Goal: Information Seeking & Learning: Learn about a topic

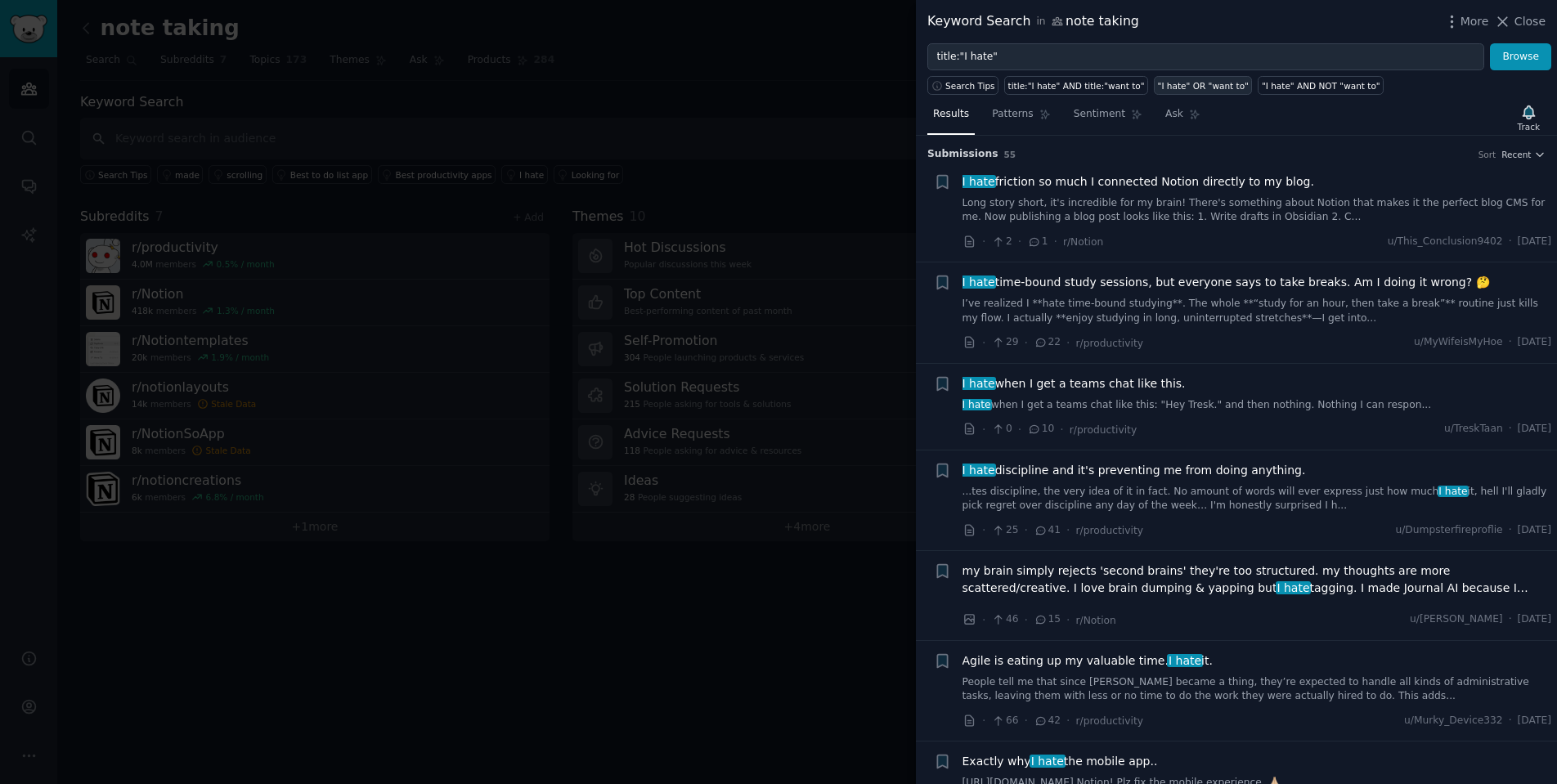
click at [1211, 86] on div ""I hate" OR "want to"" at bounding box center [1202, 86] width 91 height 12
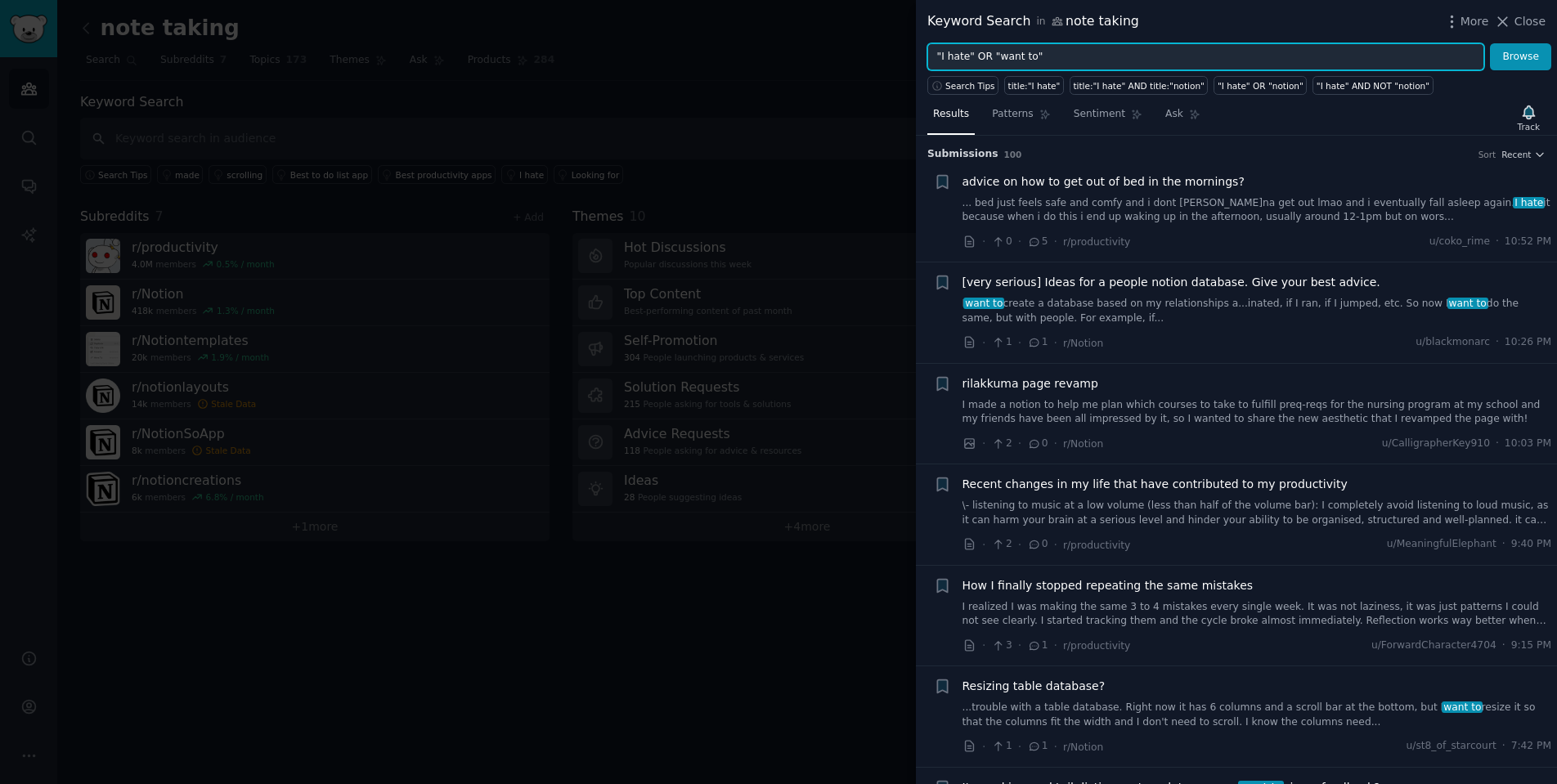
click at [1083, 55] on input ""I hate" OR "want to"" at bounding box center [1205, 57] width 557 height 28
type input ""pay for""
click at [1521, 57] on button "Browse" at bounding box center [1521, 57] width 61 height 28
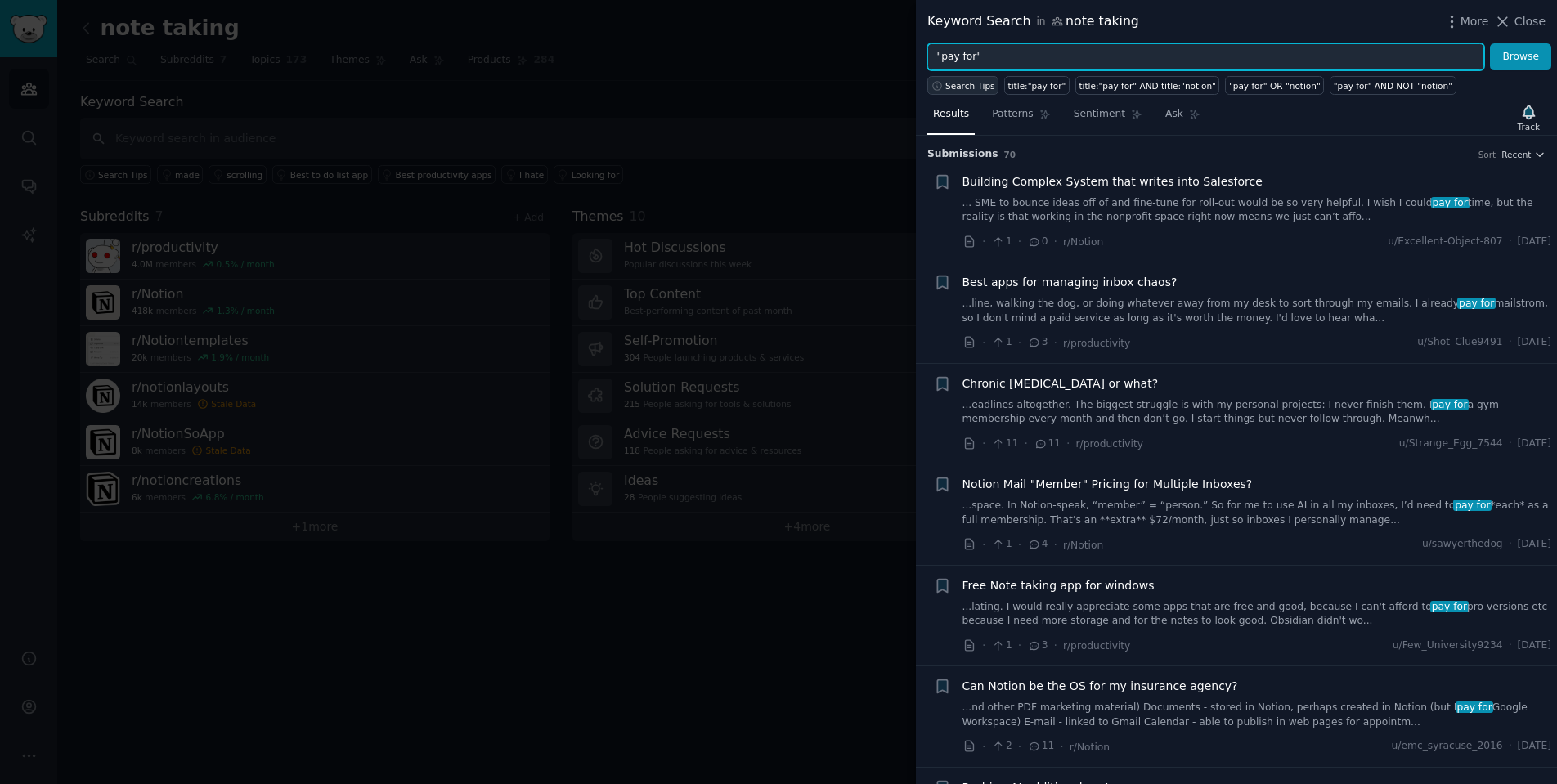
click at [971, 86] on span "Search Tips" at bounding box center [970, 86] width 50 height 12
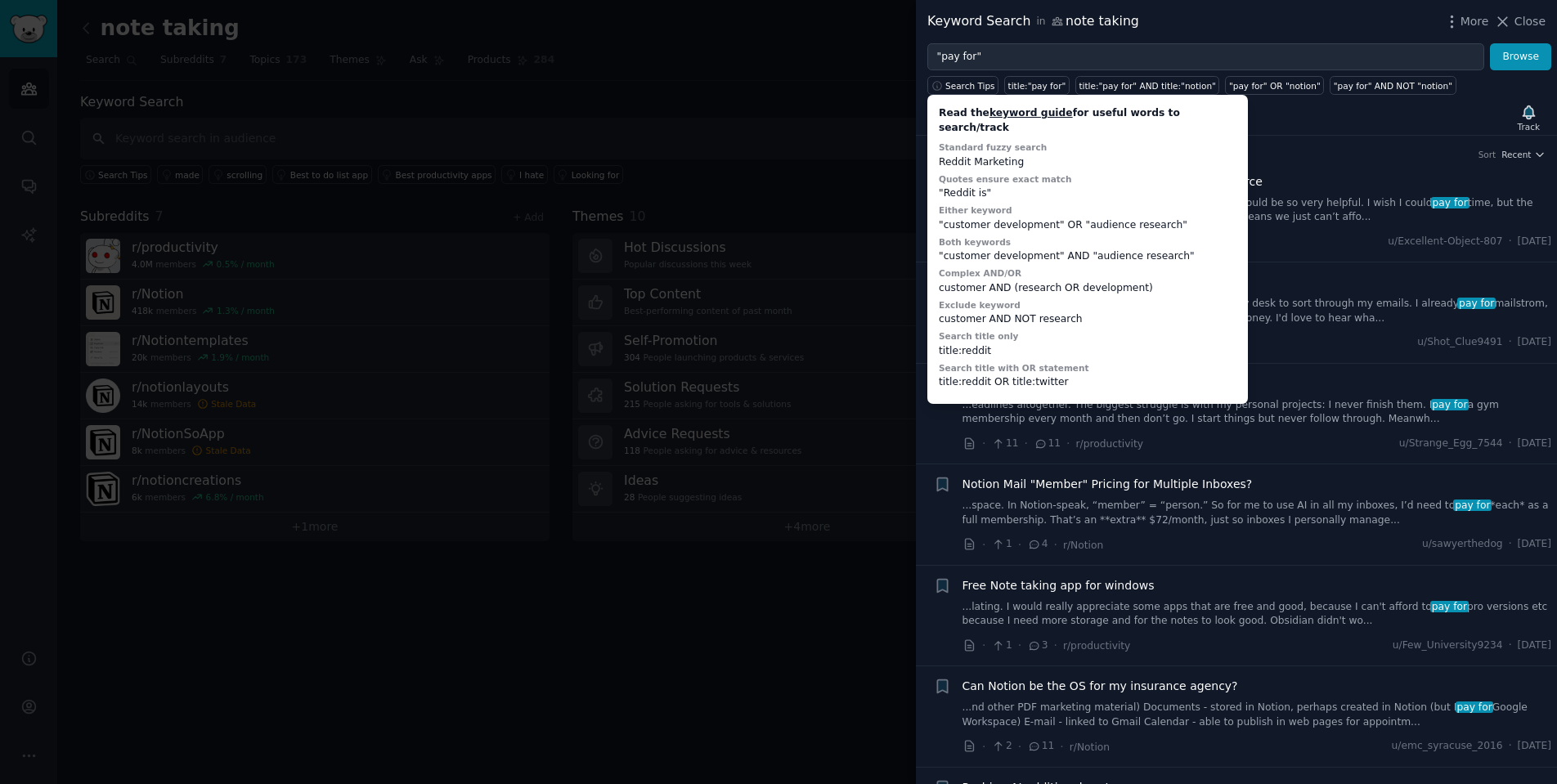
click at [1043, 375] on div "title:reddit OR title:twitter" at bounding box center [1087, 381] width 297 height 14
click at [1197, 36] on div "Keyword Search in note taking More Close" at bounding box center [1236, 21] width 641 height 43
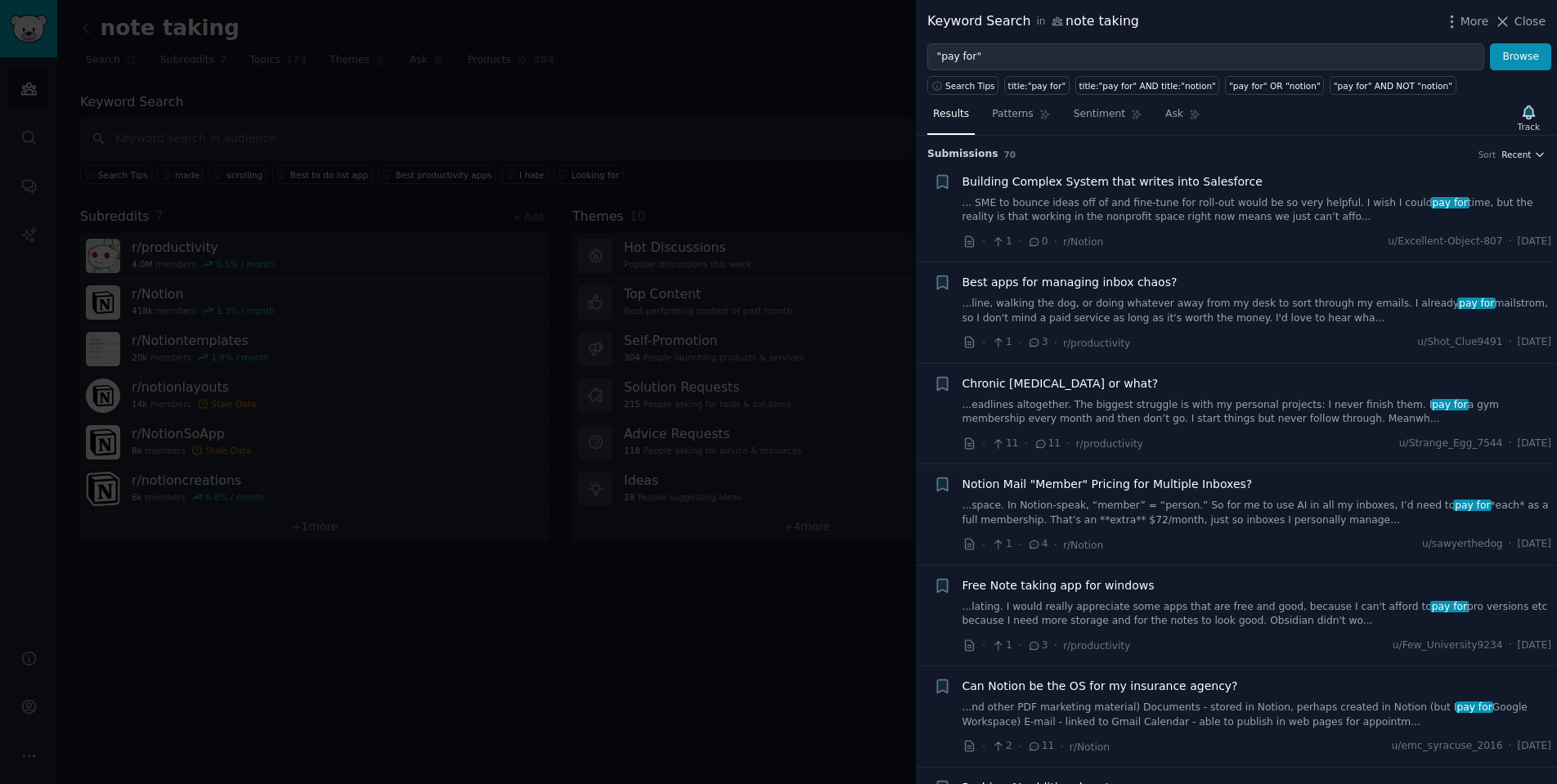
click at [1534, 157] on icon "button" at bounding box center [1540, 154] width 12 height 12
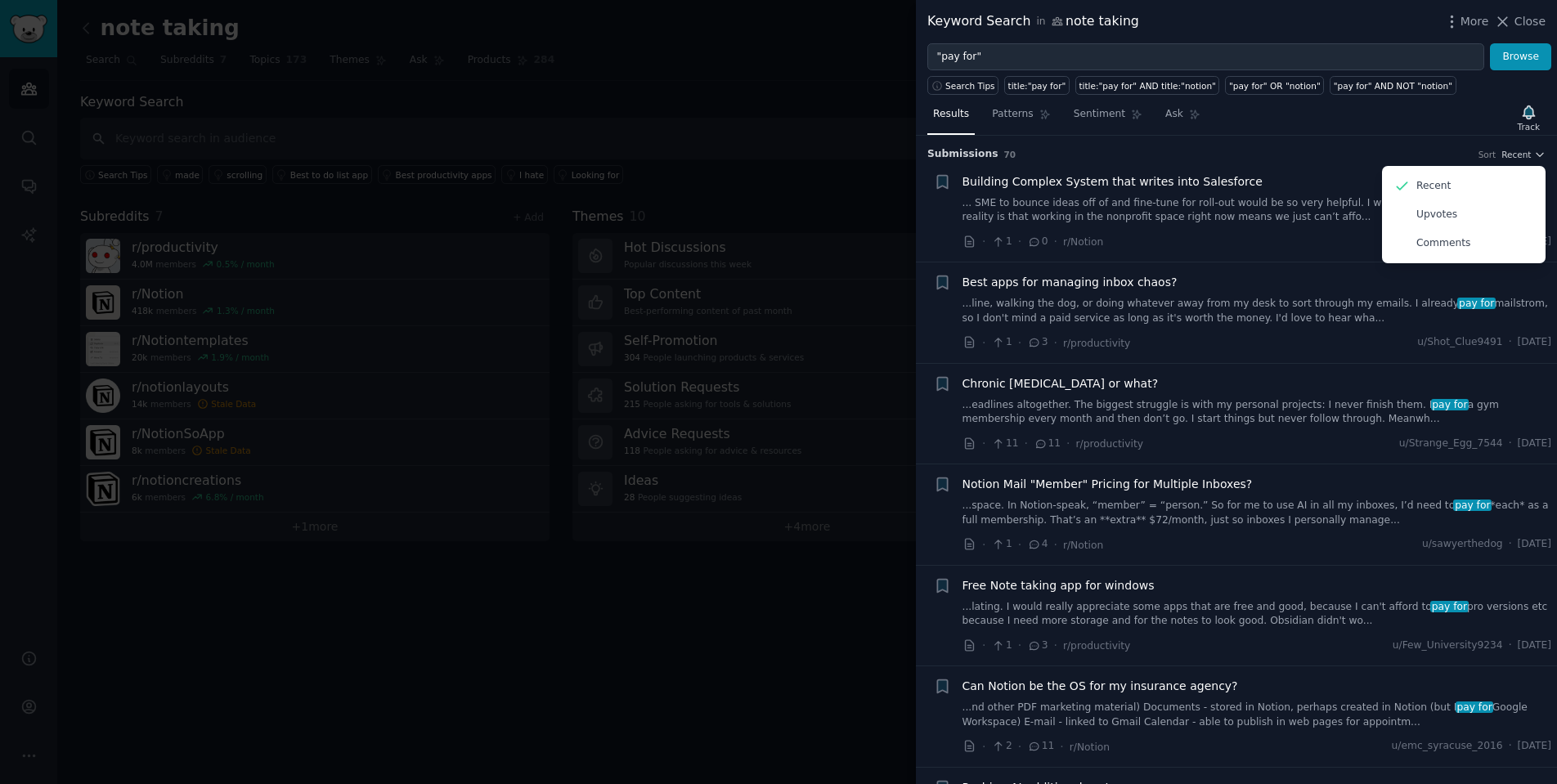
click at [1317, 148] on h3 "Submission s 70 Sort Recent Recent Upvotes Comments" at bounding box center [1236, 153] width 618 height 14
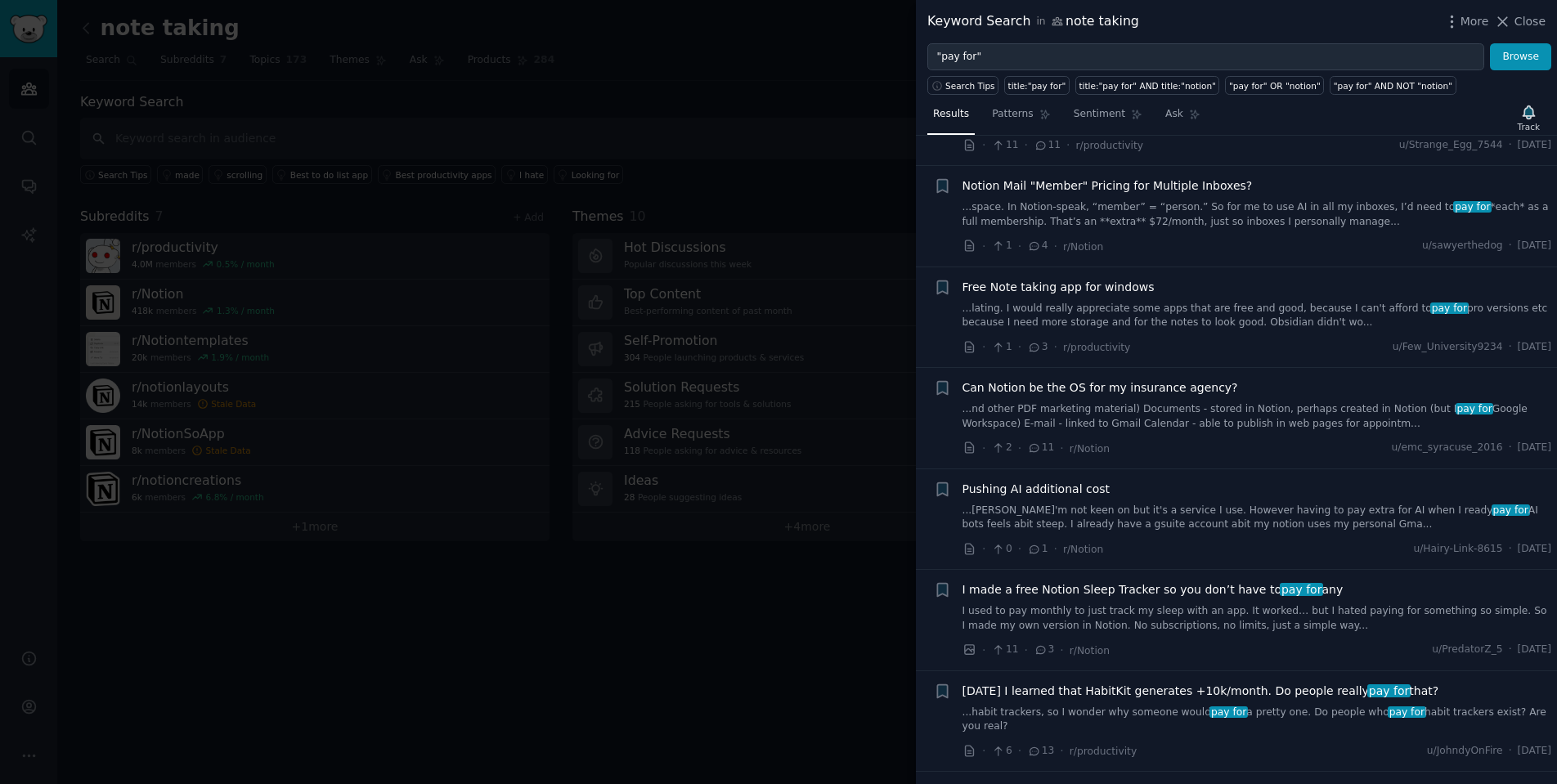
scroll to position [301, 0]
click at [1153, 385] on span "Can Notion be the OS for my insurance agency?" at bounding box center [1100, 385] width 275 height 17
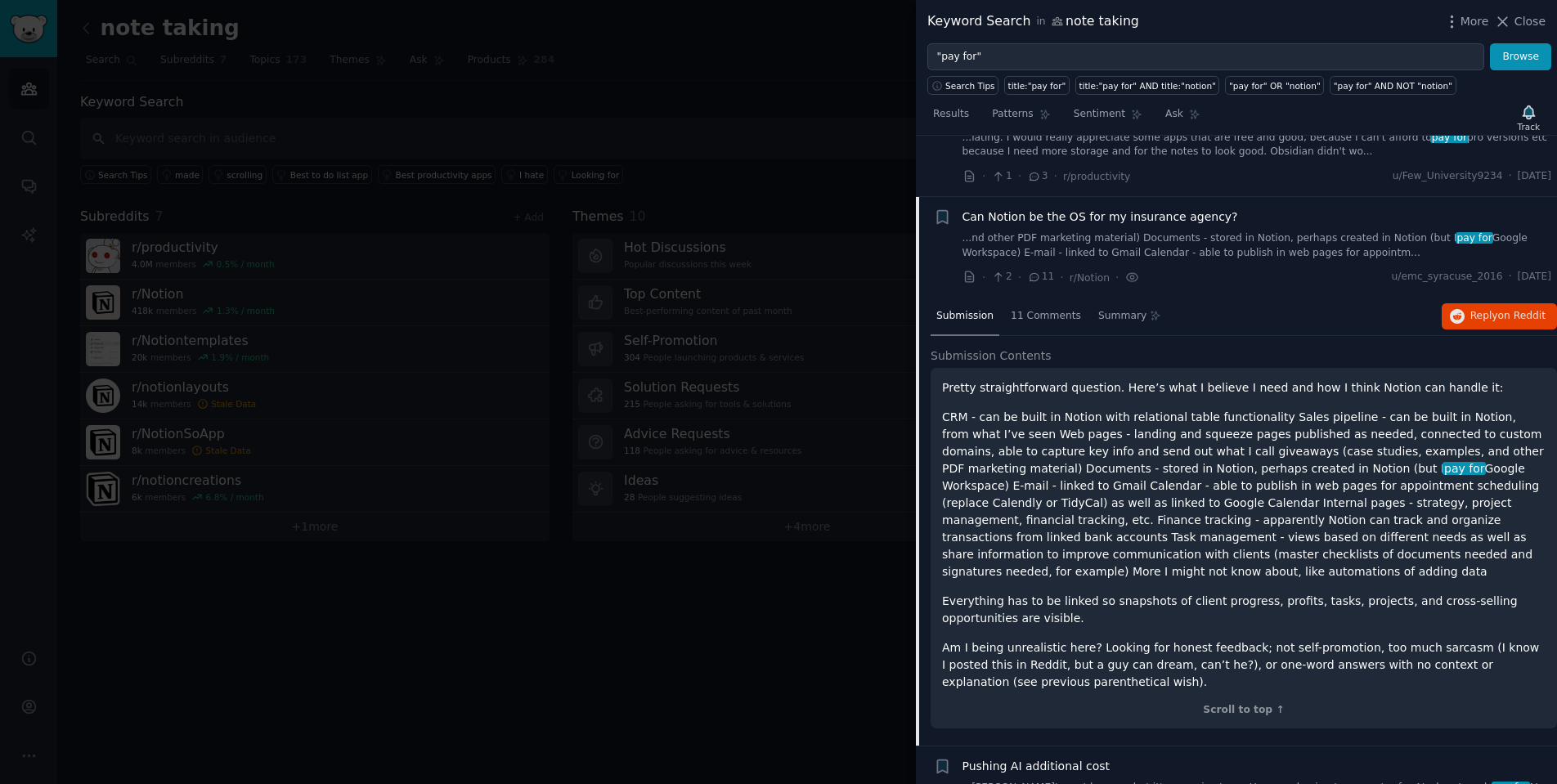
scroll to position [448, 0]
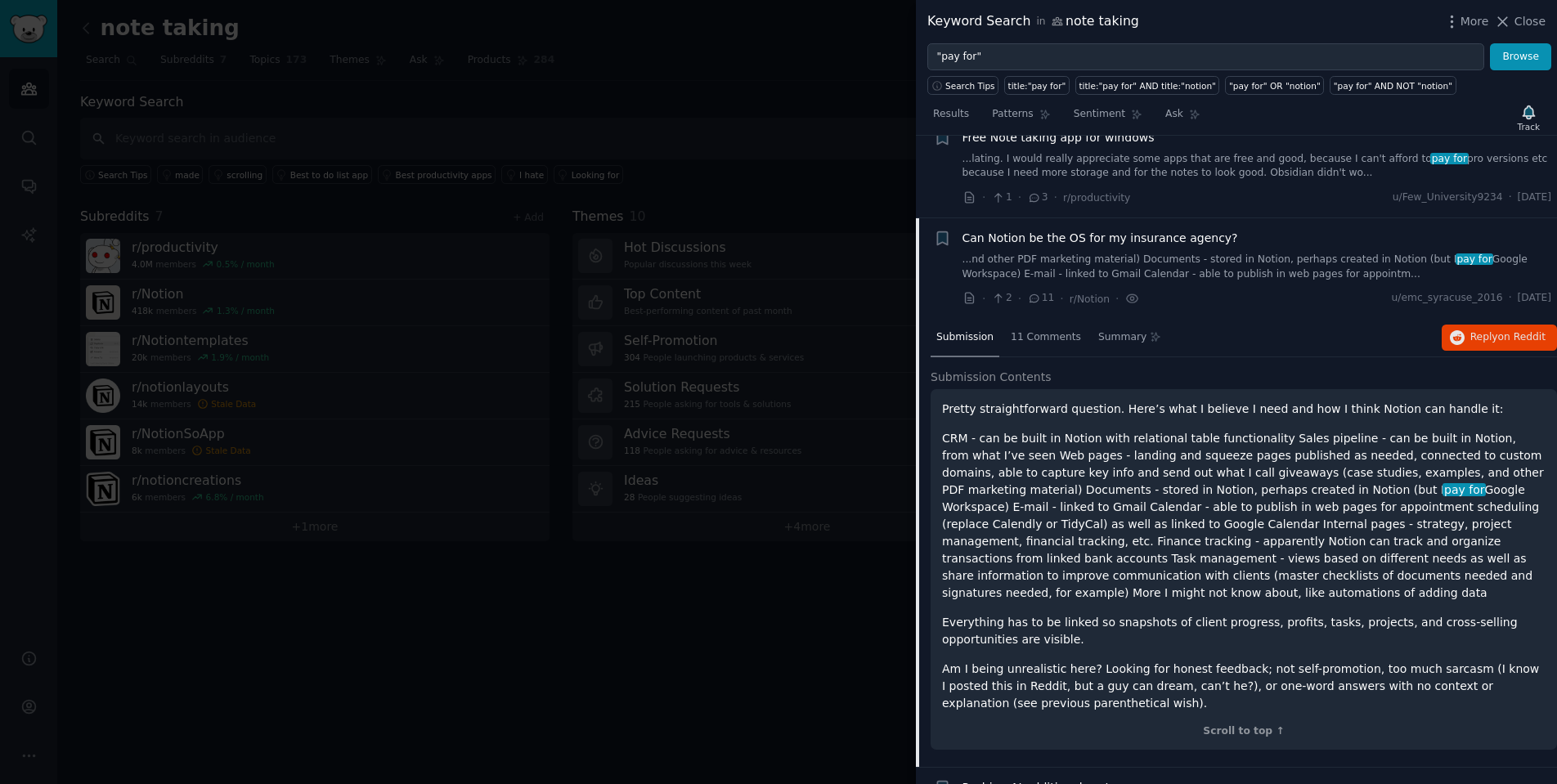
click at [1103, 236] on span "Can Notion be the OS for my insurance agency?" at bounding box center [1100, 239] width 275 height 17
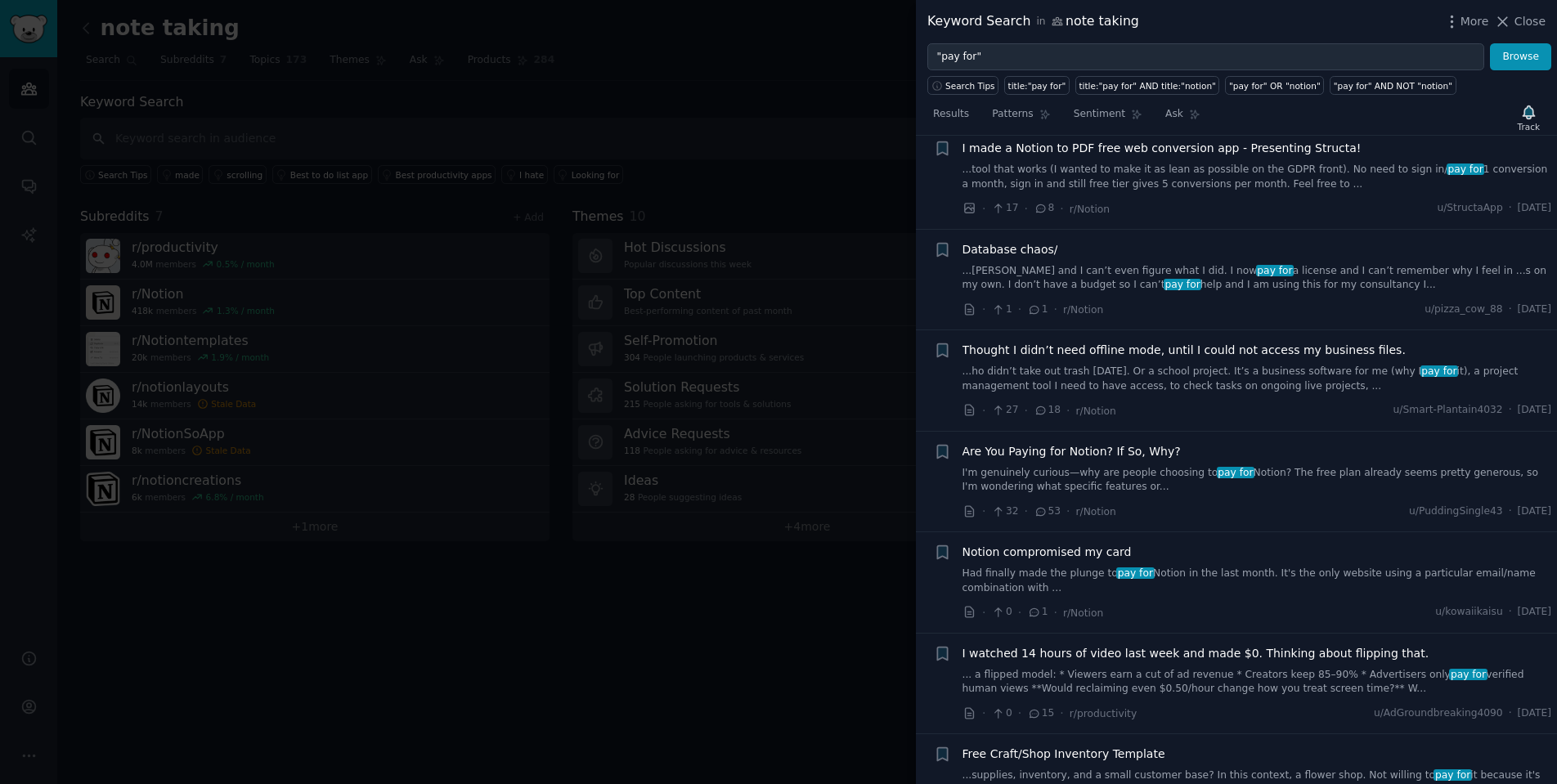
scroll to position [961, 0]
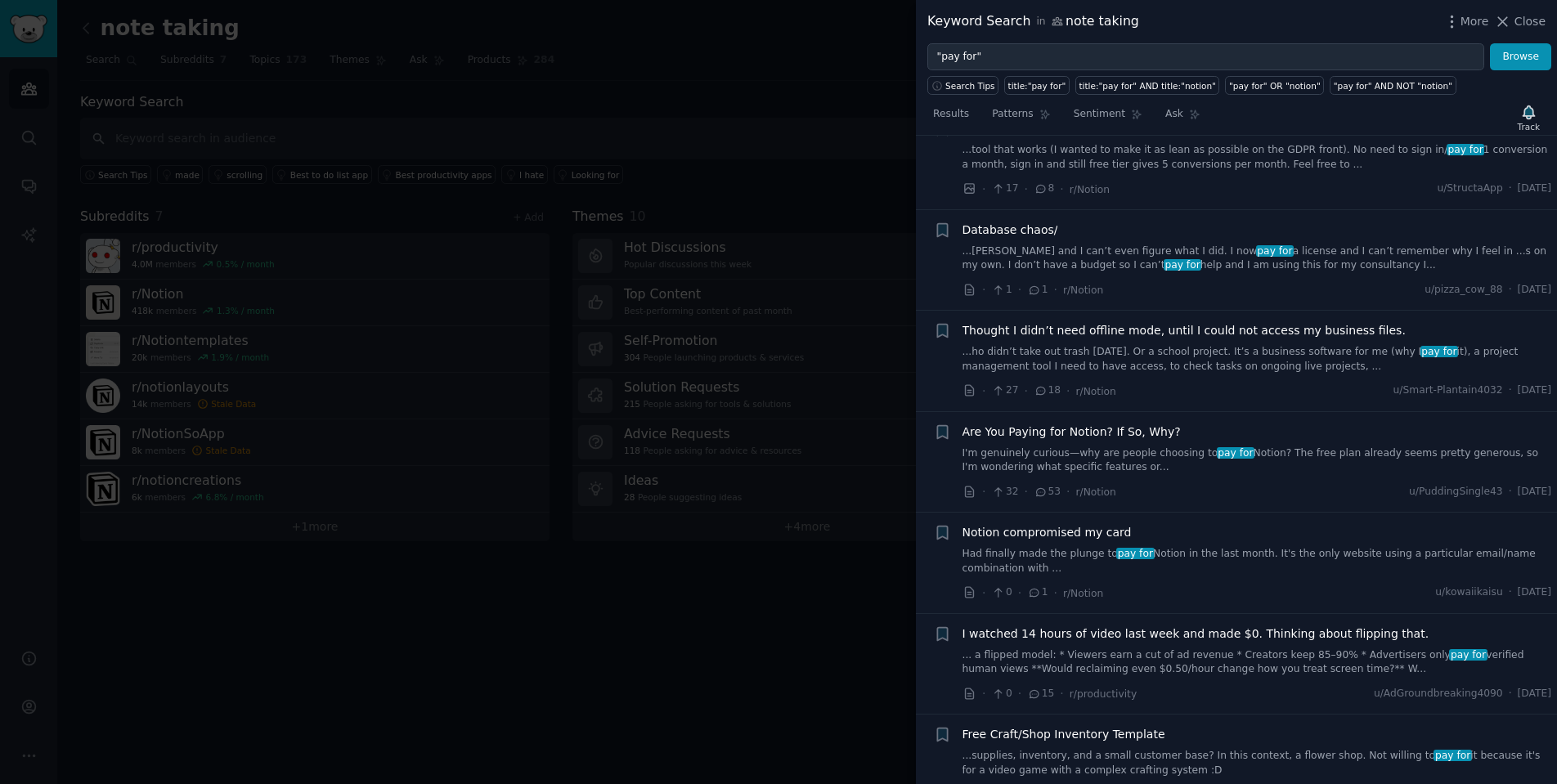
click at [1125, 425] on span "Are You Paying for Notion? If So, Why?" at bounding box center [1072, 432] width 219 height 17
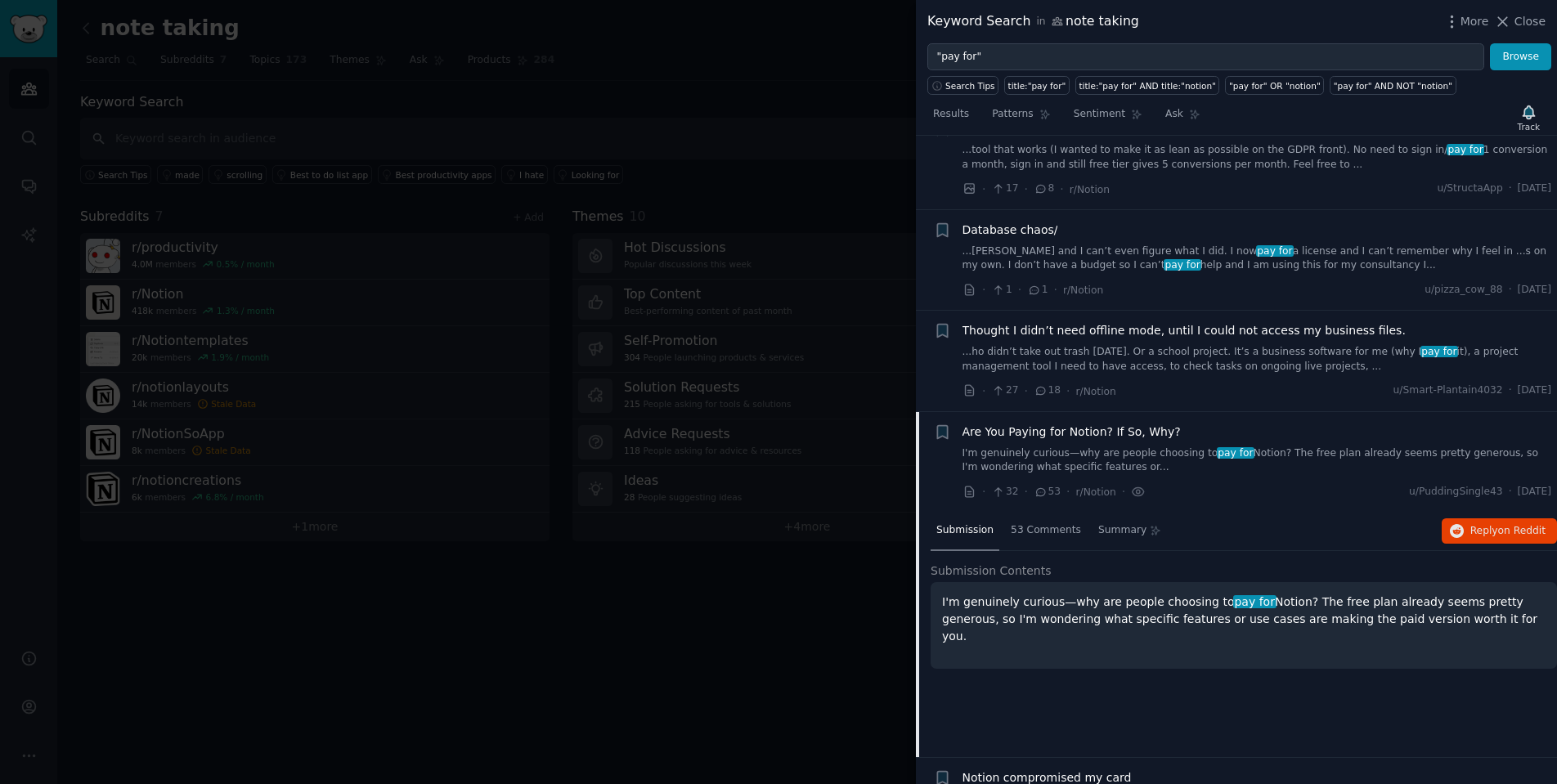
scroll to position [1227, 0]
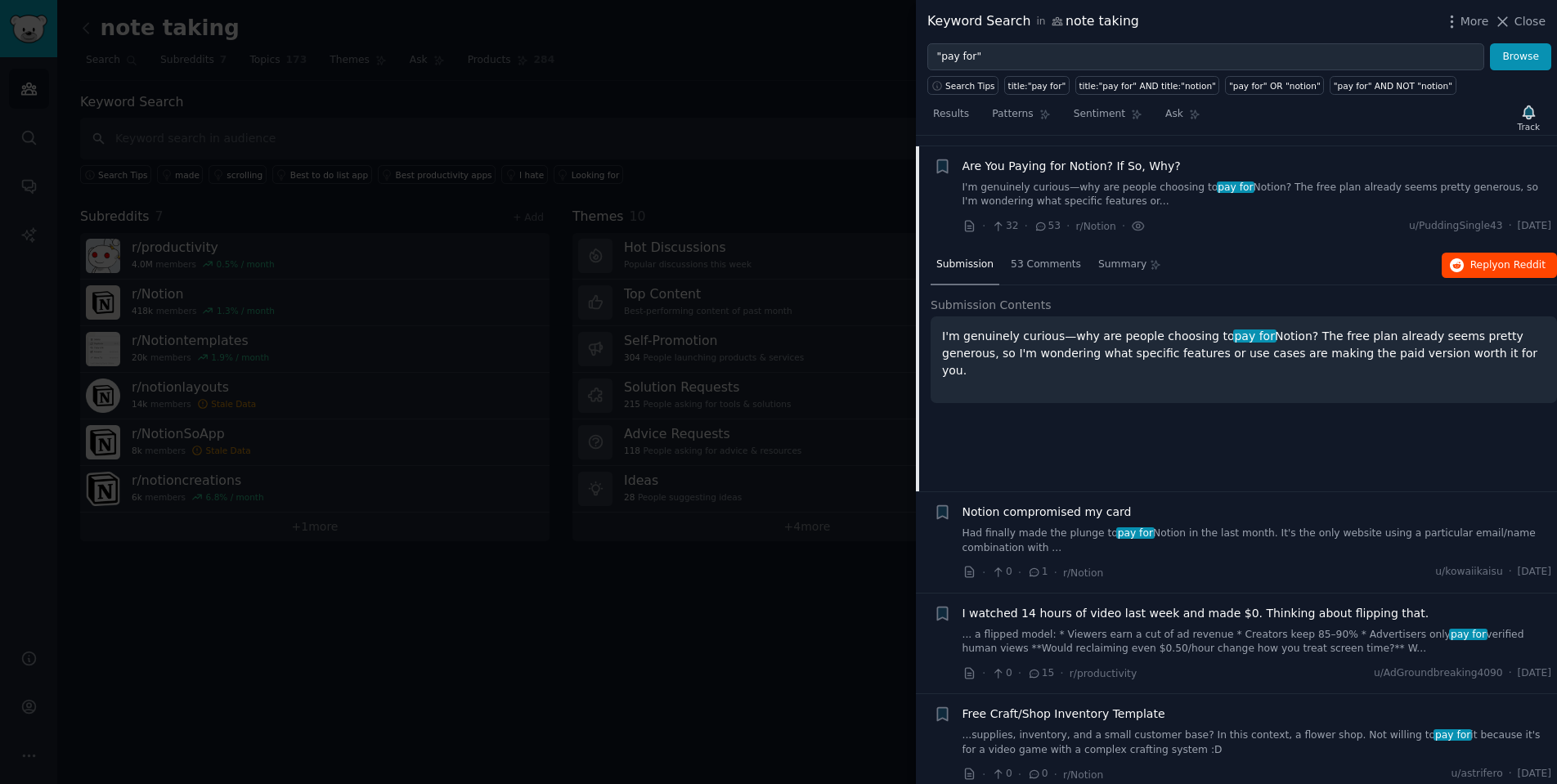
click at [1487, 258] on span "Reply on Reddit" at bounding box center [1507, 265] width 75 height 14
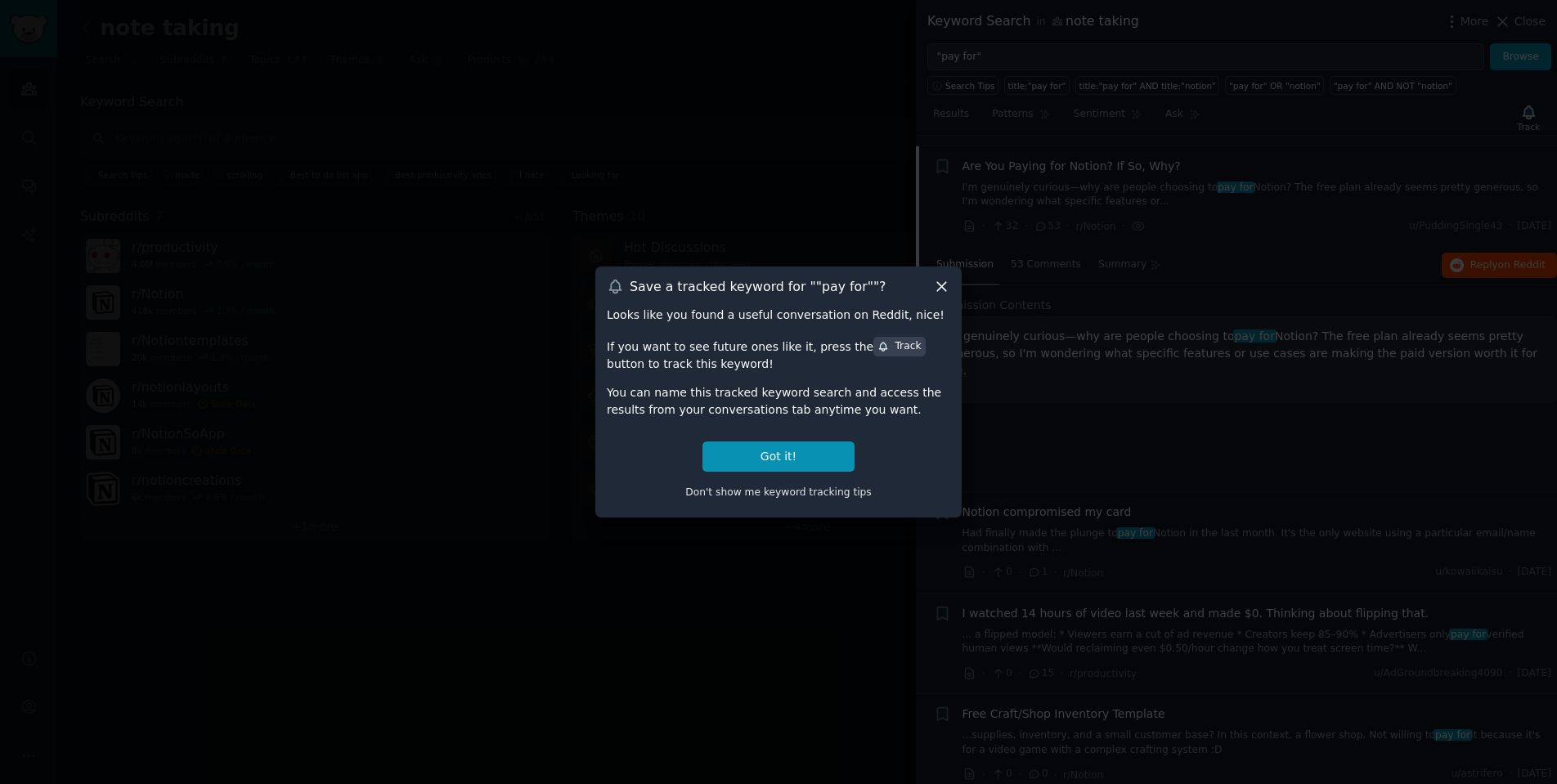
click at [501, 362] on div at bounding box center [778, 392] width 1557 height 784
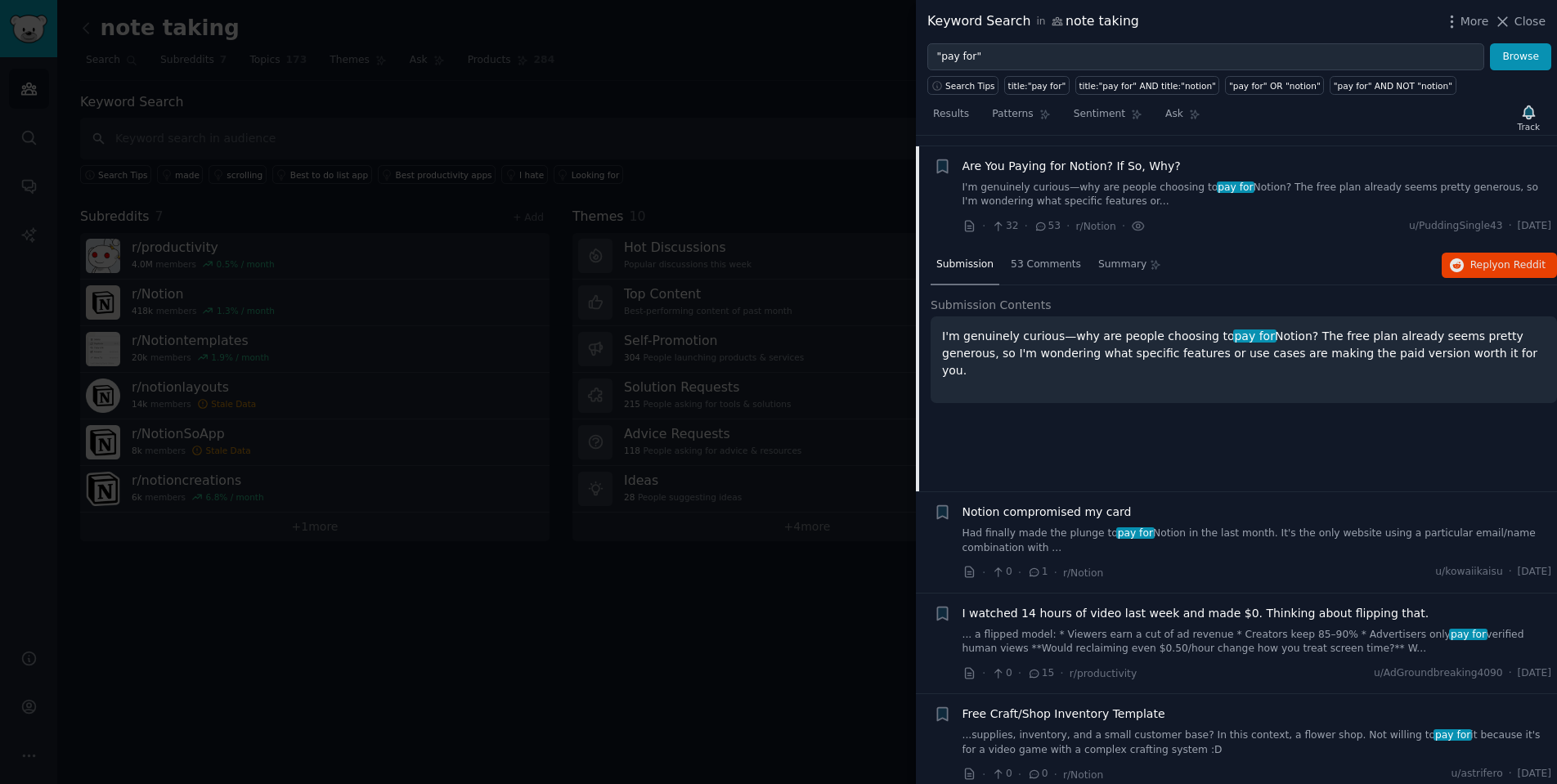
click at [726, 458] on div at bounding box center [778, 392] width 1557 height 784
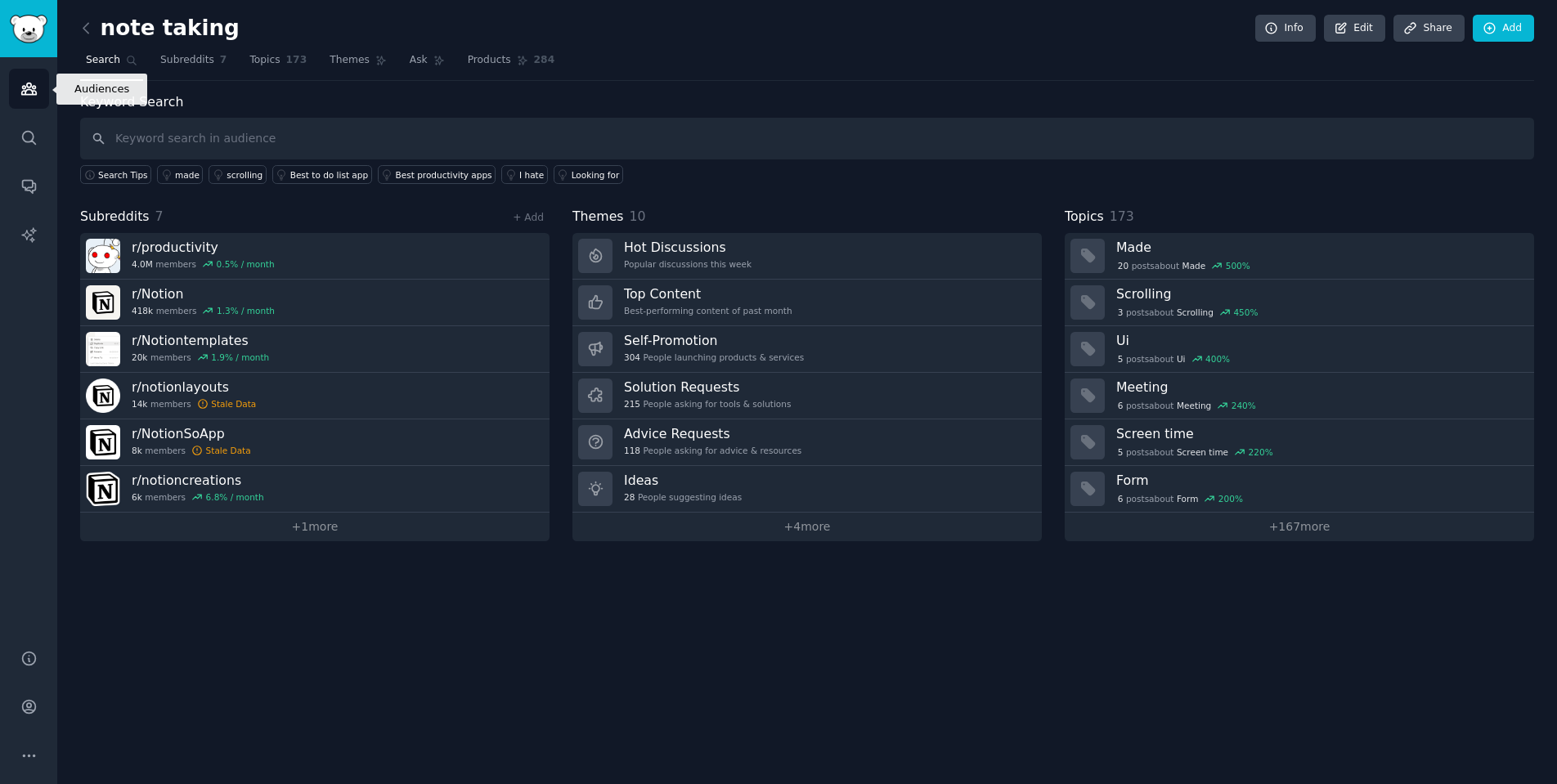
click at [38, 93] on link "Audiences" at bounding box center [29, 89] width 40 height 40
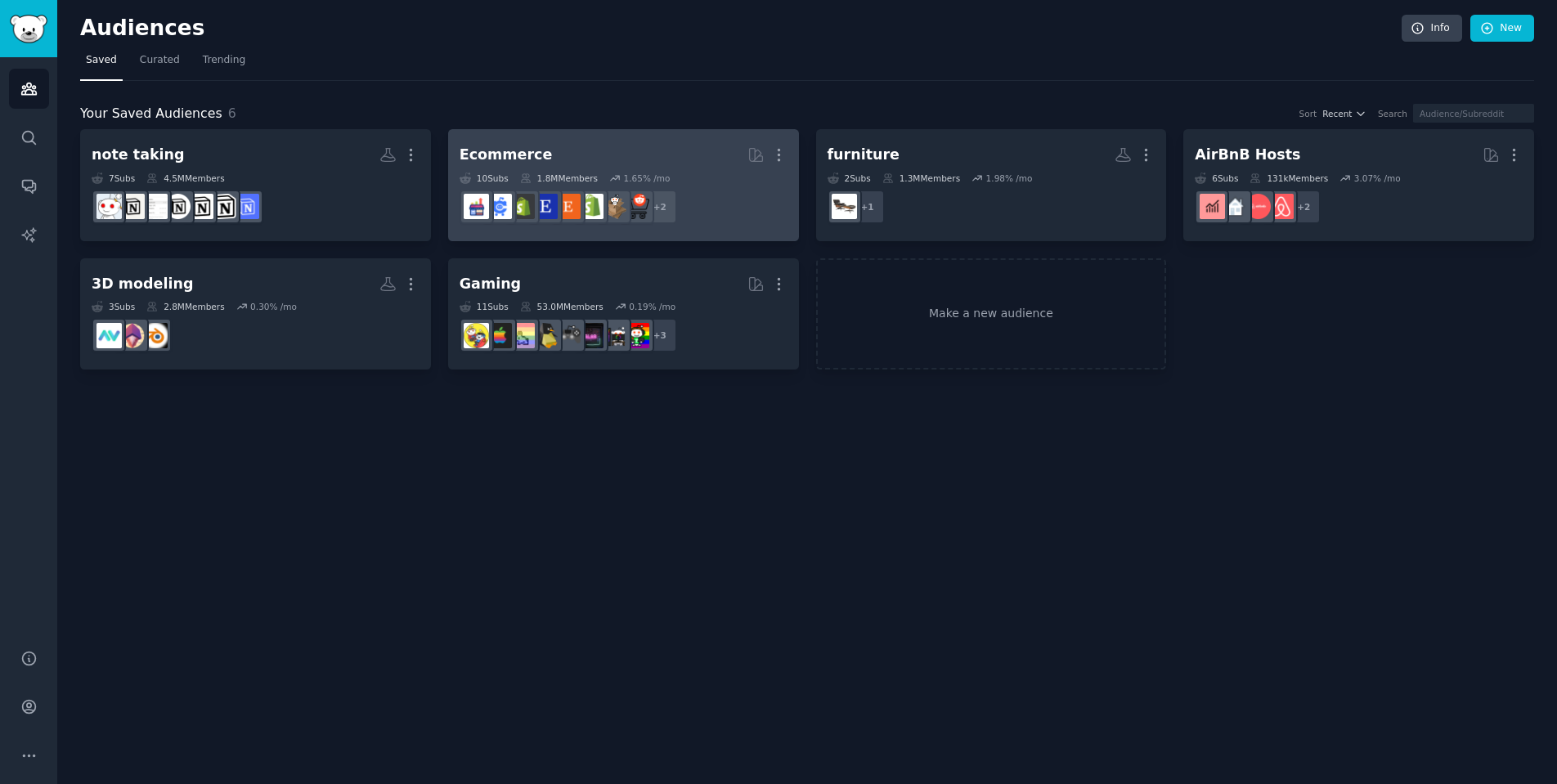
click at [618, 148] on h2 "Ecommerce More" at bounding box center [623, 155] width 328 height 29
click at [564, 152] on h2 "note taking More" at bounding box center [623, 155] width 328 height 29
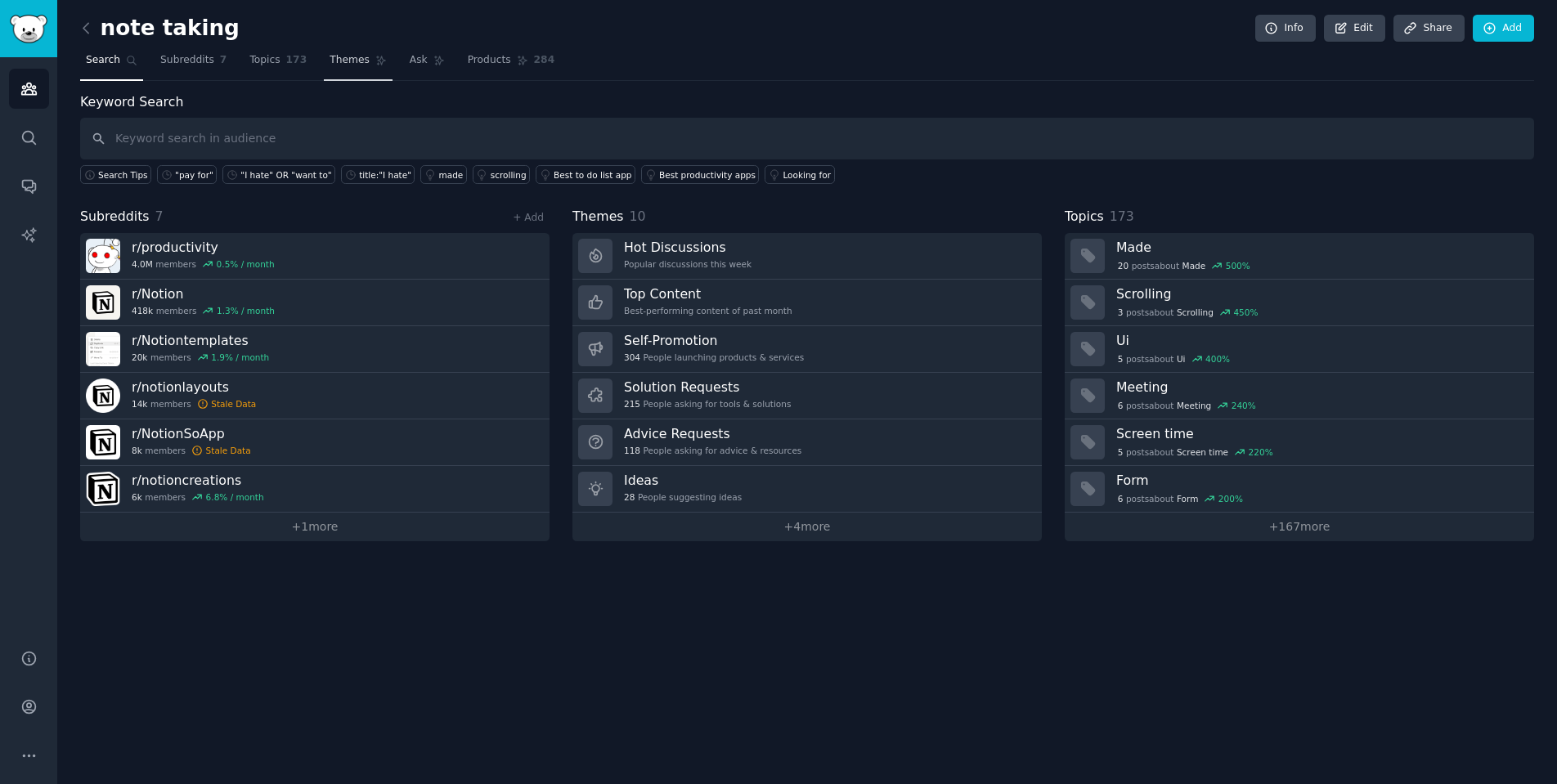
click at [347, 57] on span "Themes" at bounding box center [350, 59] width 40 height 14
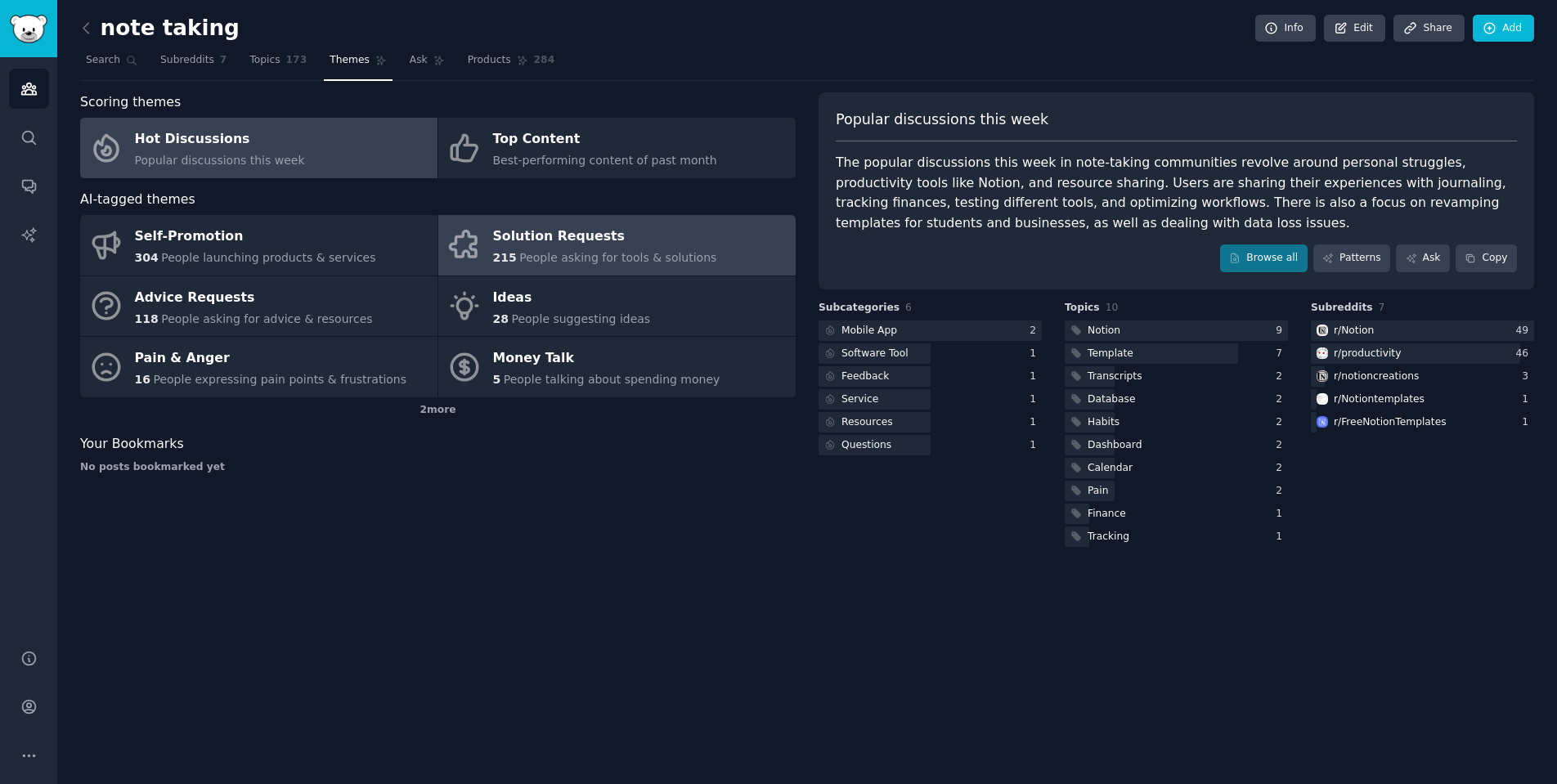
click at [552, 257] on span "People asking for tools & solutions" at bounding box center [617, 258] width 198 height 13
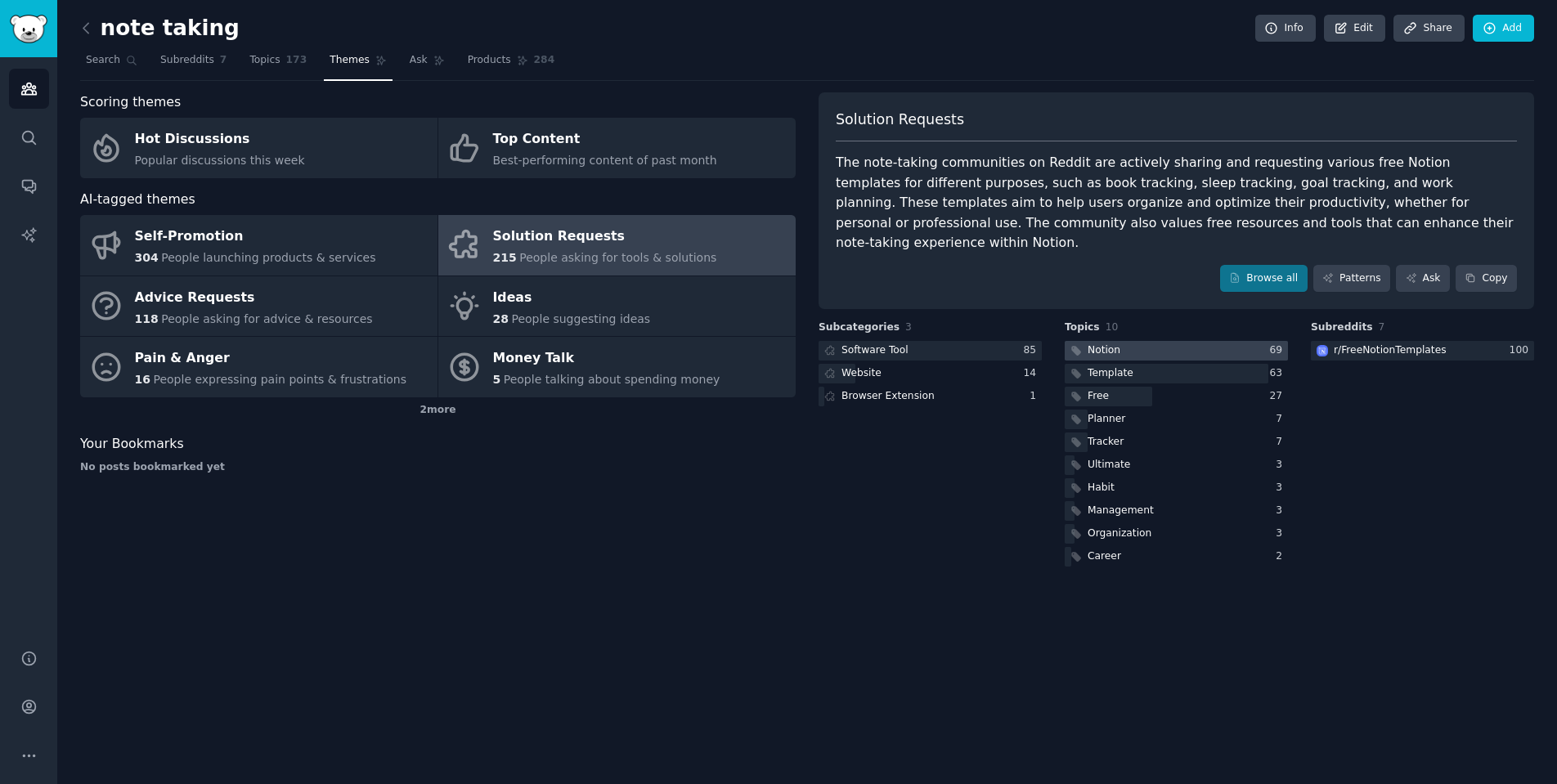
click at [1127, 341] on div at bounding box center [1175, 351] width 223 height 20
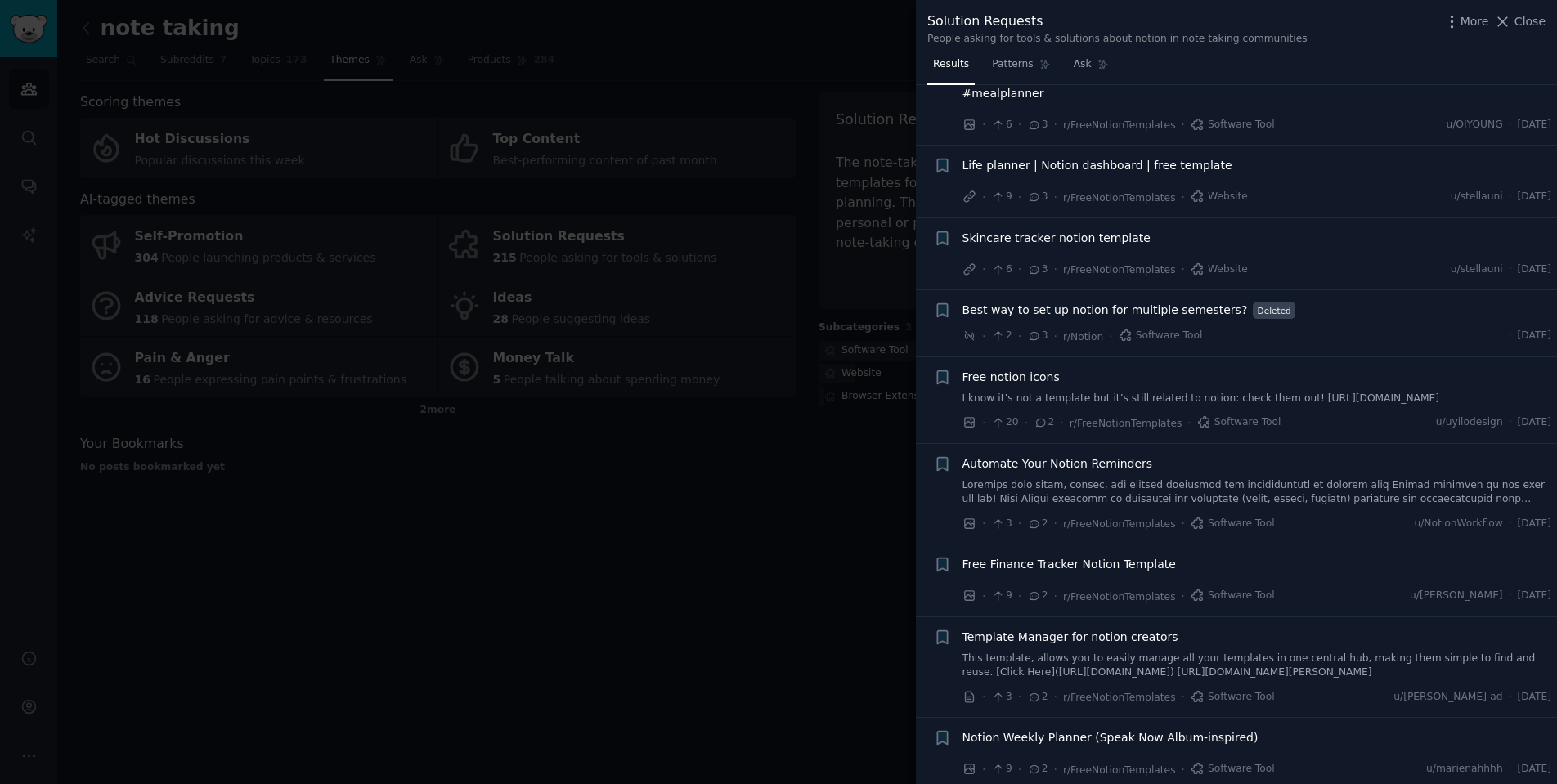
scroll to position [1631, 0]
click at [799, 486] on div at bounding box center [778, 392] width 1557 height 784
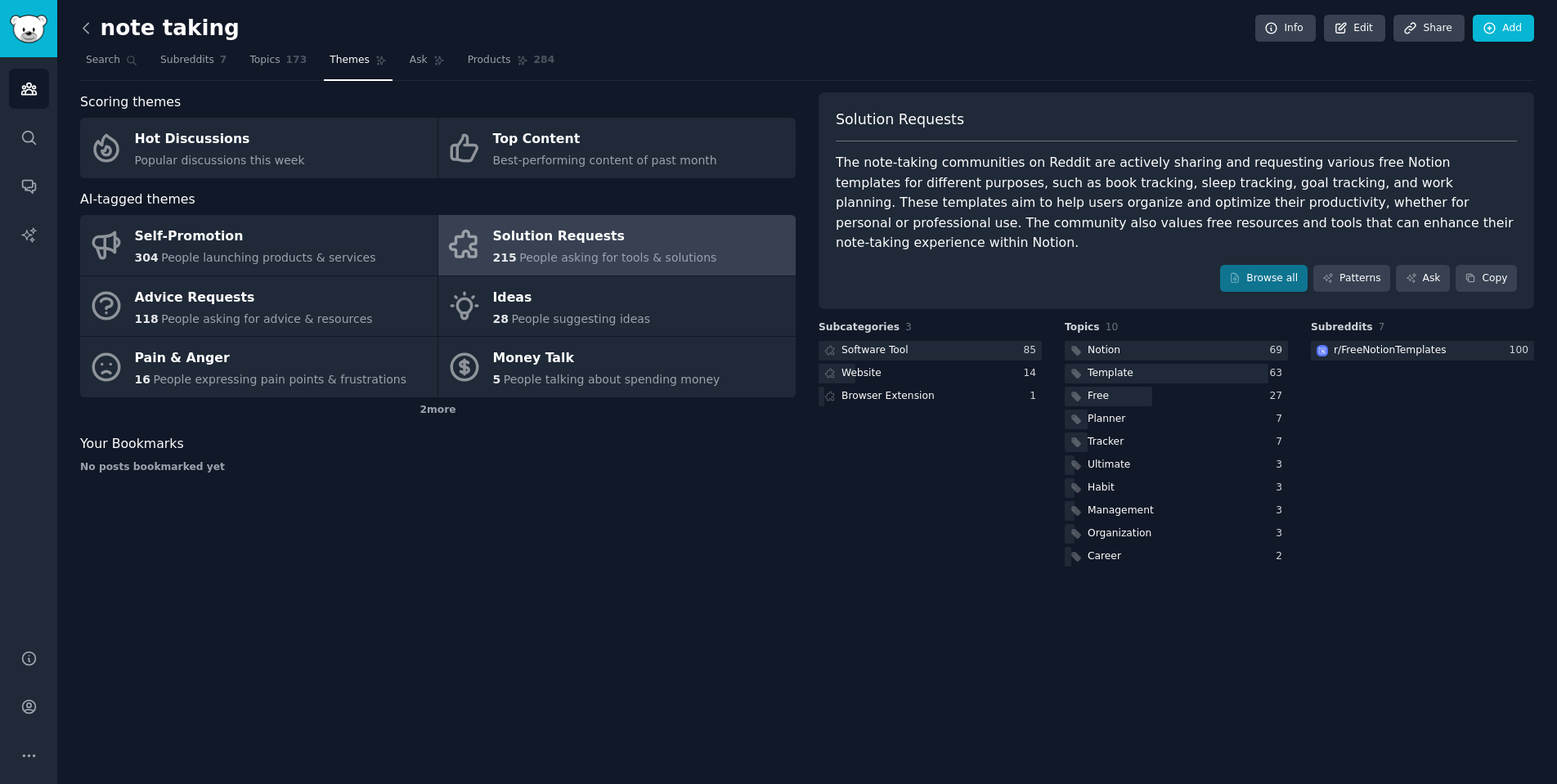
click at [92, 29] on icon at bounding box center [86, 28] width 17 height 17
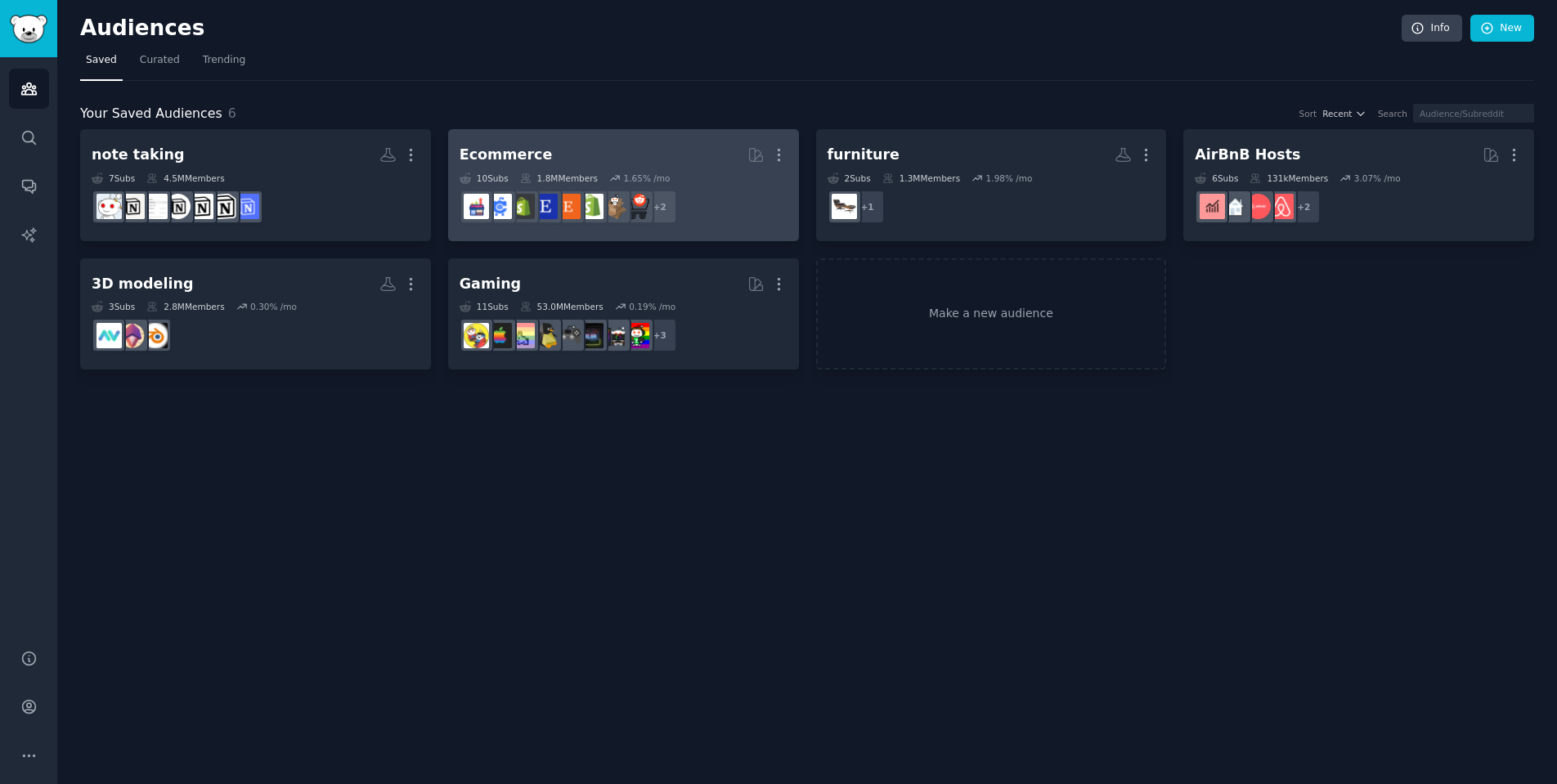
click at [574, 156] on h2 "Ecommerce More" at bounding box center [623, 155] width 328 height 29
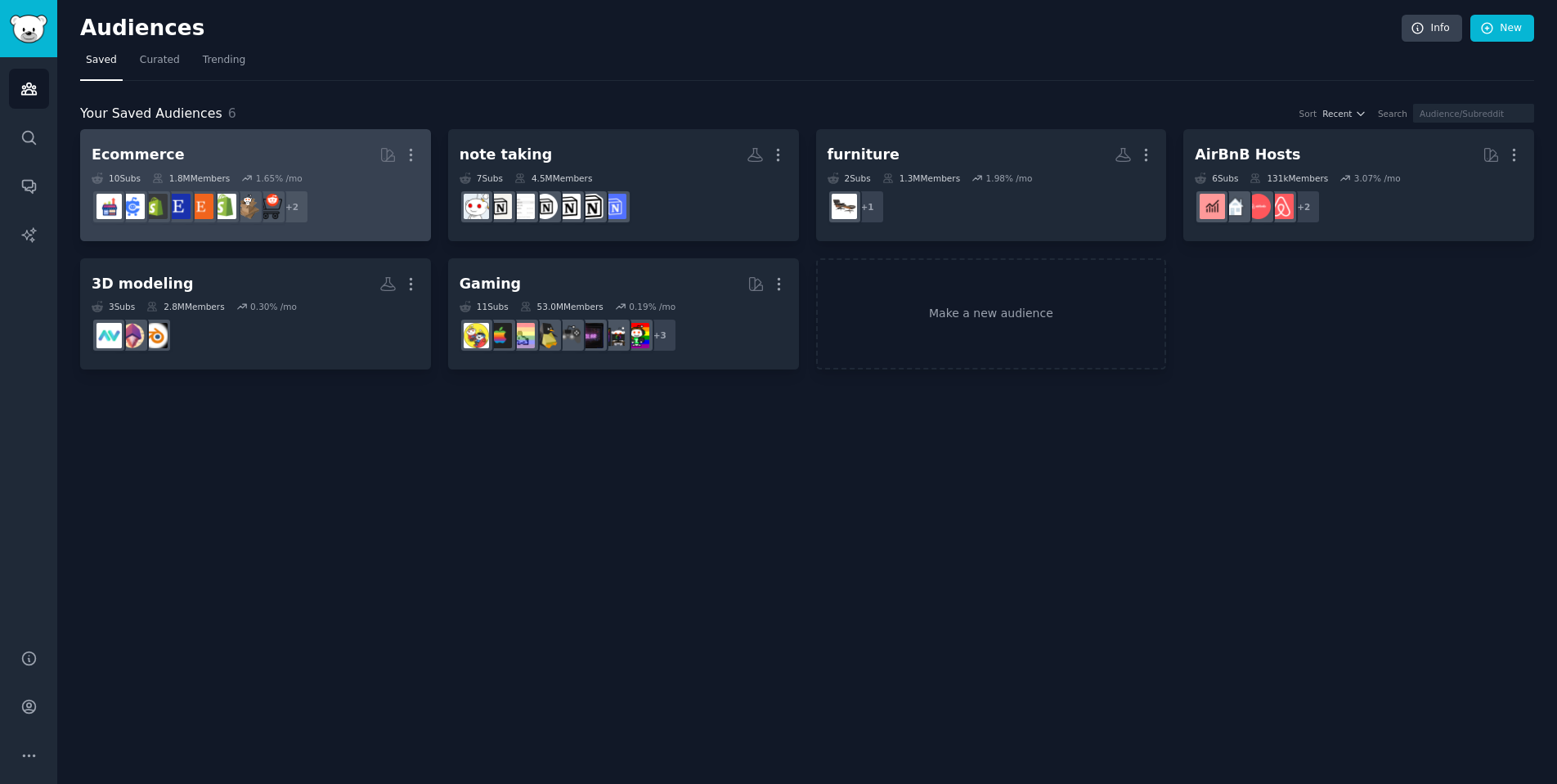
click at [214, 162] on h2 "Ecommerce More" at bounding box center [256, 155] width 328 height 29
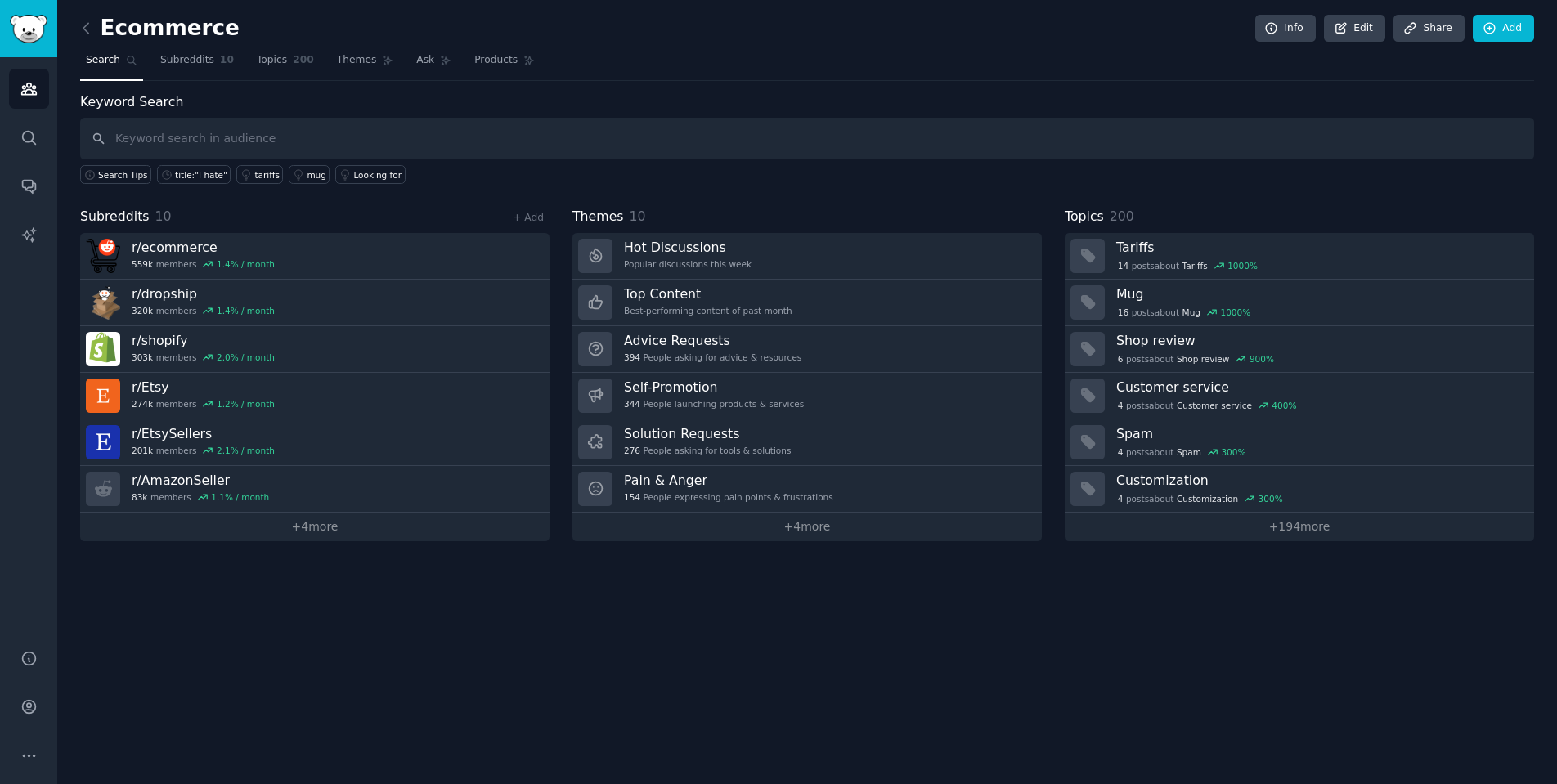
click at [43, 86] on link "Audiences" at bounding box center [29, 89] width 40 height 40
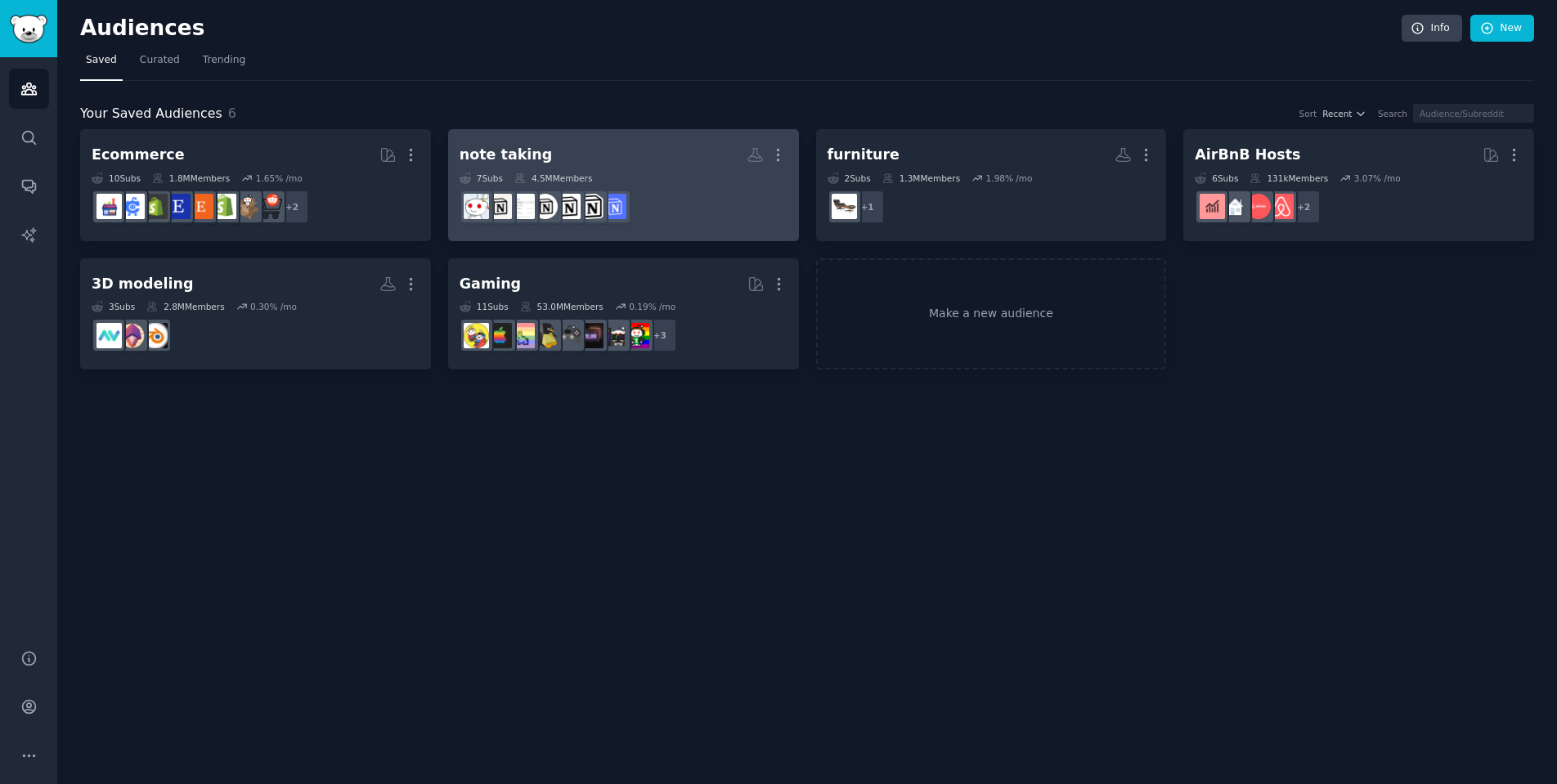
click at [538, 148] on h2 "note taking More" at bounding box center [623, 155] width 328 height 29
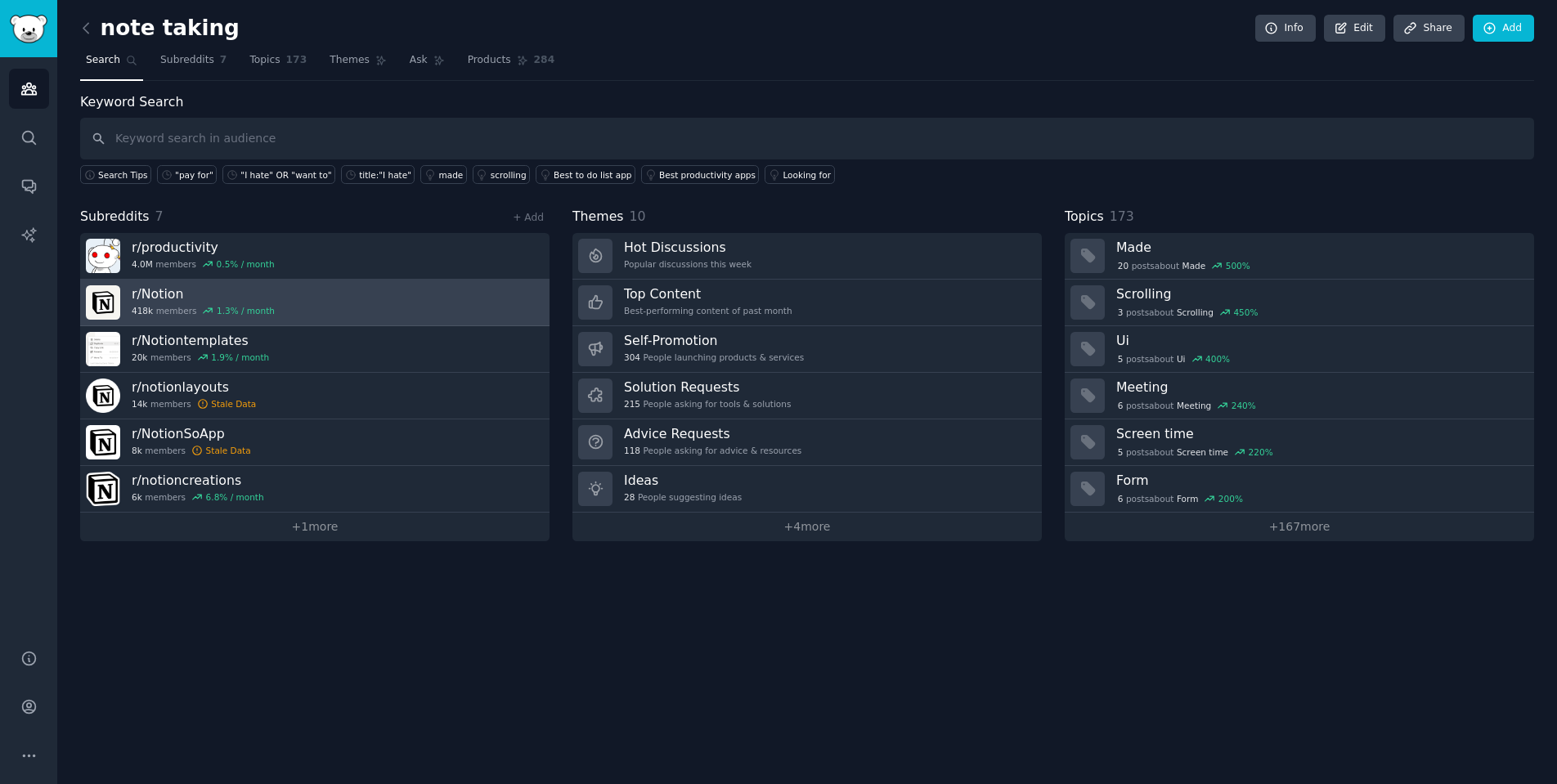
click at [295, 291] on link "r/ Notion 418k members 1.3 % / month" at bounding box center [314, 303] width 469 height 47
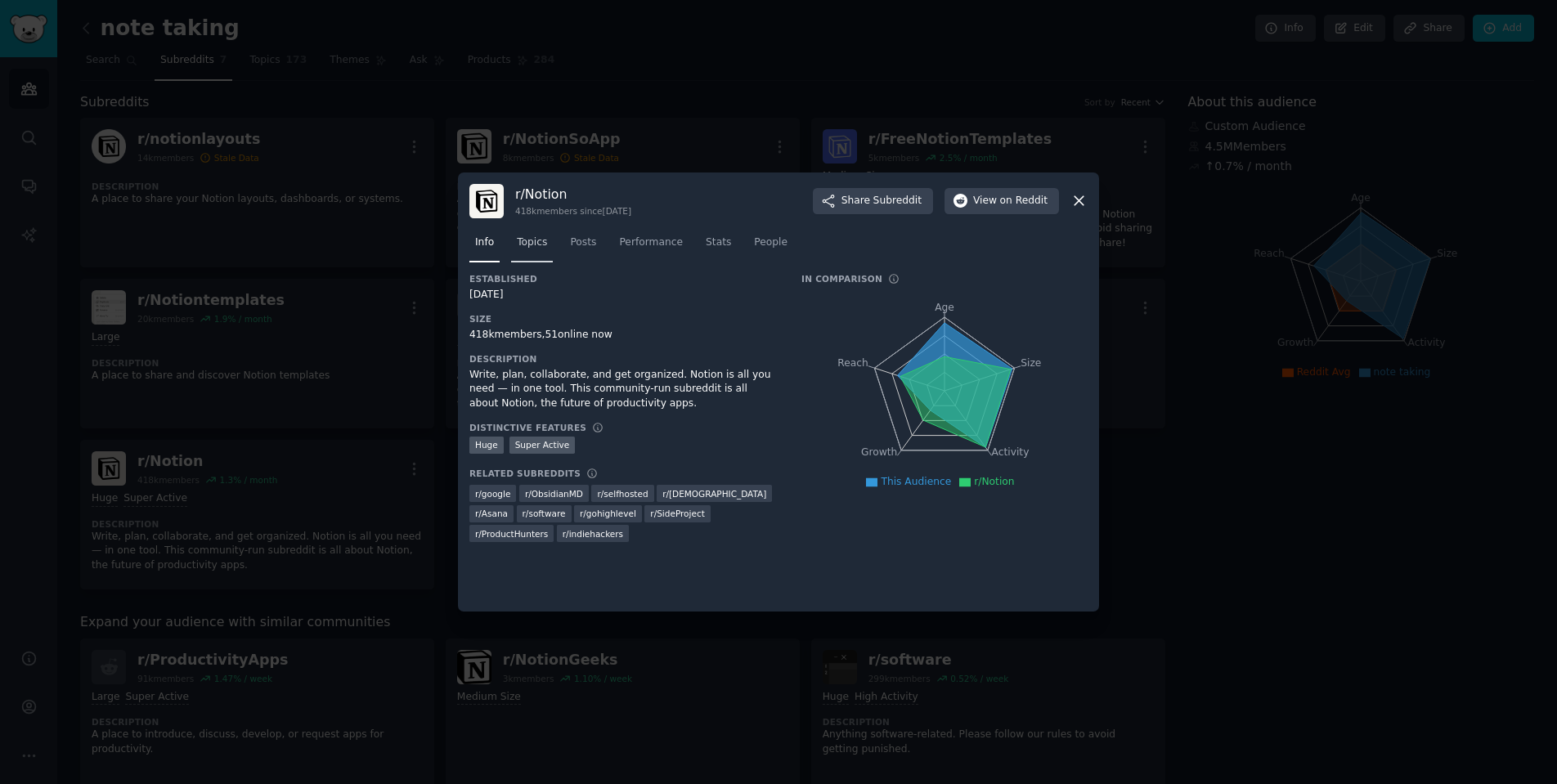
click at [546, 243] on span "Topics" at bounding box center [532, 242] width 31 height 14
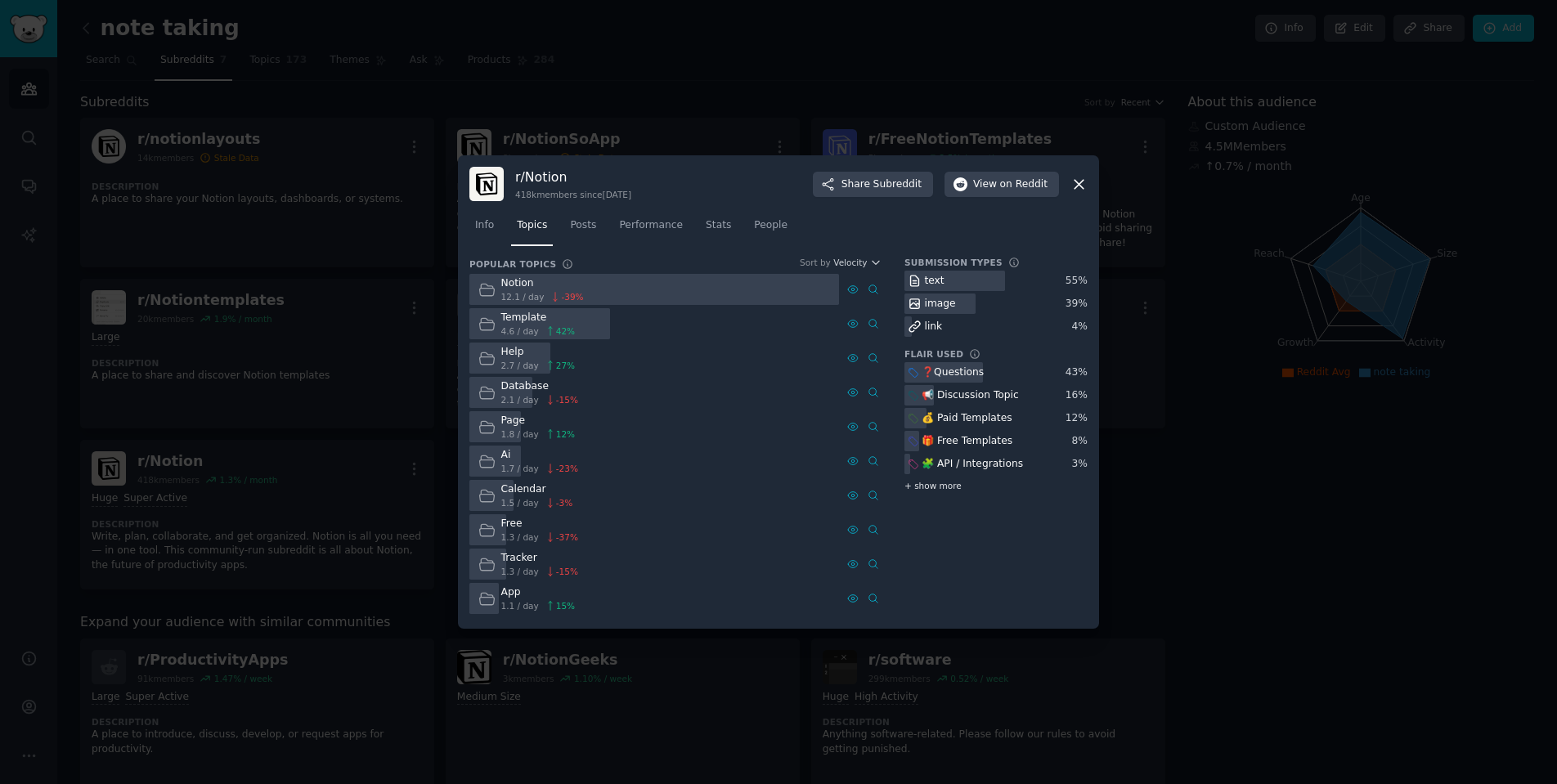
click at [936, 484] on span "+ show more" at bounding box center [933, 486] width 58 height 12
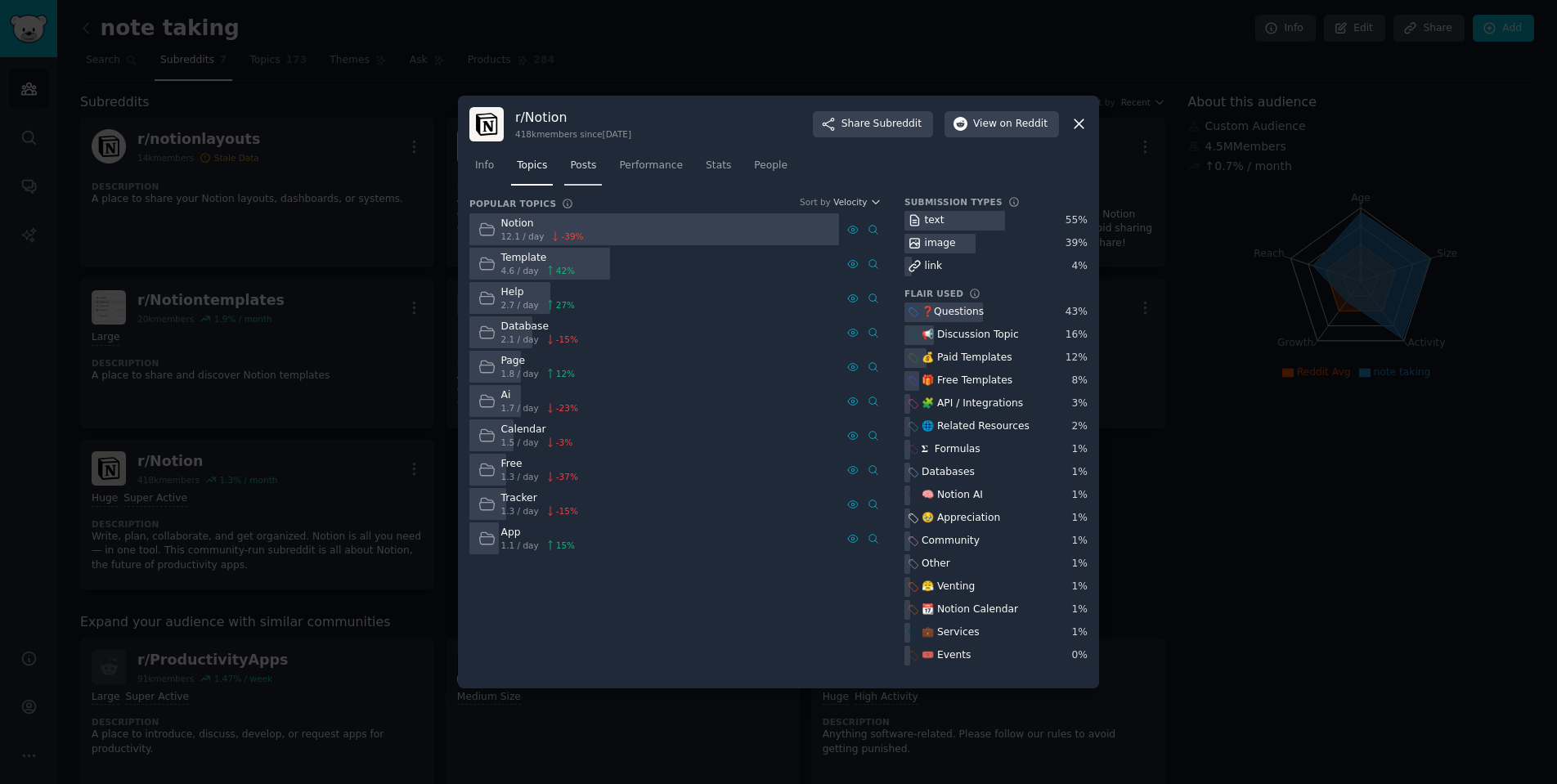
click at [578, 165] on span "Posts" at bounding box center [582, 165] width 26 height 14
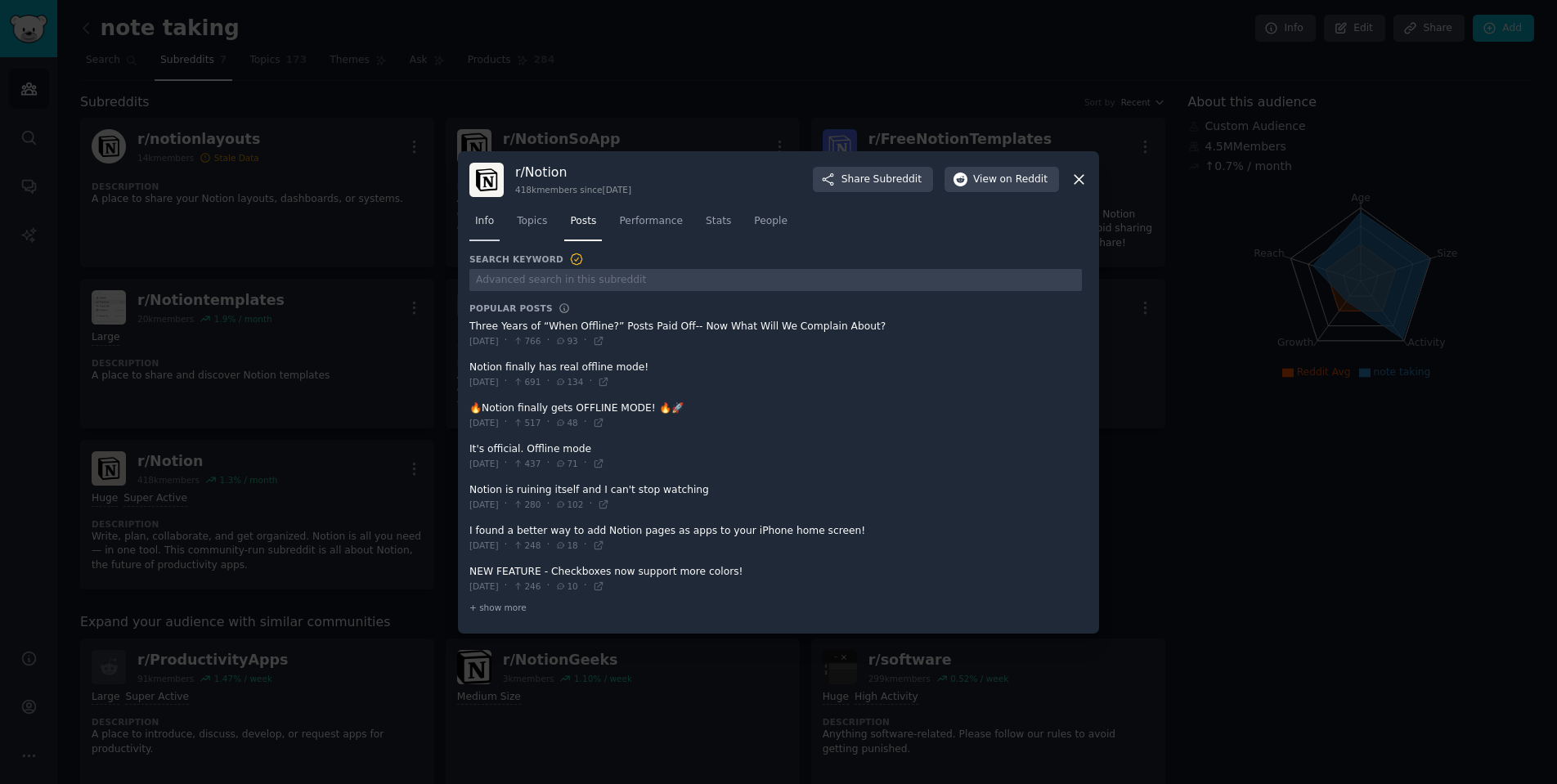
click at [487, 226] on span "Info" at bounding box center [484, 220] width 19 height 14
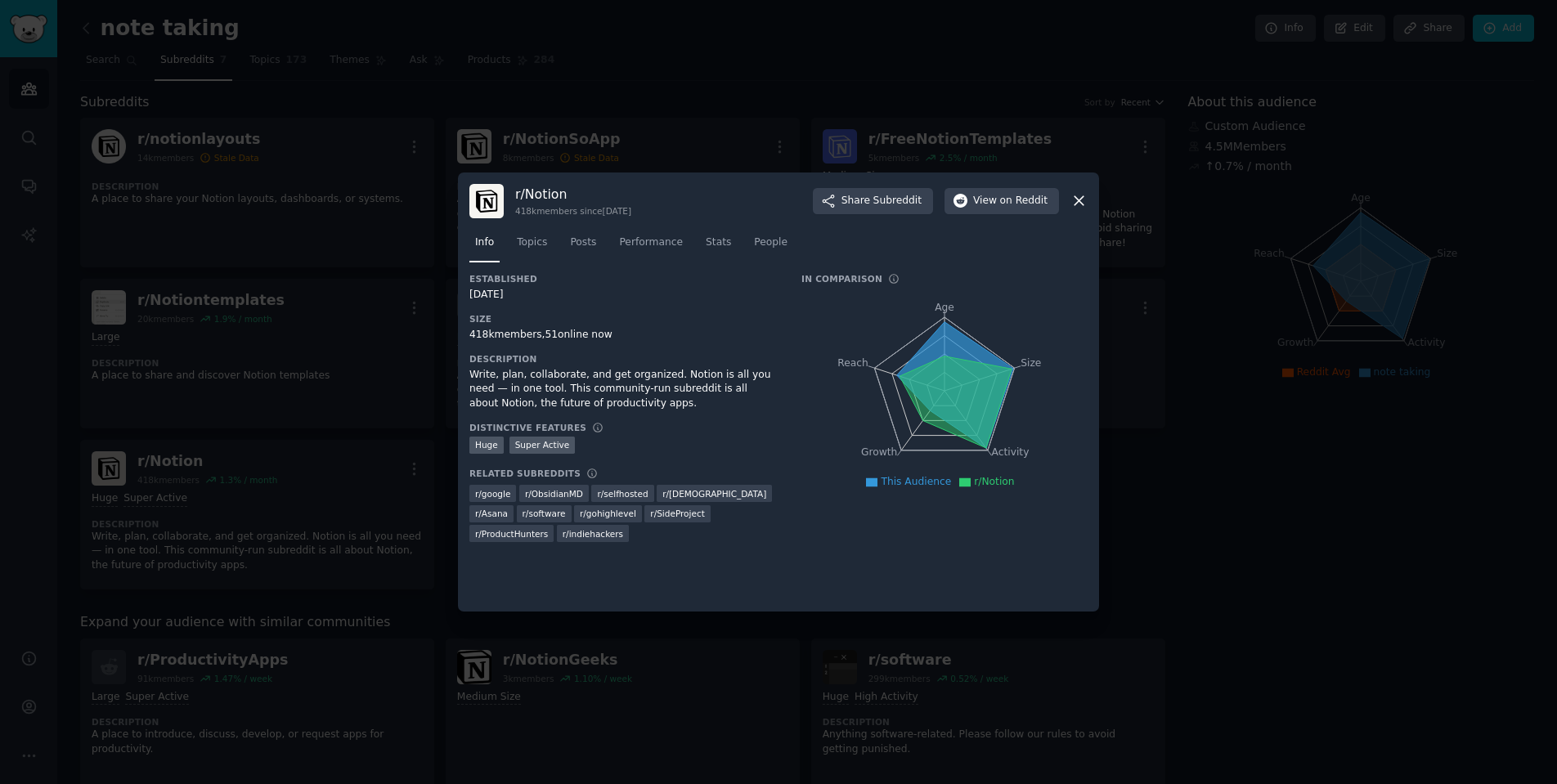
click at [410, 387] on div at bounding box center [778, 392] width 1557 height 784
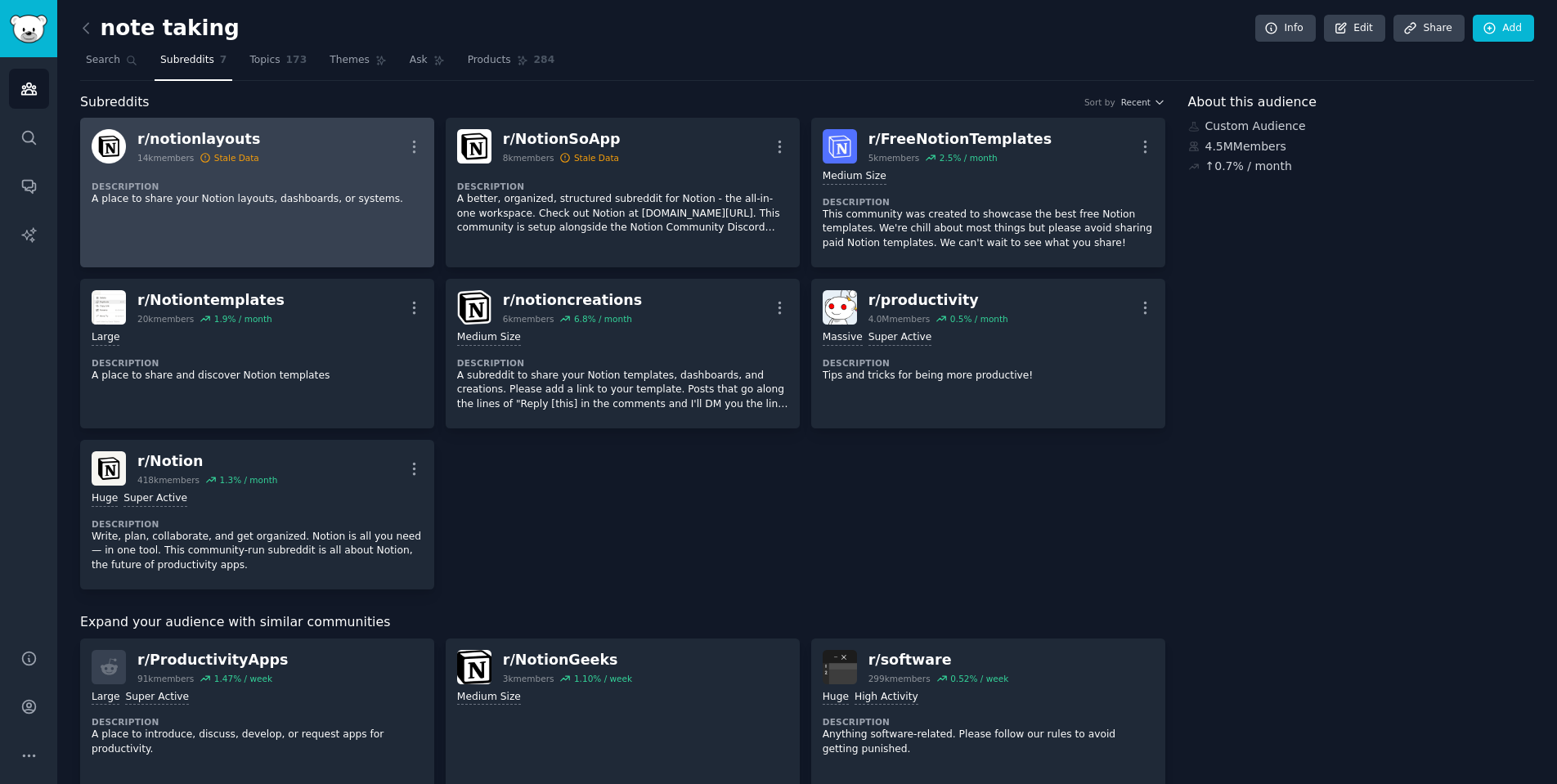
click at [260, 137] on div "r/ notionlayouts 14k members Stale Data More" at bounding box center [257, 147] width 331 height 35
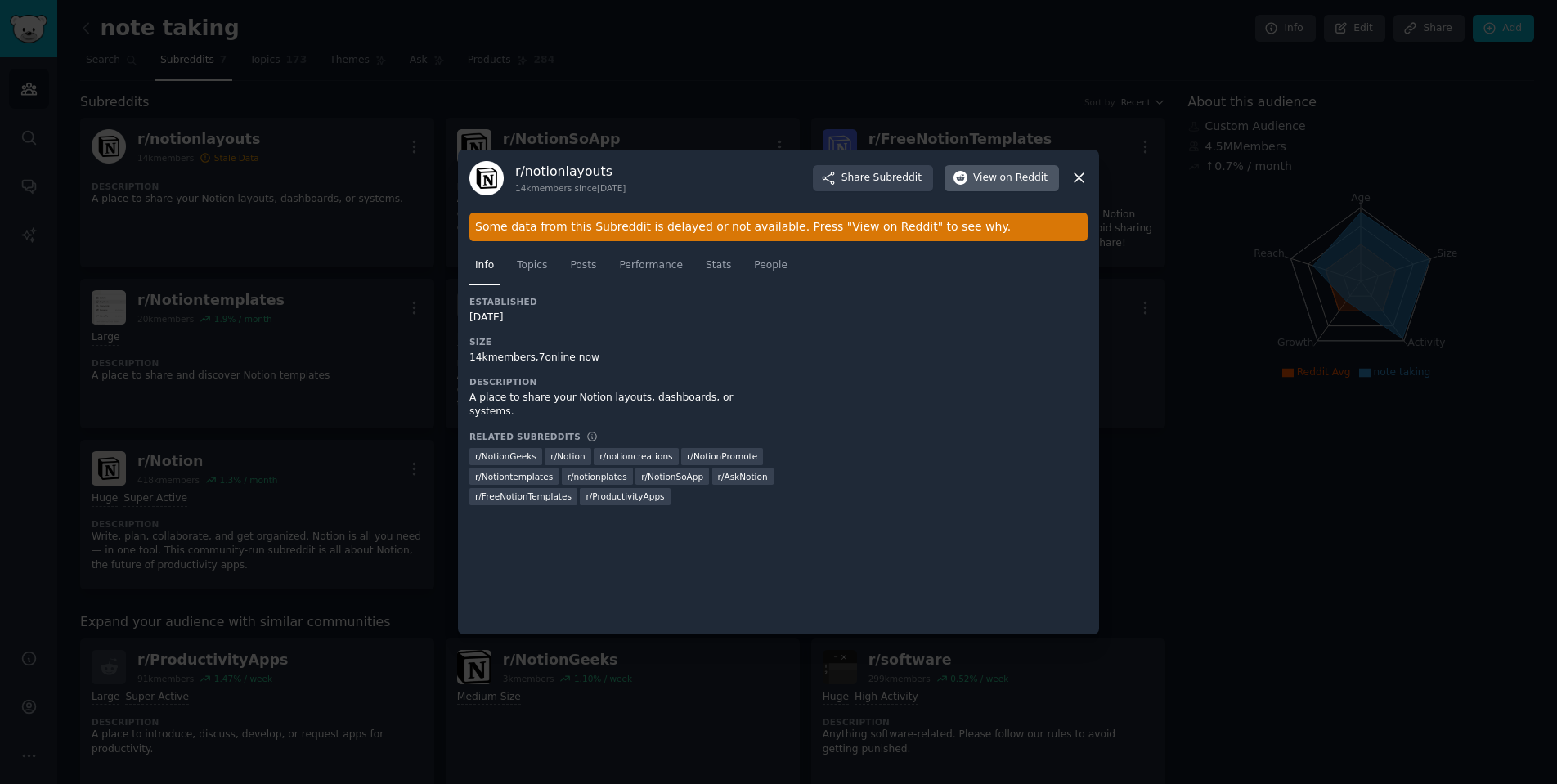
click at [1004, 176] on span "on Reddit" at bounding box center [1023, 177] width 47 height 14
click at [1077, 166] on div "r/ notionlayouts 14k members since [DATE] Share Subreddit View on Reddit" at bounding box center [778, 178] width 618 height 35
click at [1077, 180] on icon at bounding box center [1078, 178] width 9 height 9
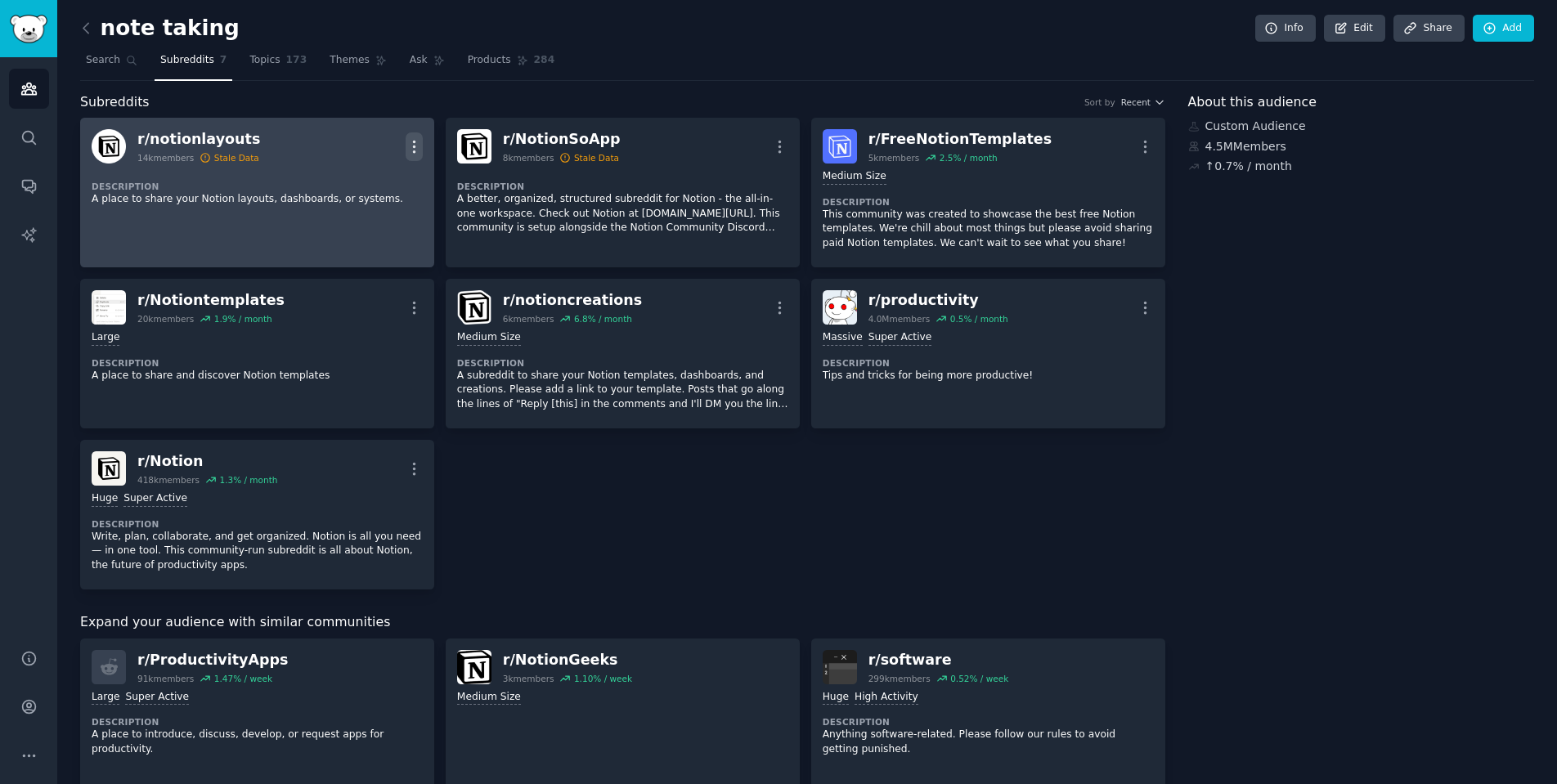
click at [415, 145] on icon "button" at bounding box center [414, 147] width 17 height 17
click at [360, 216] on p "Delete" at bounding box center [349, 210] width 37 height 17
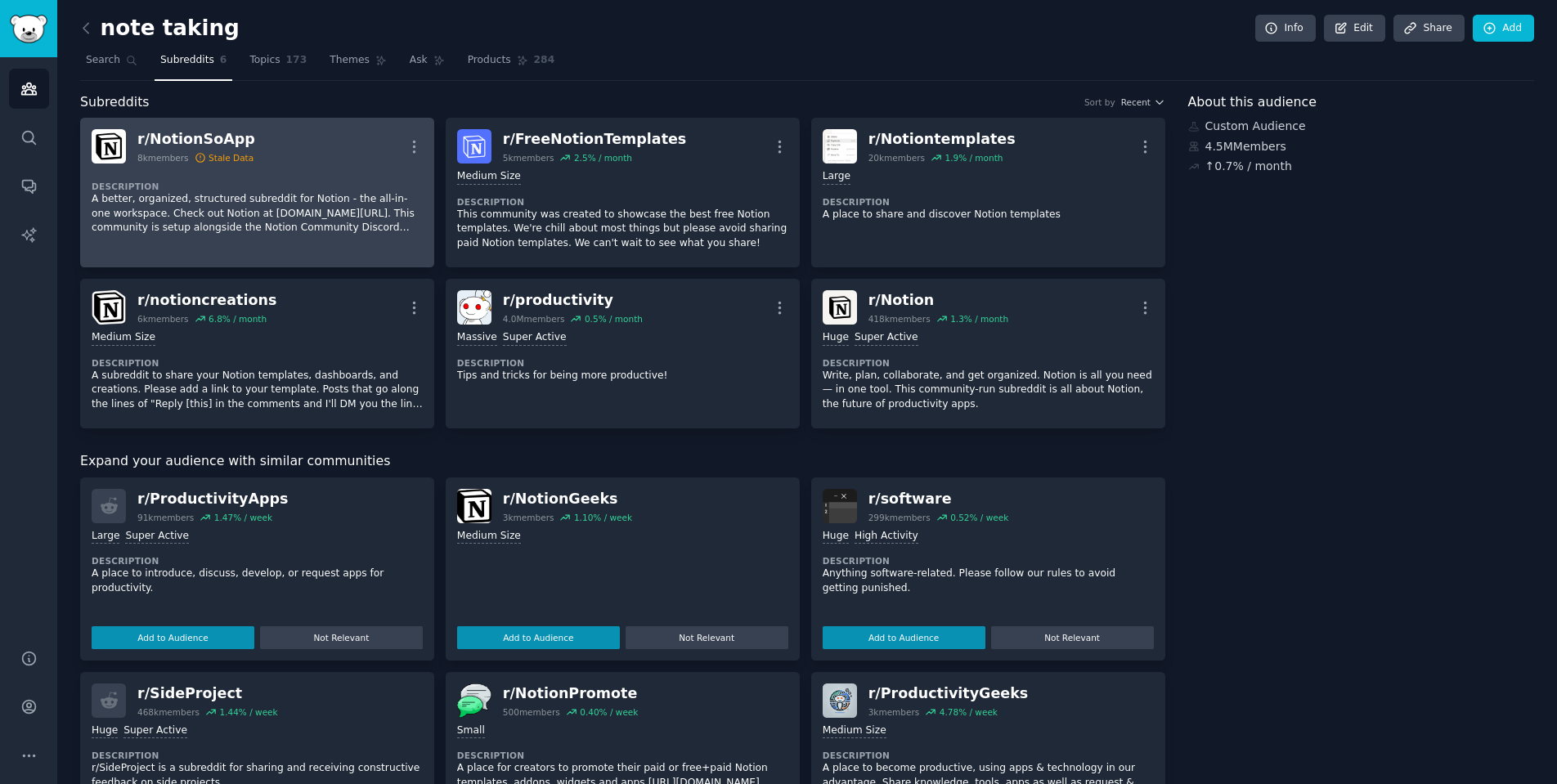
click at [300, 139] on div "r/ NotionSoApp 8k members Stale Data More" at bounding box center [257, 147] width 331 height 35
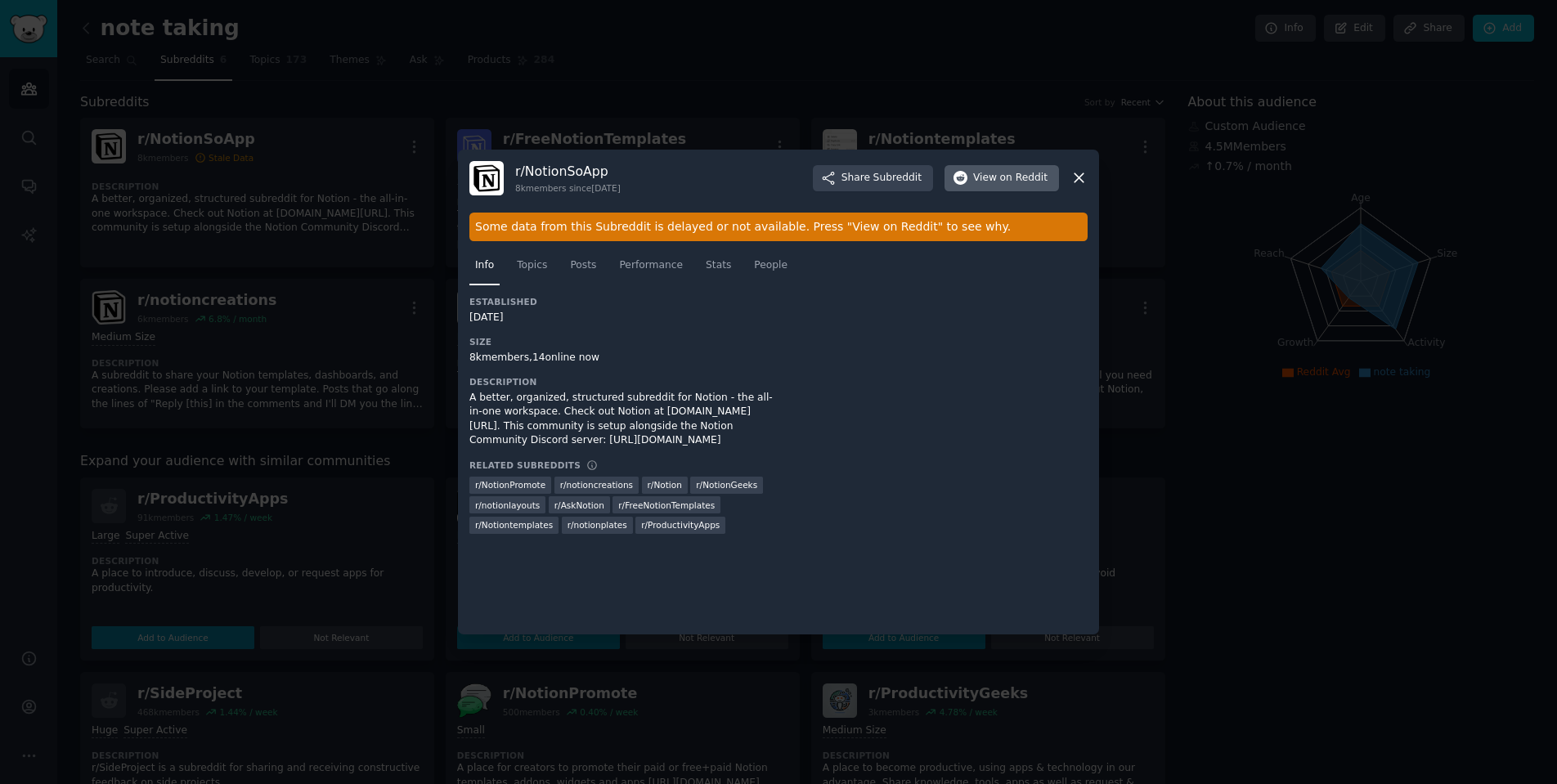
click at [997, 179] on span "View on Reddit" at bounding box center [1011, 177] width 75 height 14
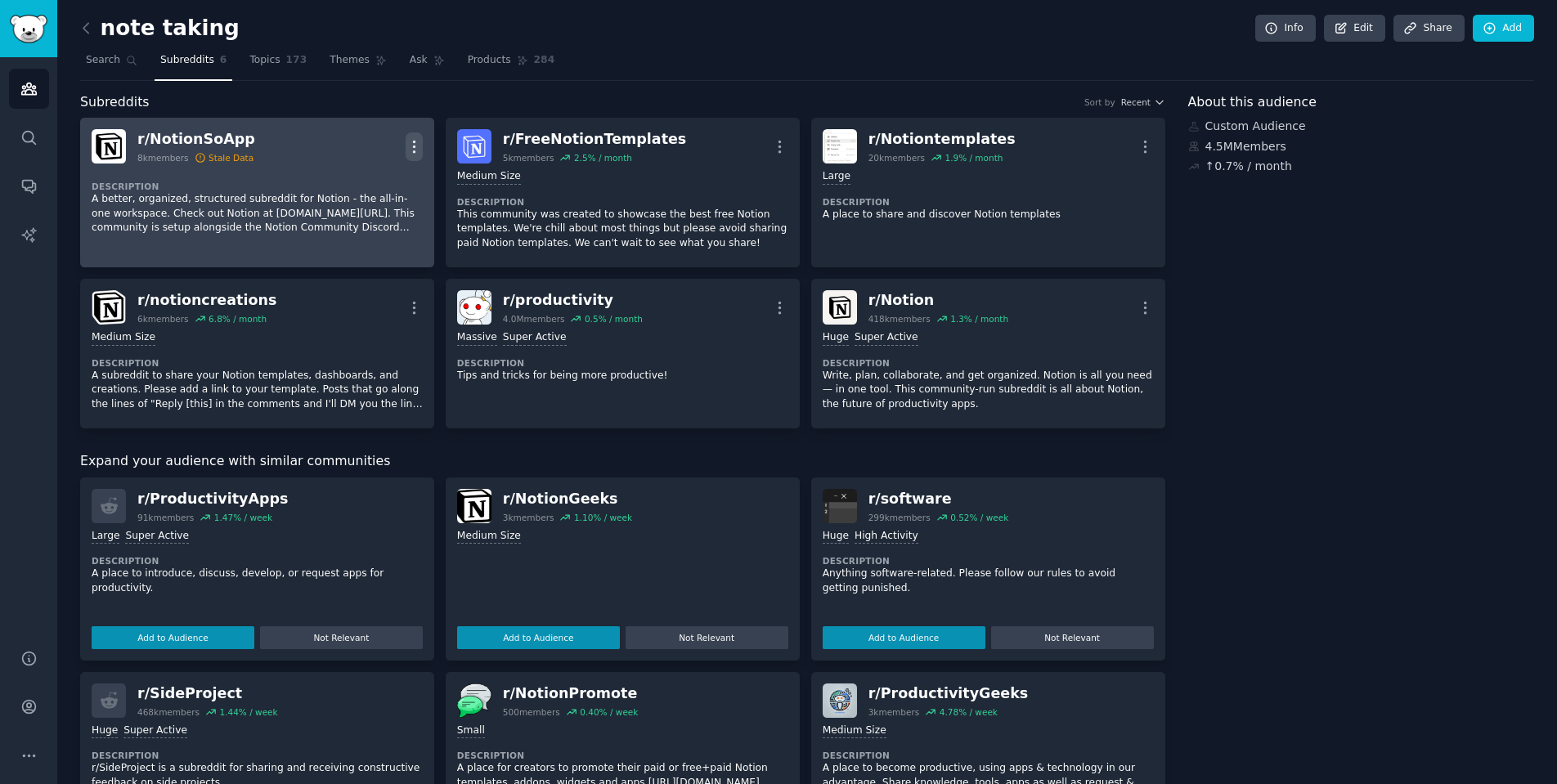
click at [417, 138] on icon "button" at bounding box center [414, 147] width 17 height 17
click at [352, 209] on p "Delete" at bounding box center [349, 210] width 37 height 17
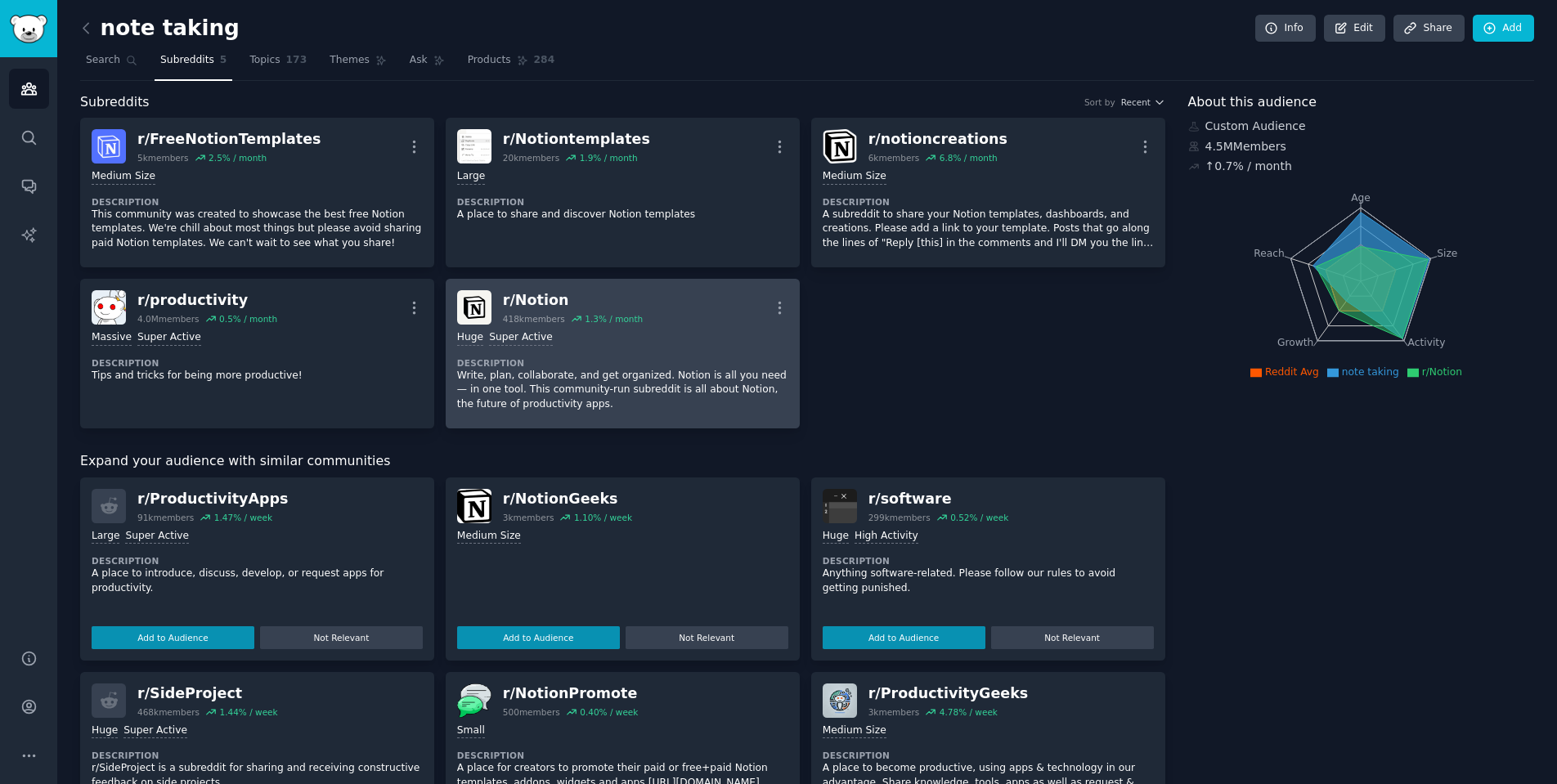
click at [544, 286] on link "r/ Notion 418k members 1.3 % / month More Huge Super Active Description Write, …" at bounding box center [622, 354] width 354 height 150
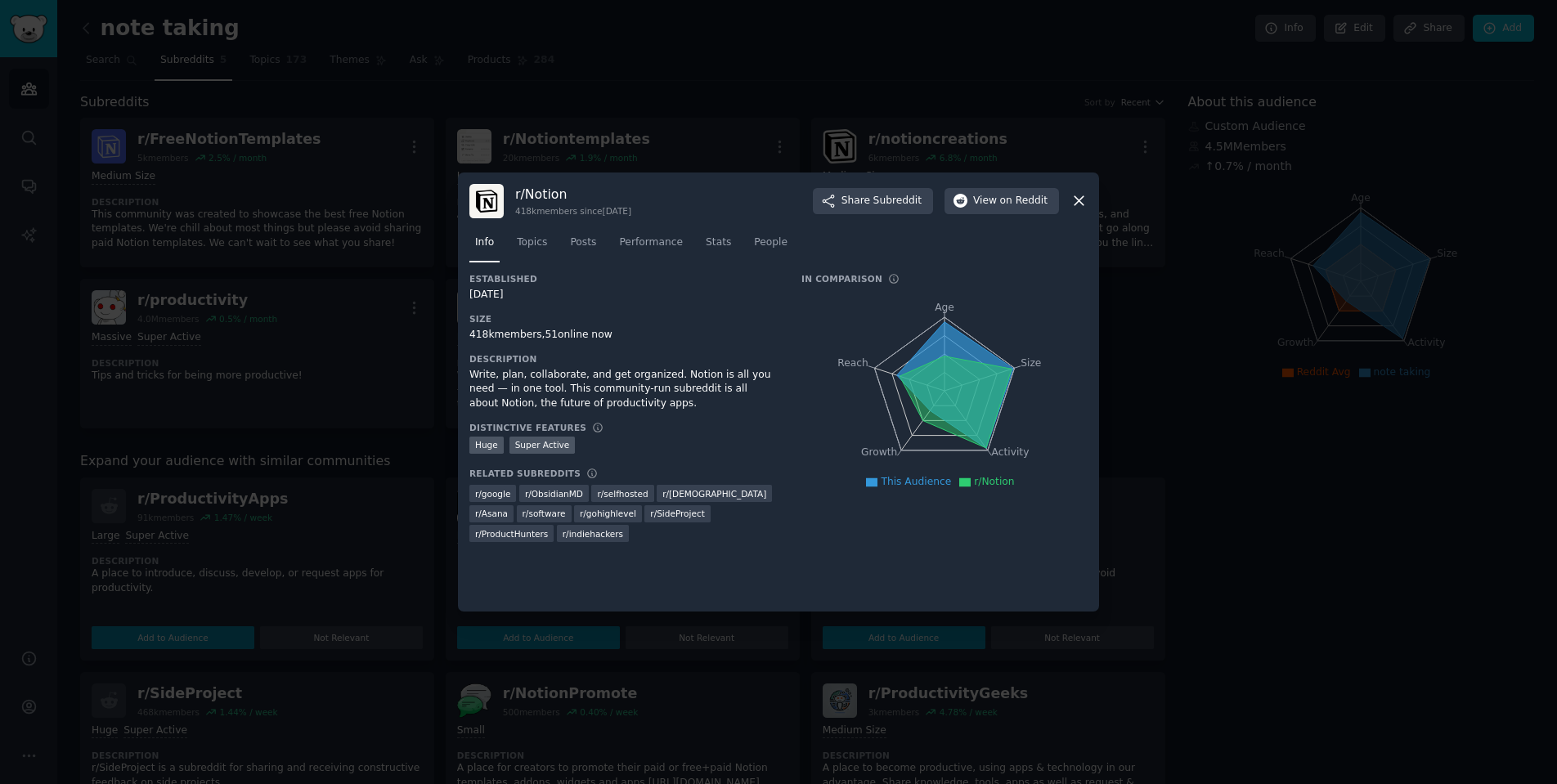
click at [419, 242] on div at bounding box center [778, 392] width 1557 height 784
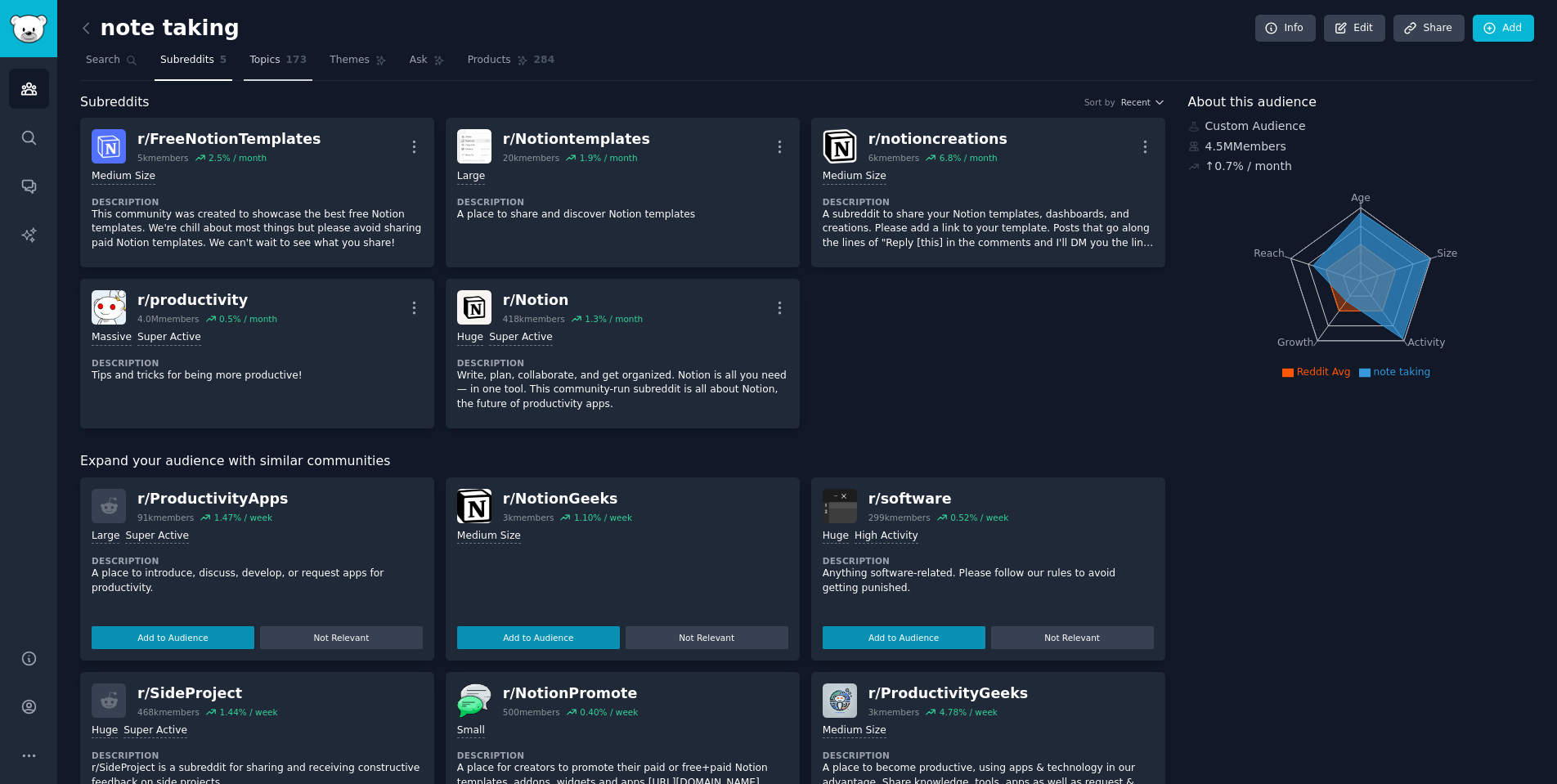
click at [279, 69] on link "Topics 173" at bounding box center [278, 63] width 69 height 34
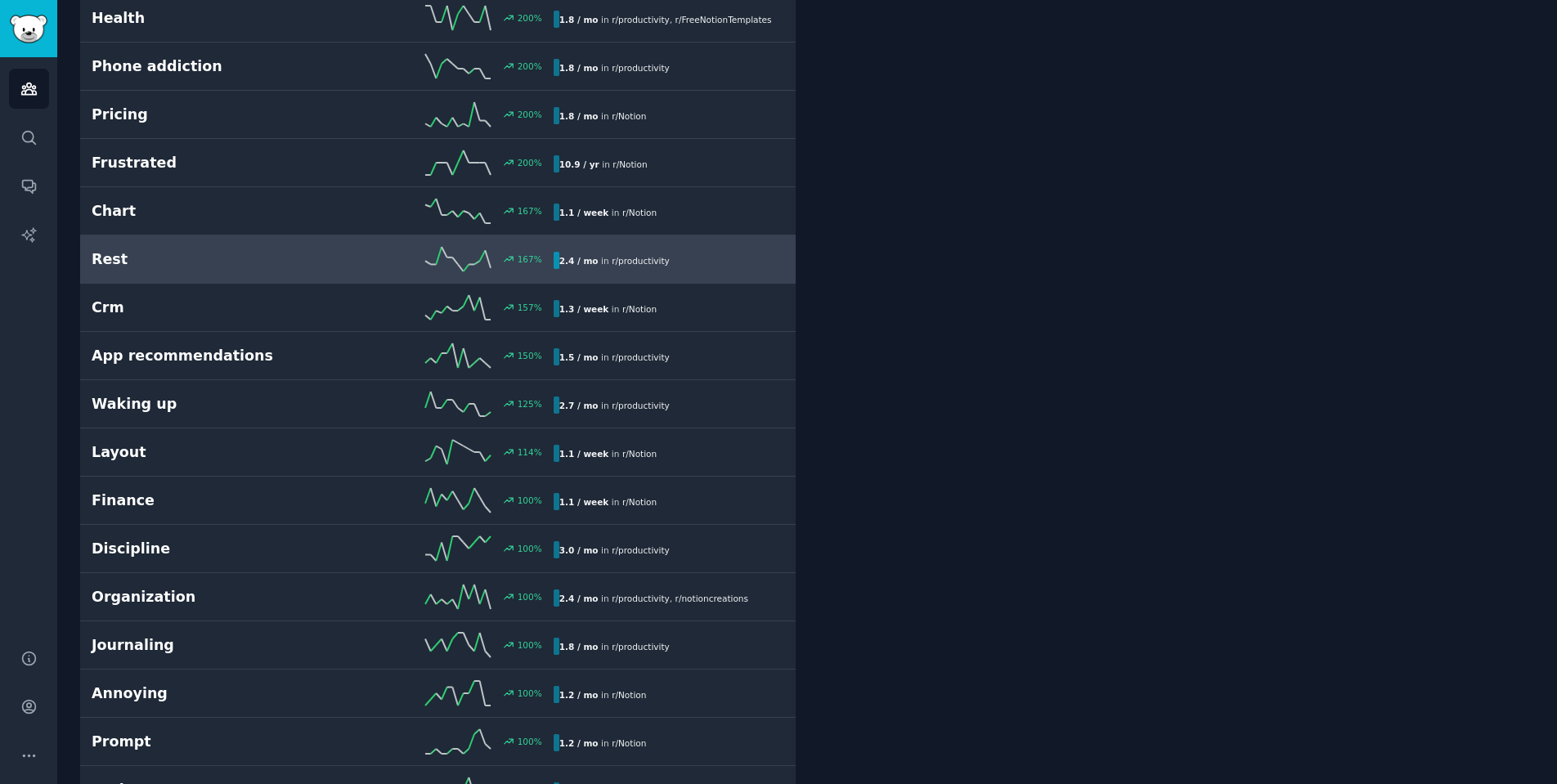
scroll to position [474, 0]
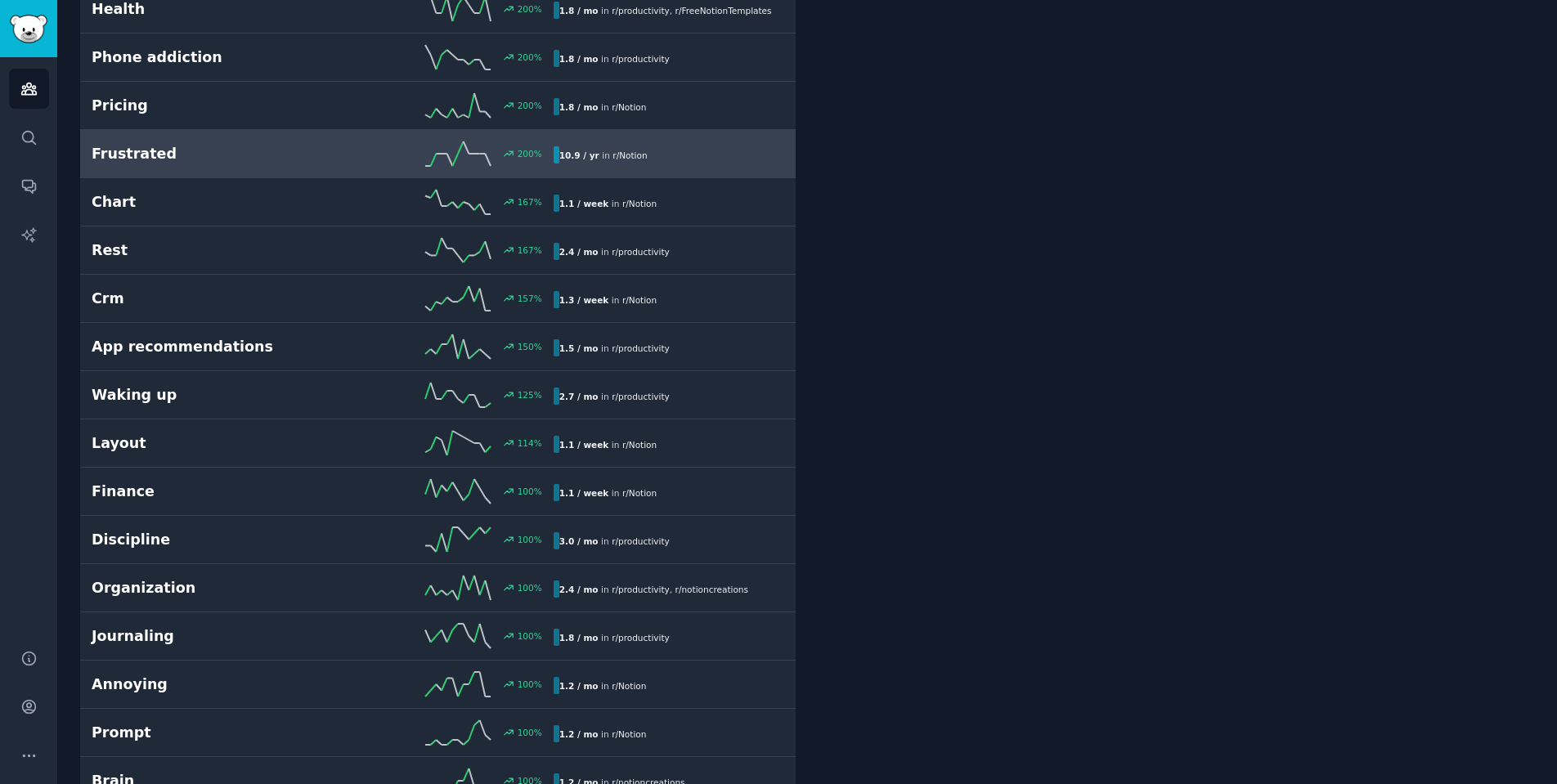
click at [341, 163] on div "200 %" at bounding box center [437, 154] width 230 height 25
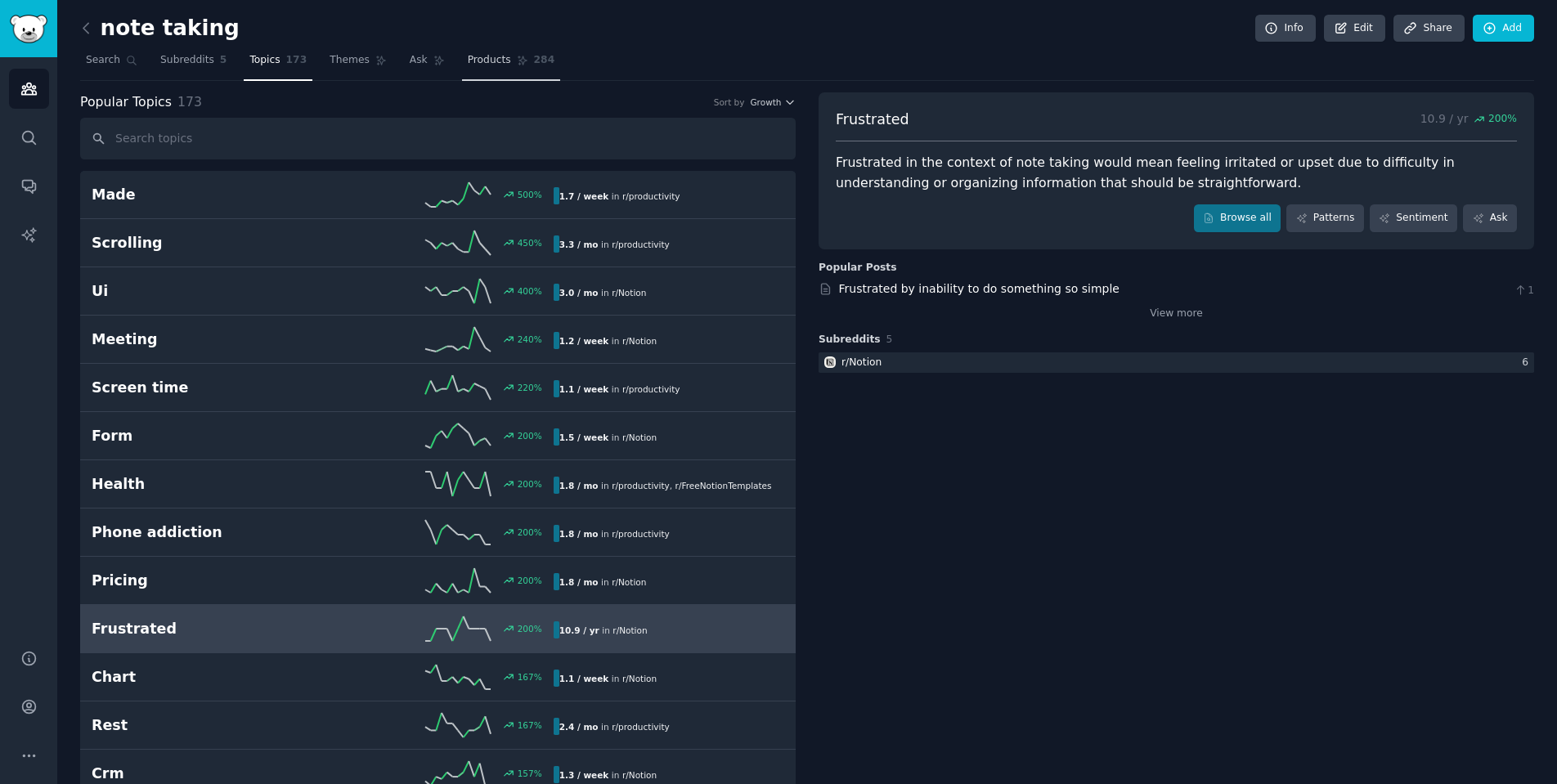
click at [477, 56] on span "Products" at bounding box center [489, 59] width 43 height 14
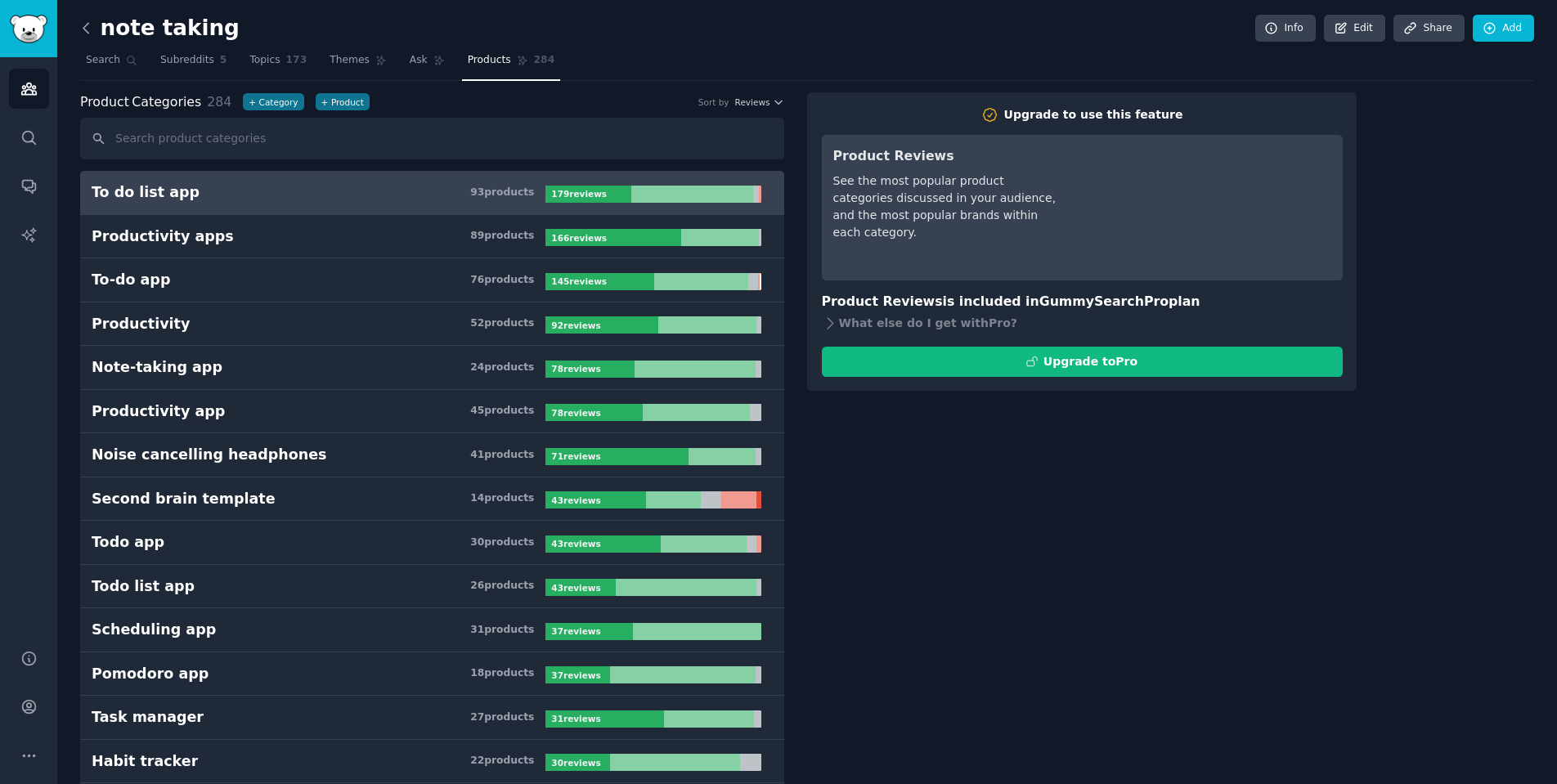
click at [87, 30] on icon at bounding box center [86, 28] width 17 height 17
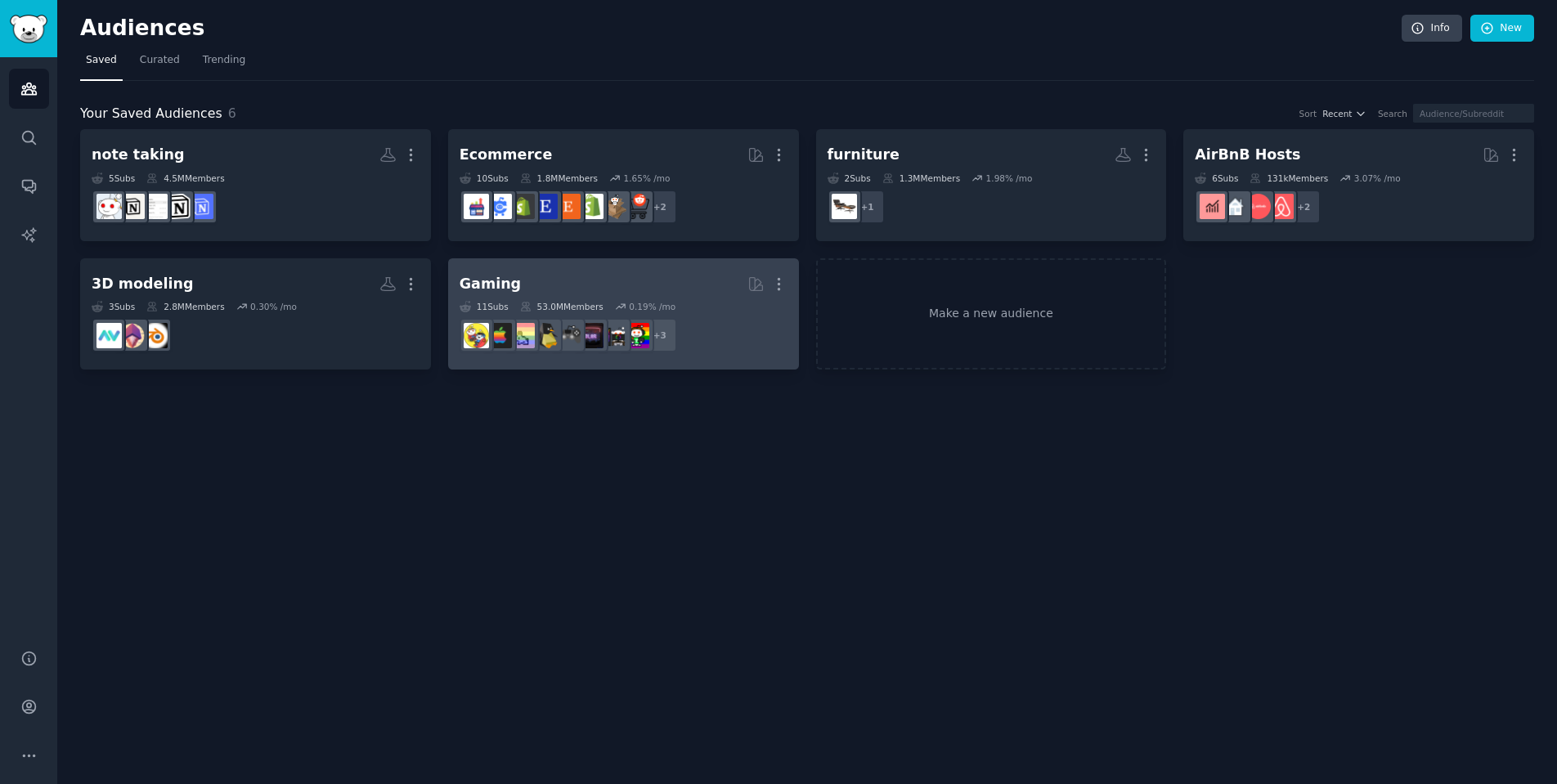
click at [565, 265] on link "Gaming More 11 Sub s 53.0M Members 0.19 % /mo + 3" at bounding box center [623, 313] width 351 height 112
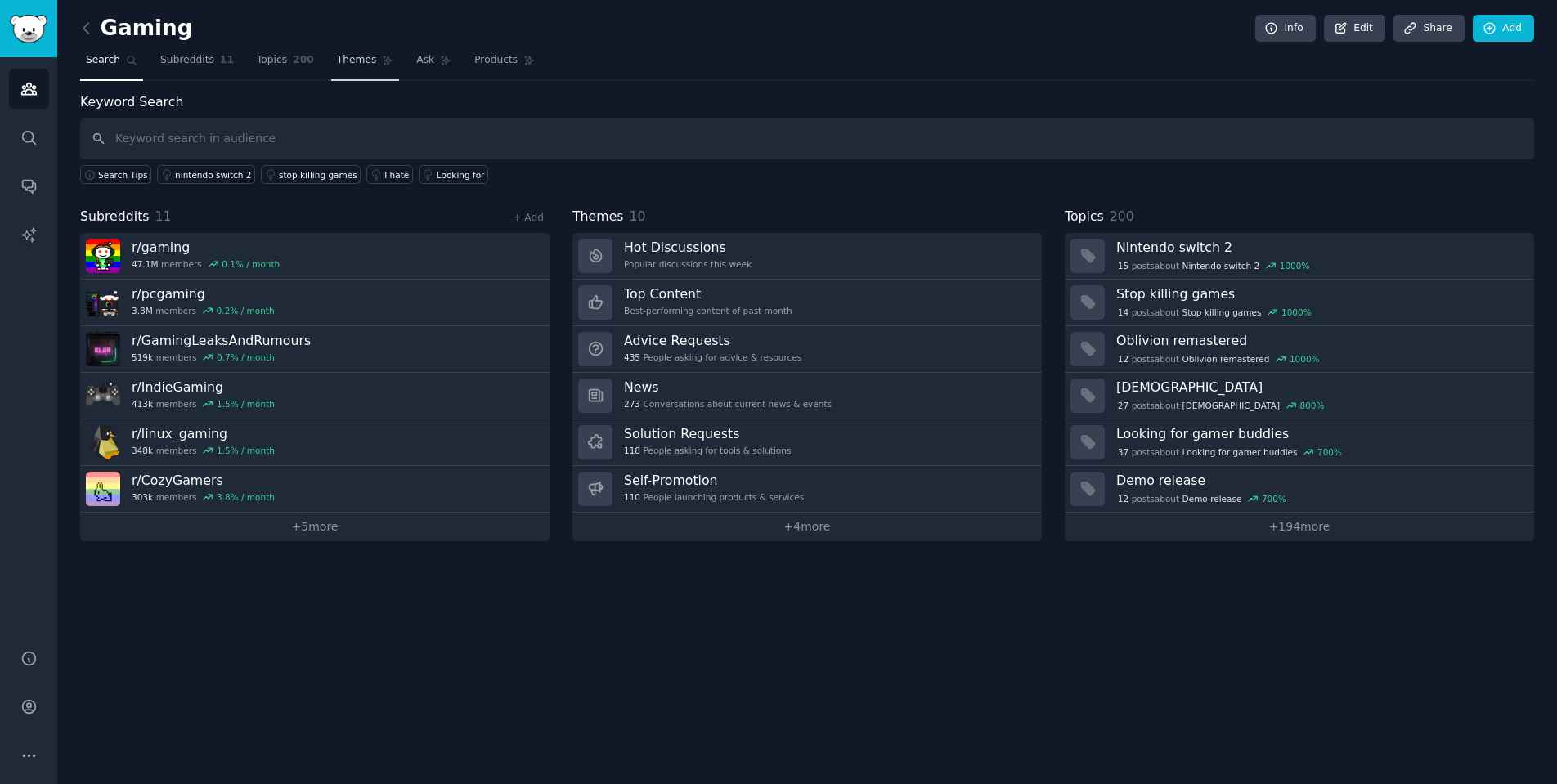
click at [344, 69] on link "Themes" at bounding box center [365, 63] width 69 height 34
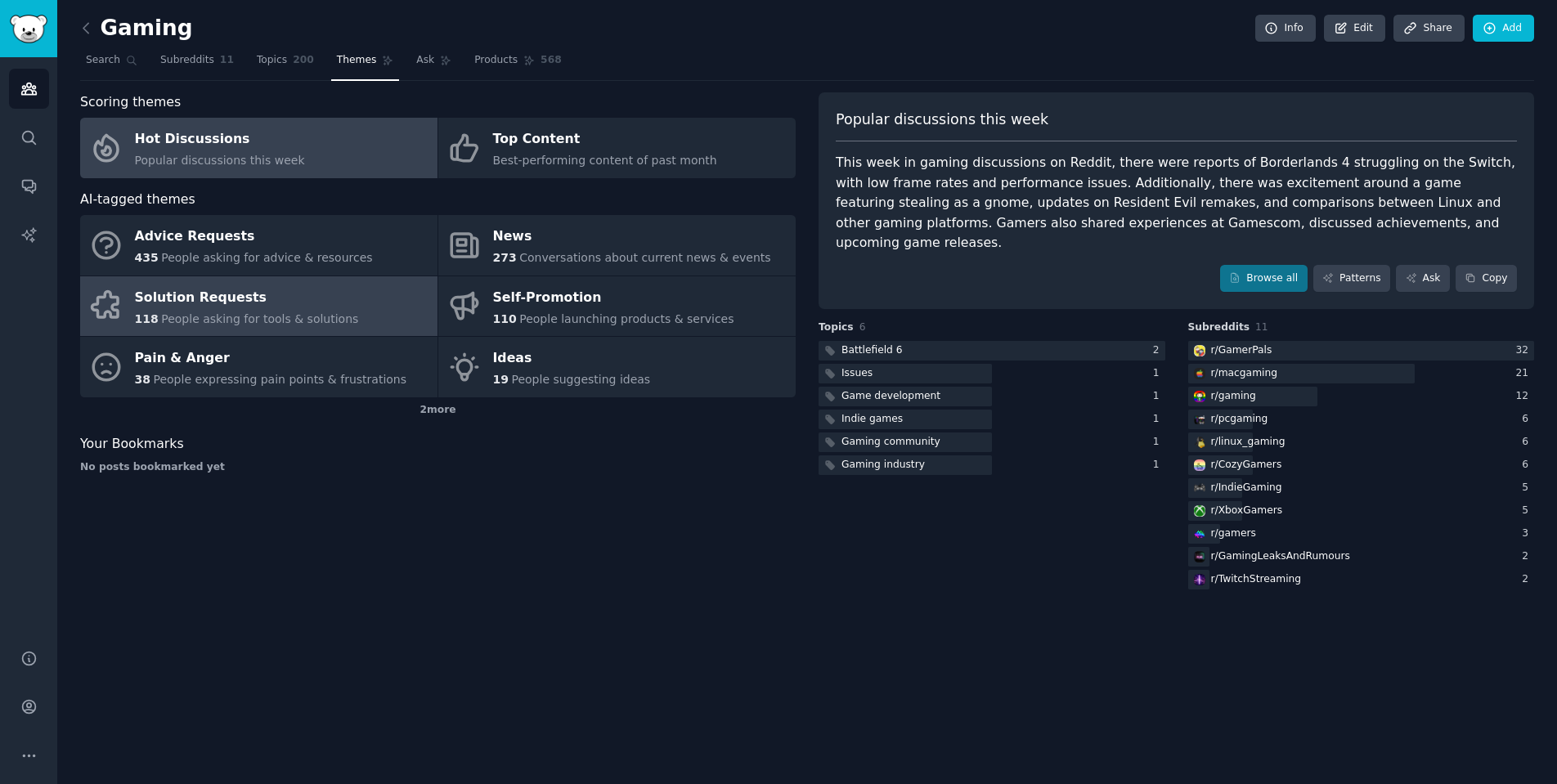
click at [309, 304] on div "Solution Requests" at bounding box center [247, 297] width 224 height 26
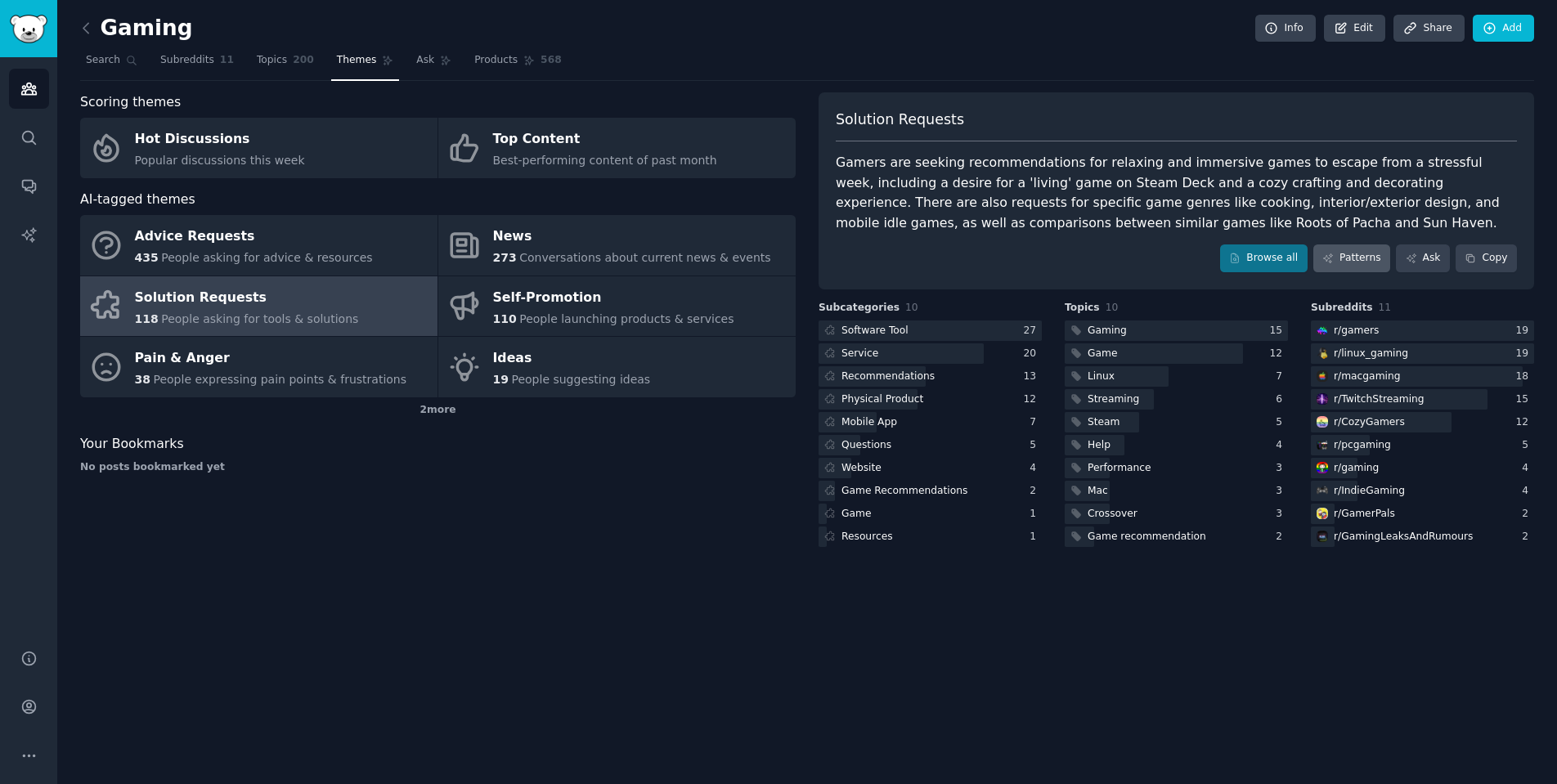
click at [1346, 252] on link "Patterns" at bounding box center [1351, 258] width 77 height 28
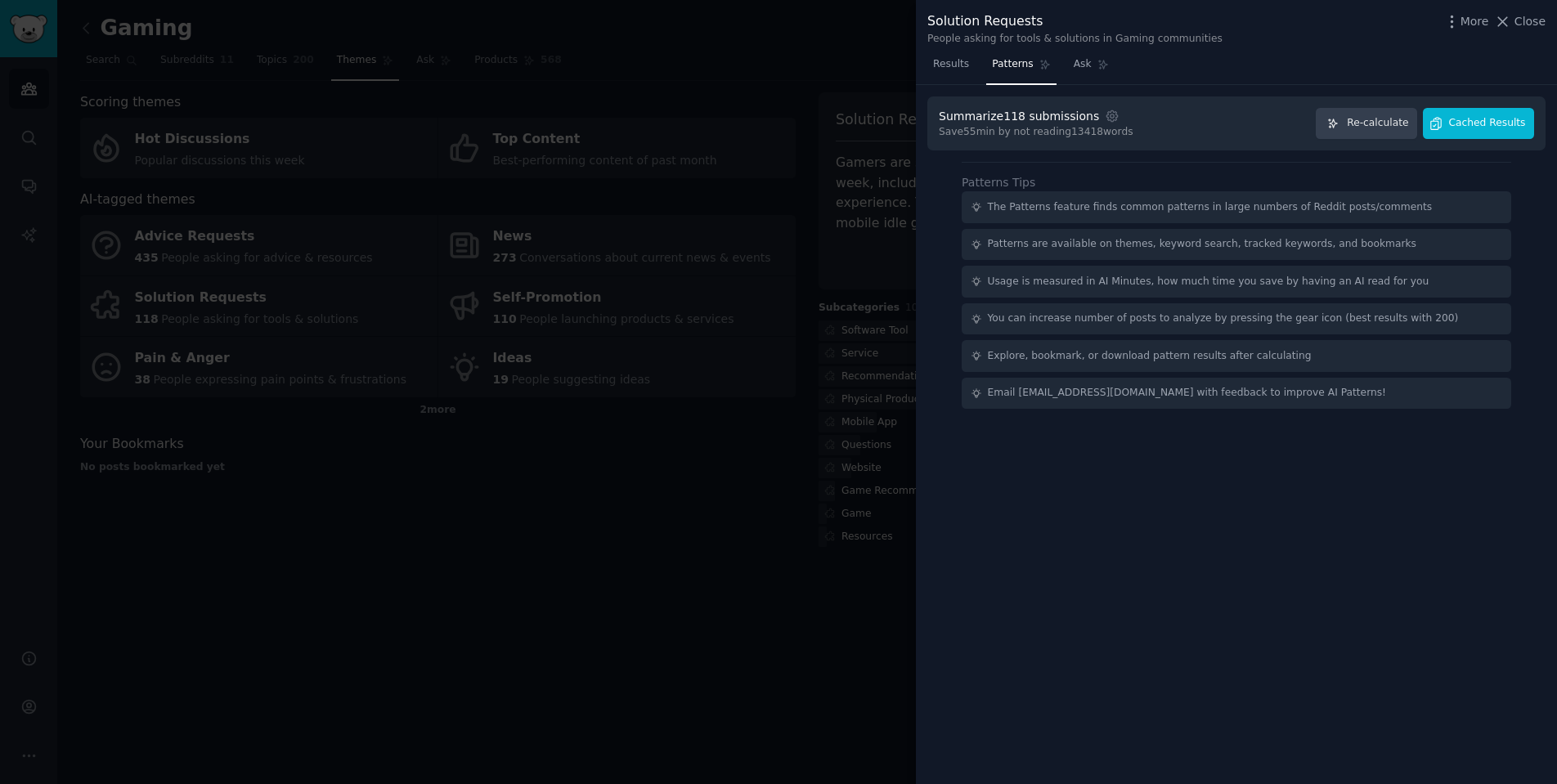
click at [1517, 122] on span "Cached Results" at bounding box center [1487, 123] width 77 height 14
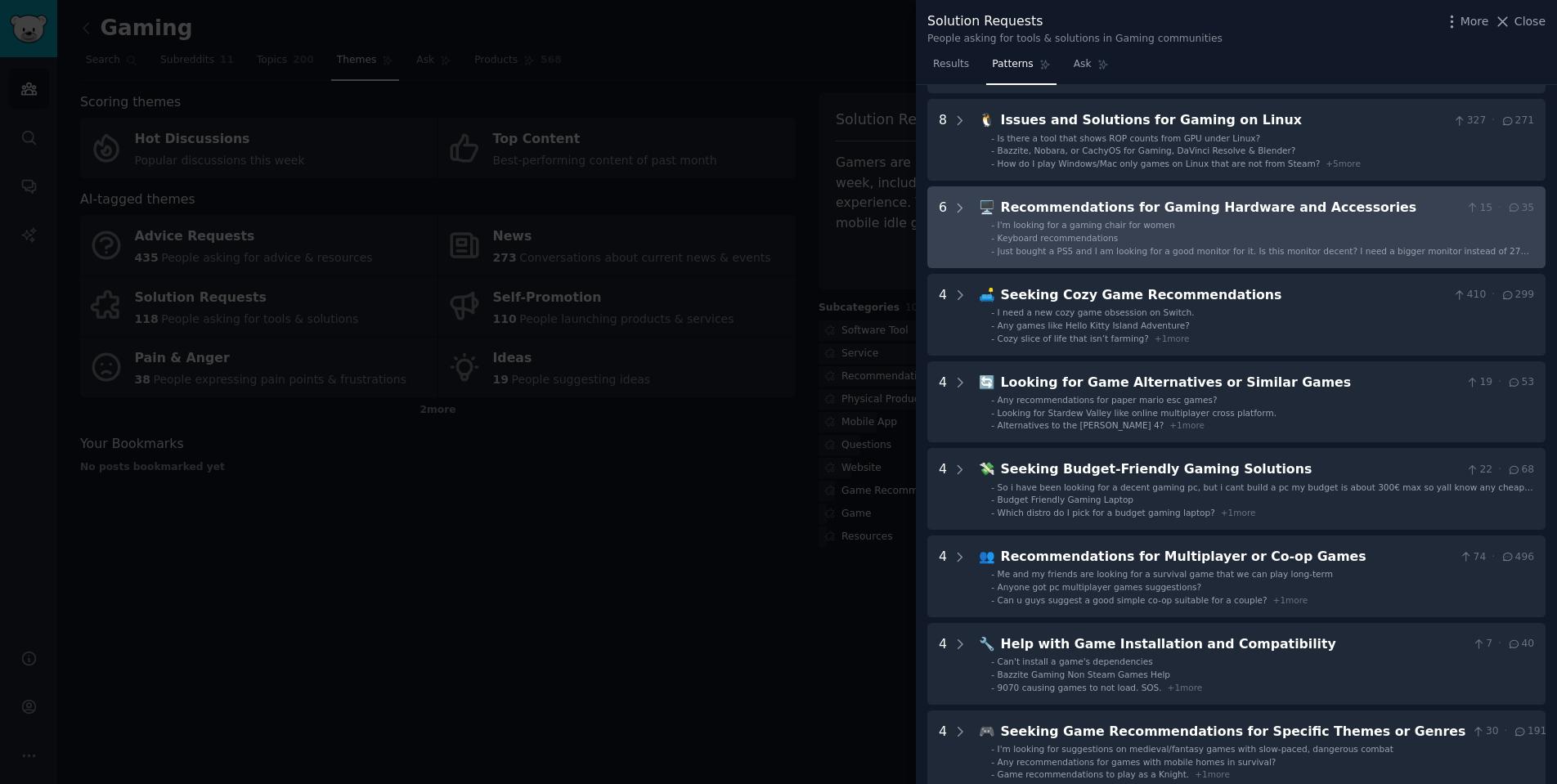
scroll to position [149, 0]
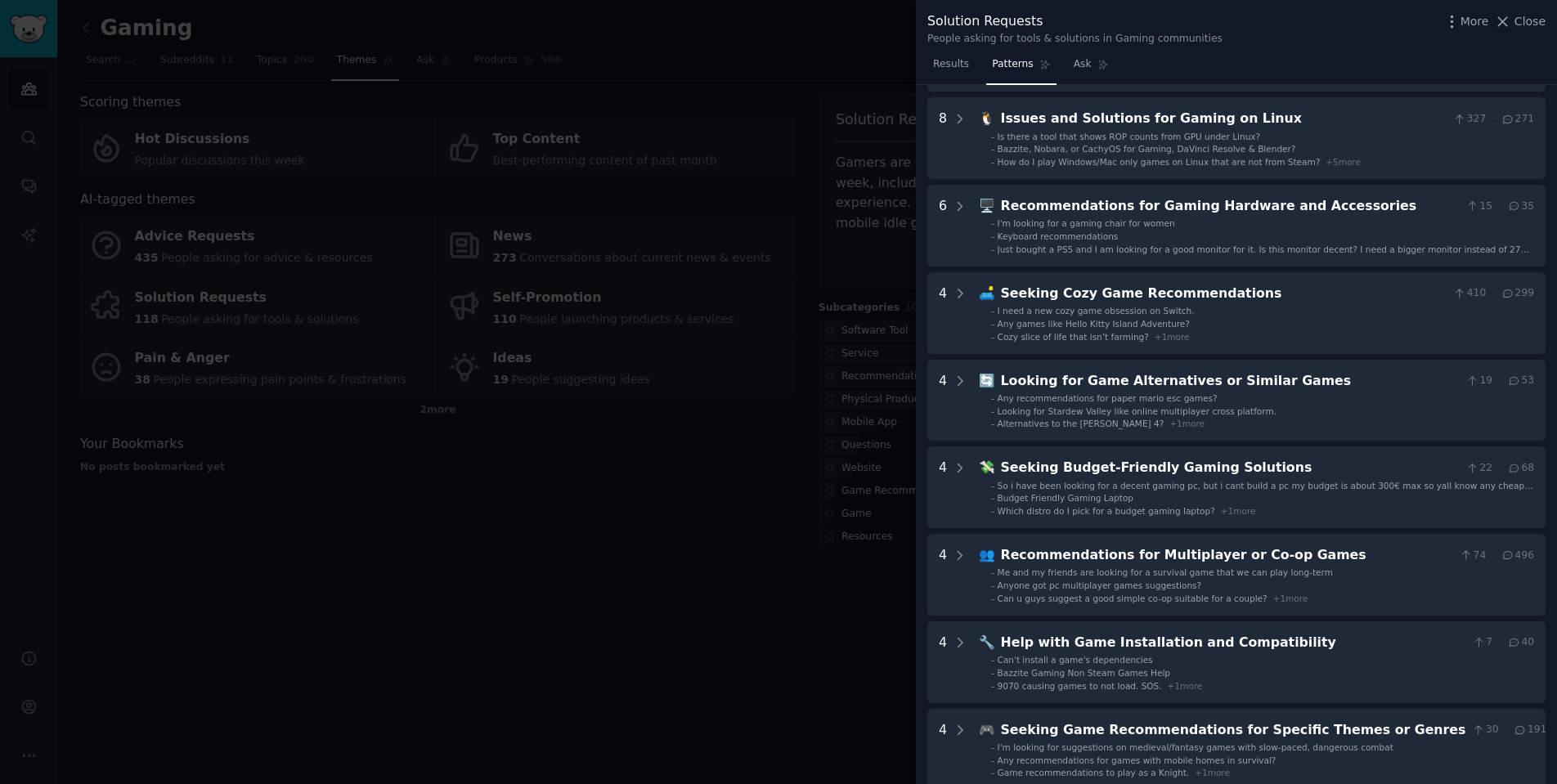
click at [718, 528] on div at bounding box center [778, 392] width 1557 height 784
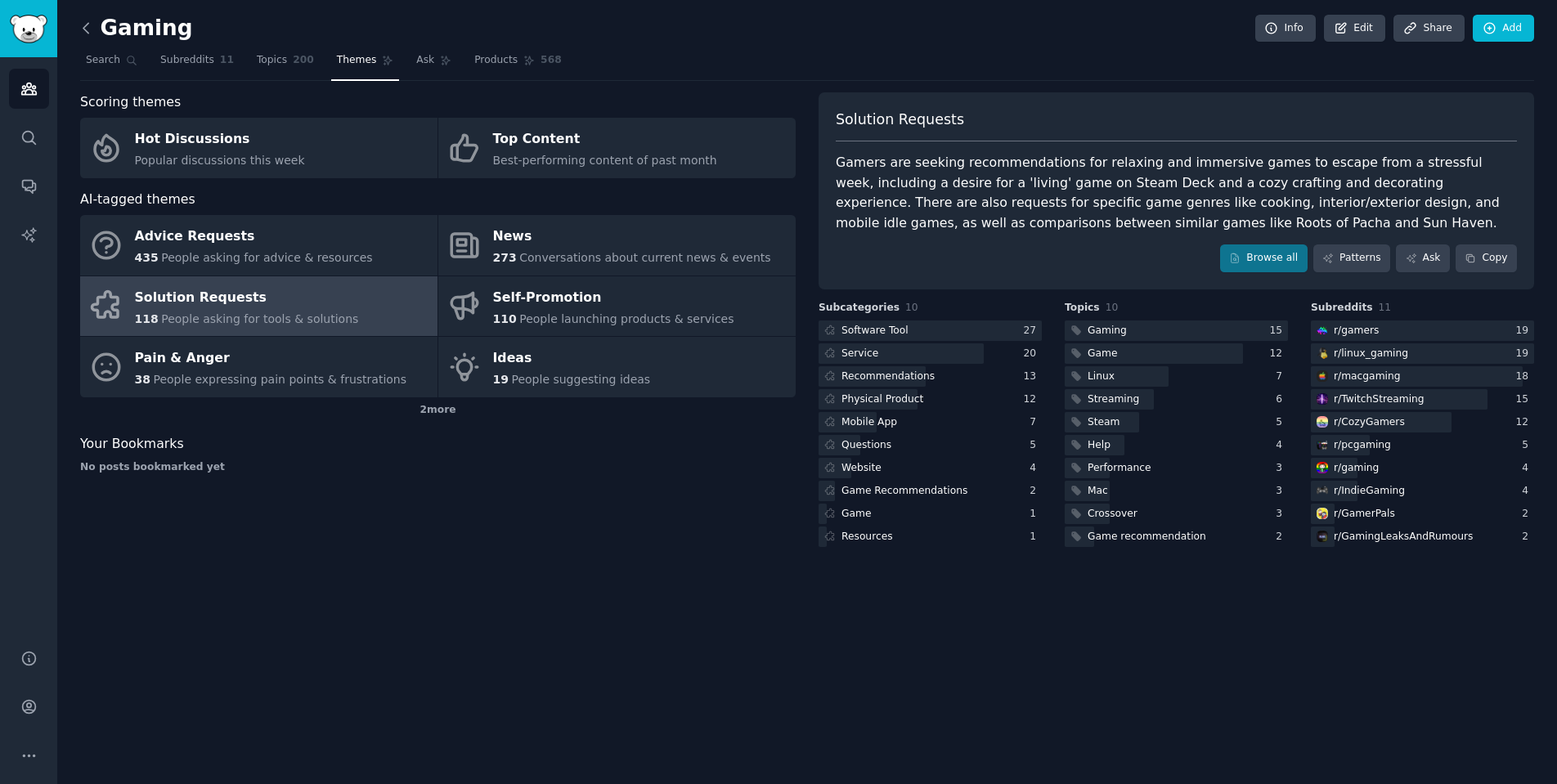
click at [91, 35] on icon at bounding box center [86, 28] width 17 height 17
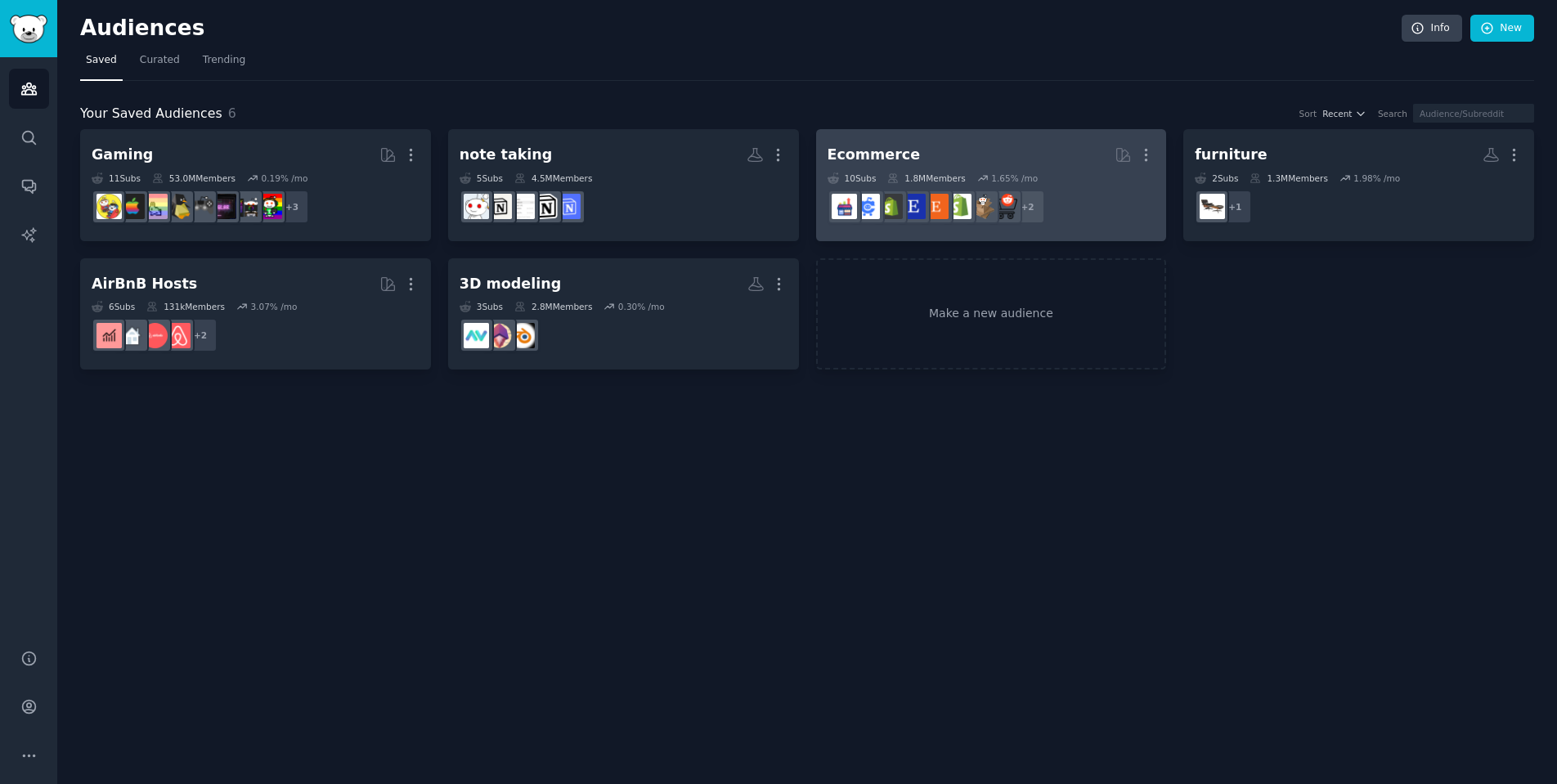
click at [918, 155] on h2 "Ecommerce More" at bounding box center [991, 155] width 328 height 29
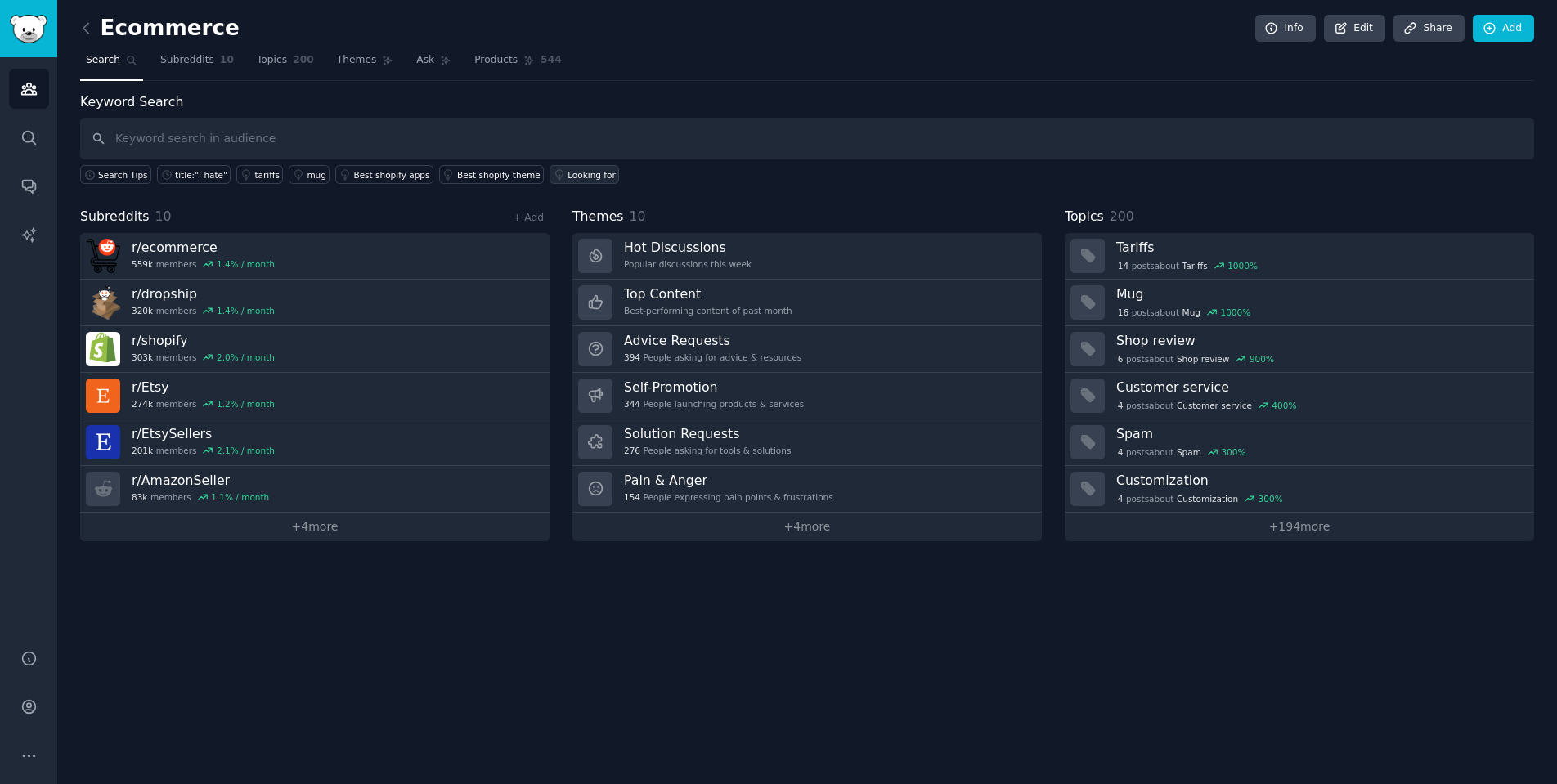
click at [568, 171] on div "Looking for" at bounding box center [592, 175] width 48 height 12
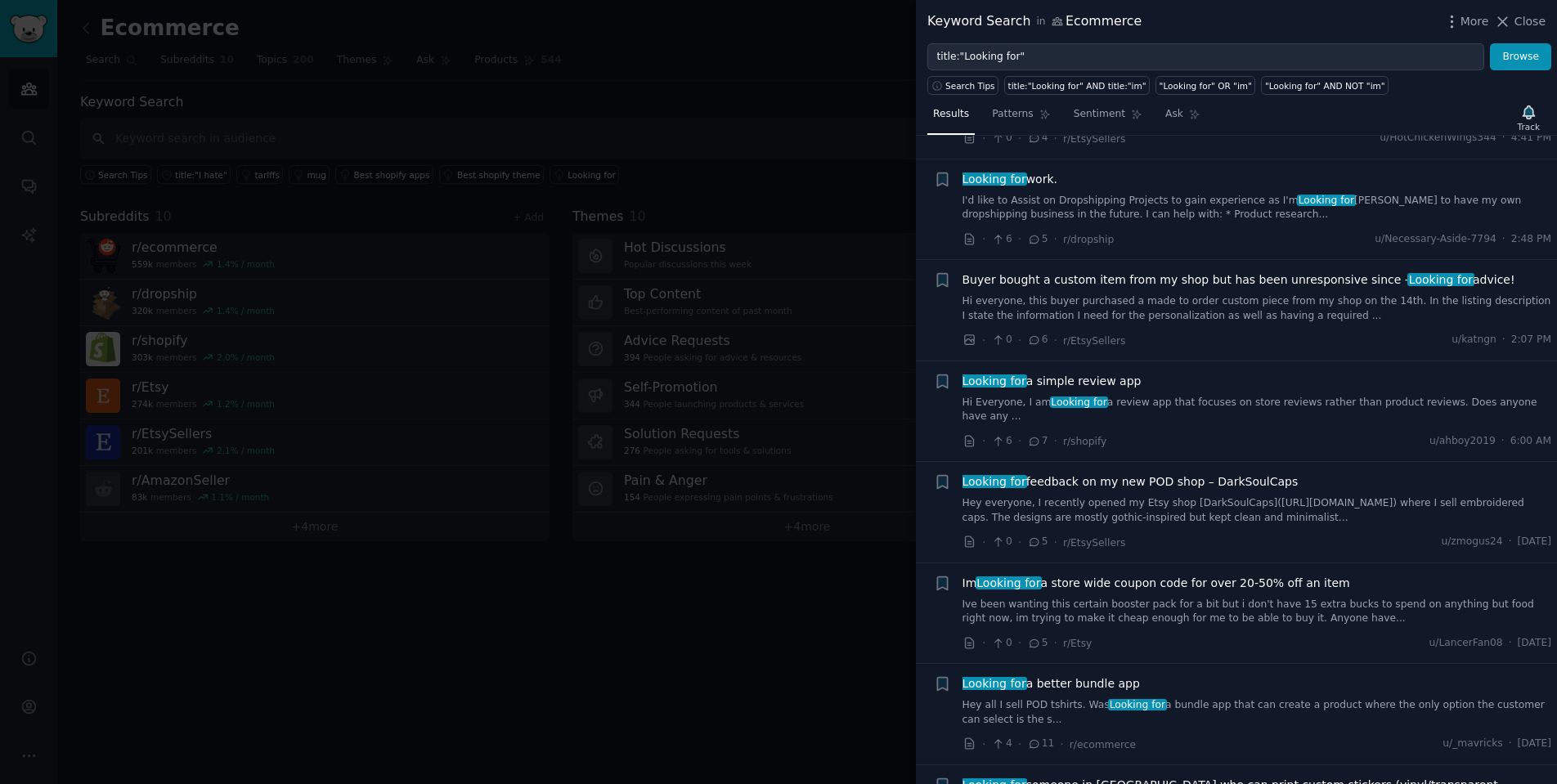
scroll to position [197, 0]
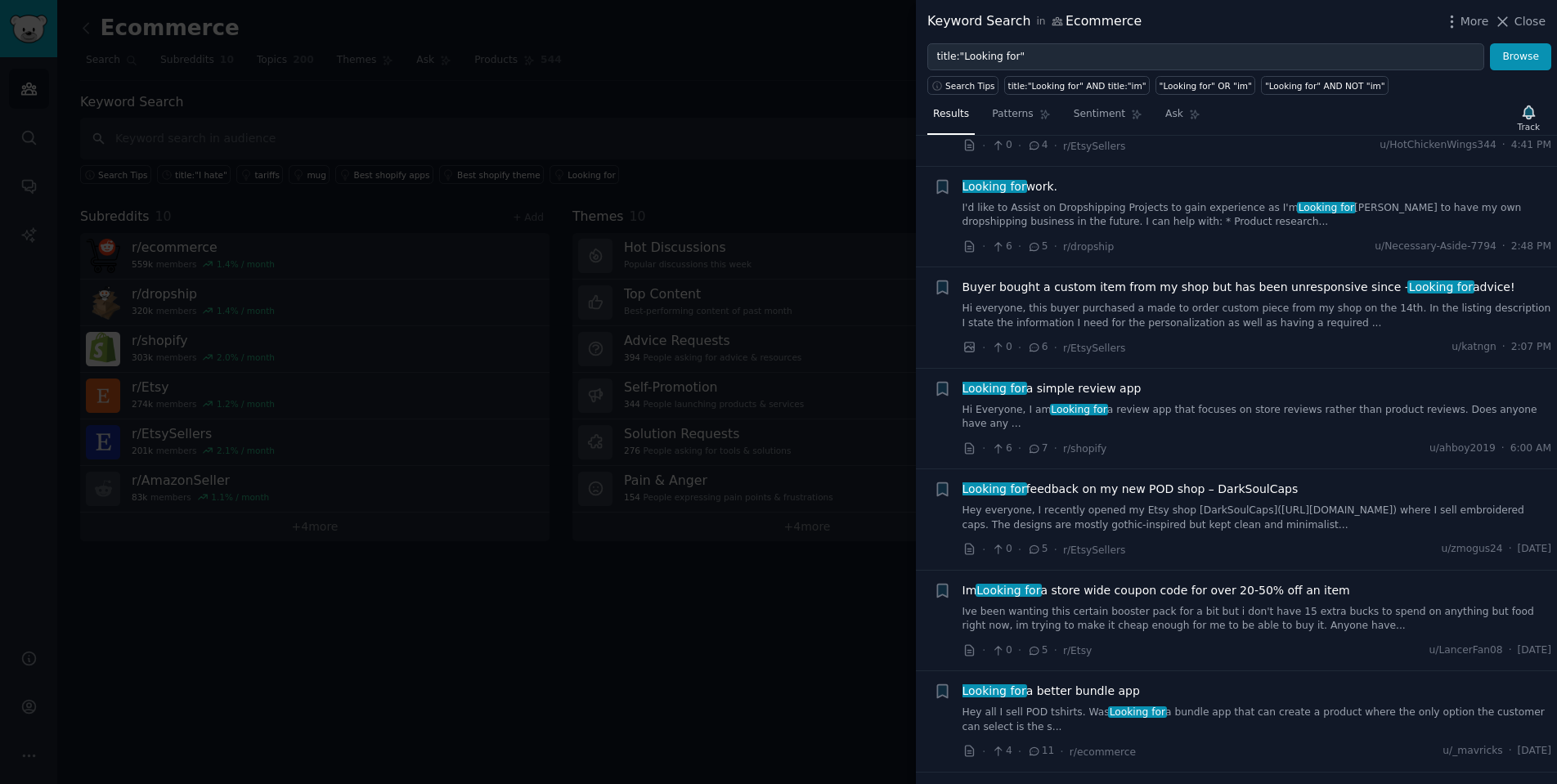
click at [1107, 381] on span "Looking for a simple review app" at bounding box center [1052, 389] width 179 height 17
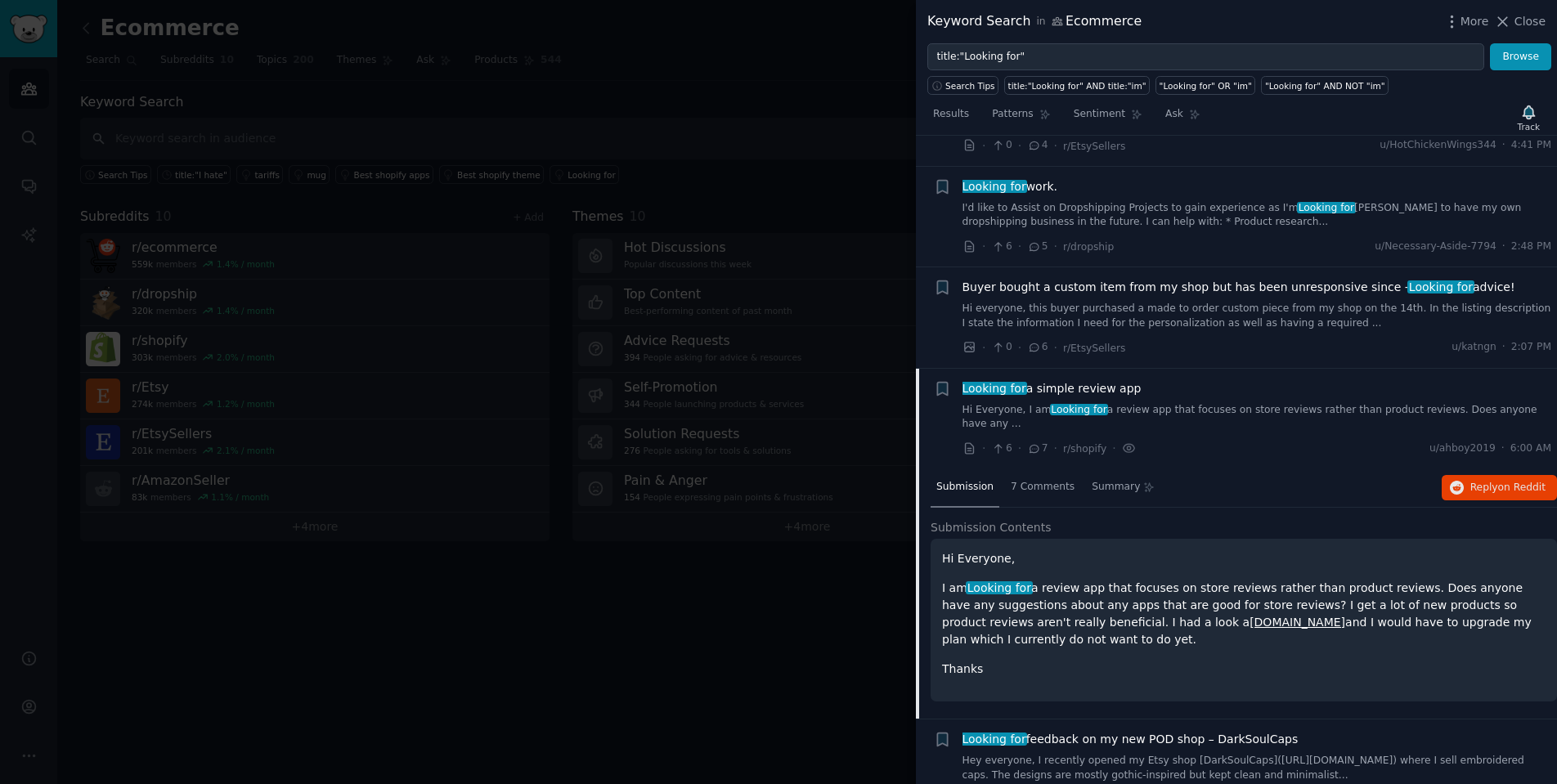
scroll to position [426, 0]
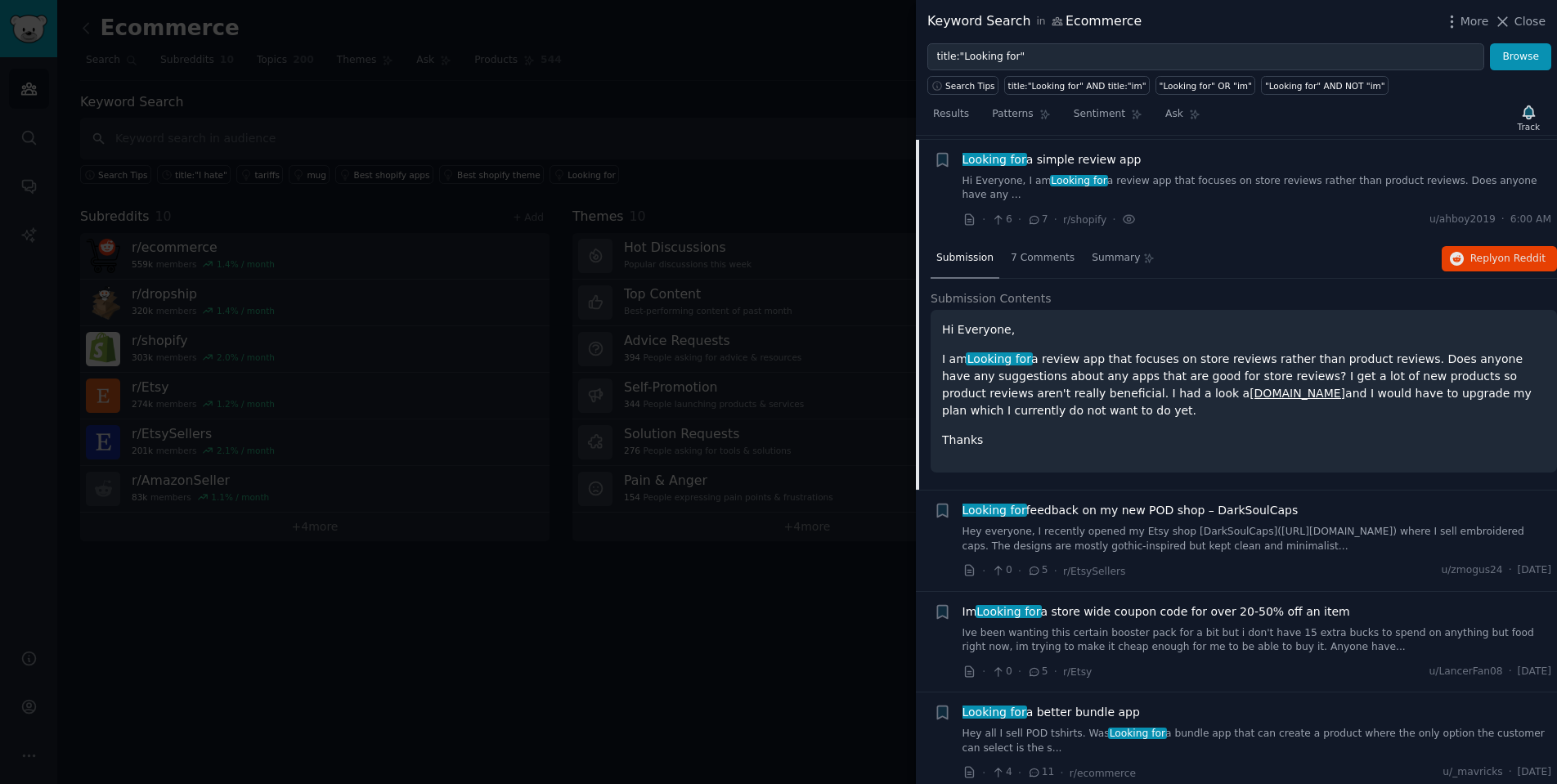
click at [1179, 178] on link "Hi Everyone, I am Looking for a review app that focuses on store reviews rather…" at bounding box center [1257, 189] width 590 height 29
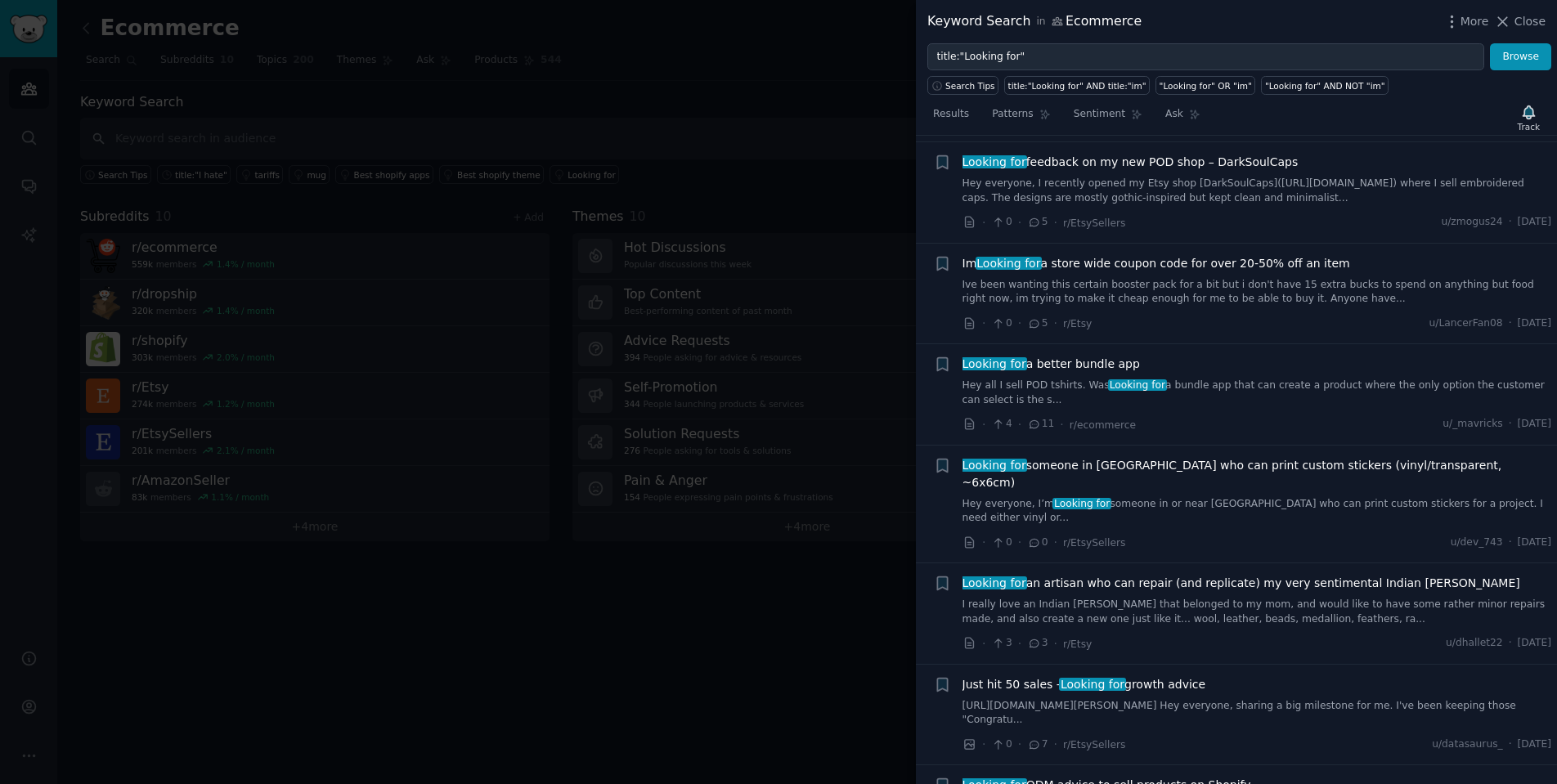
scroll to position [526, 0]
click at [1174, 376] on link "Hey all I sell POD tshirts. Was Looking for a bundle app that can create a prod…" at bounding box center [1257, 390] width 590 height 29
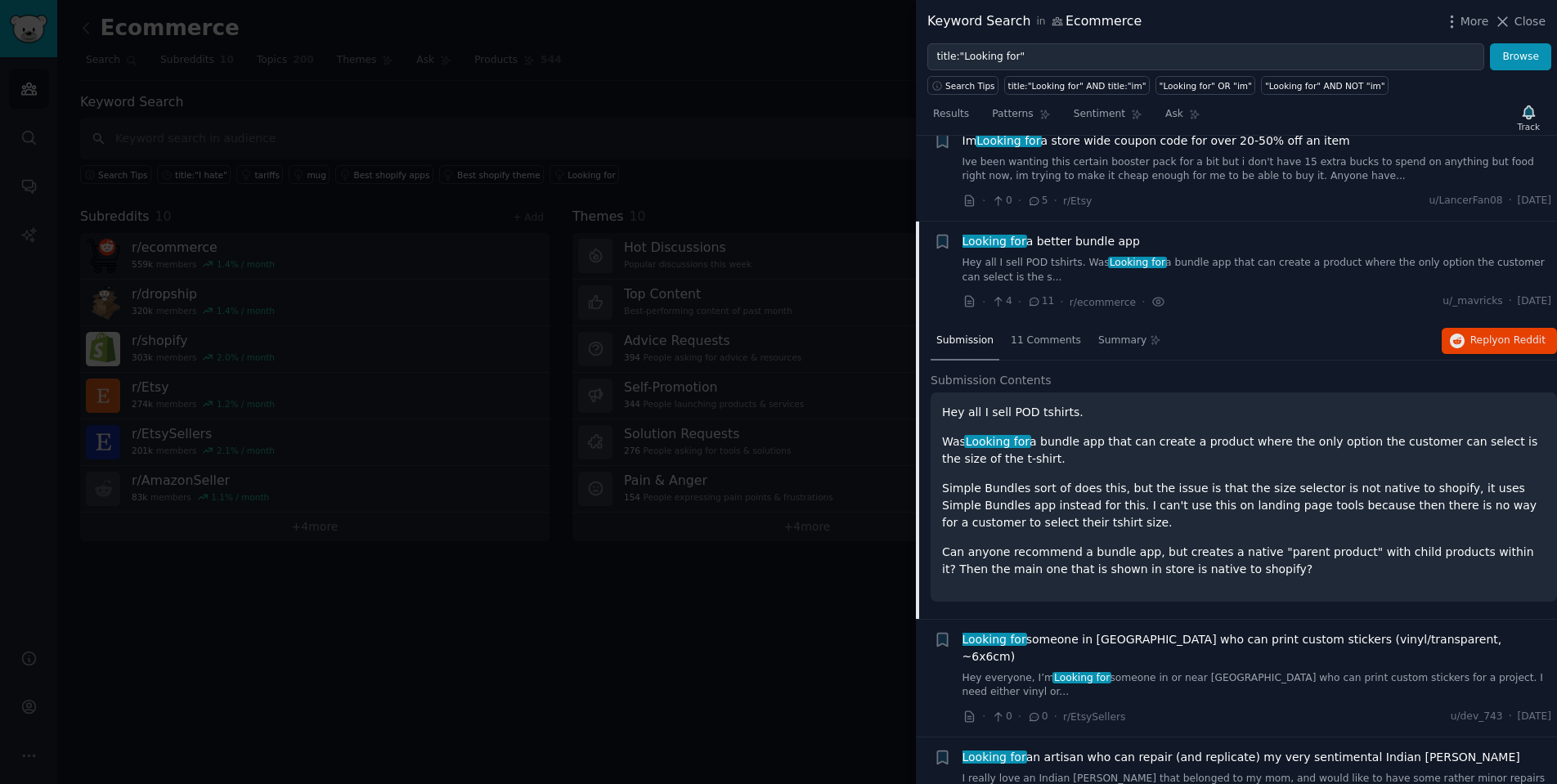
scroll to position [638, 0]
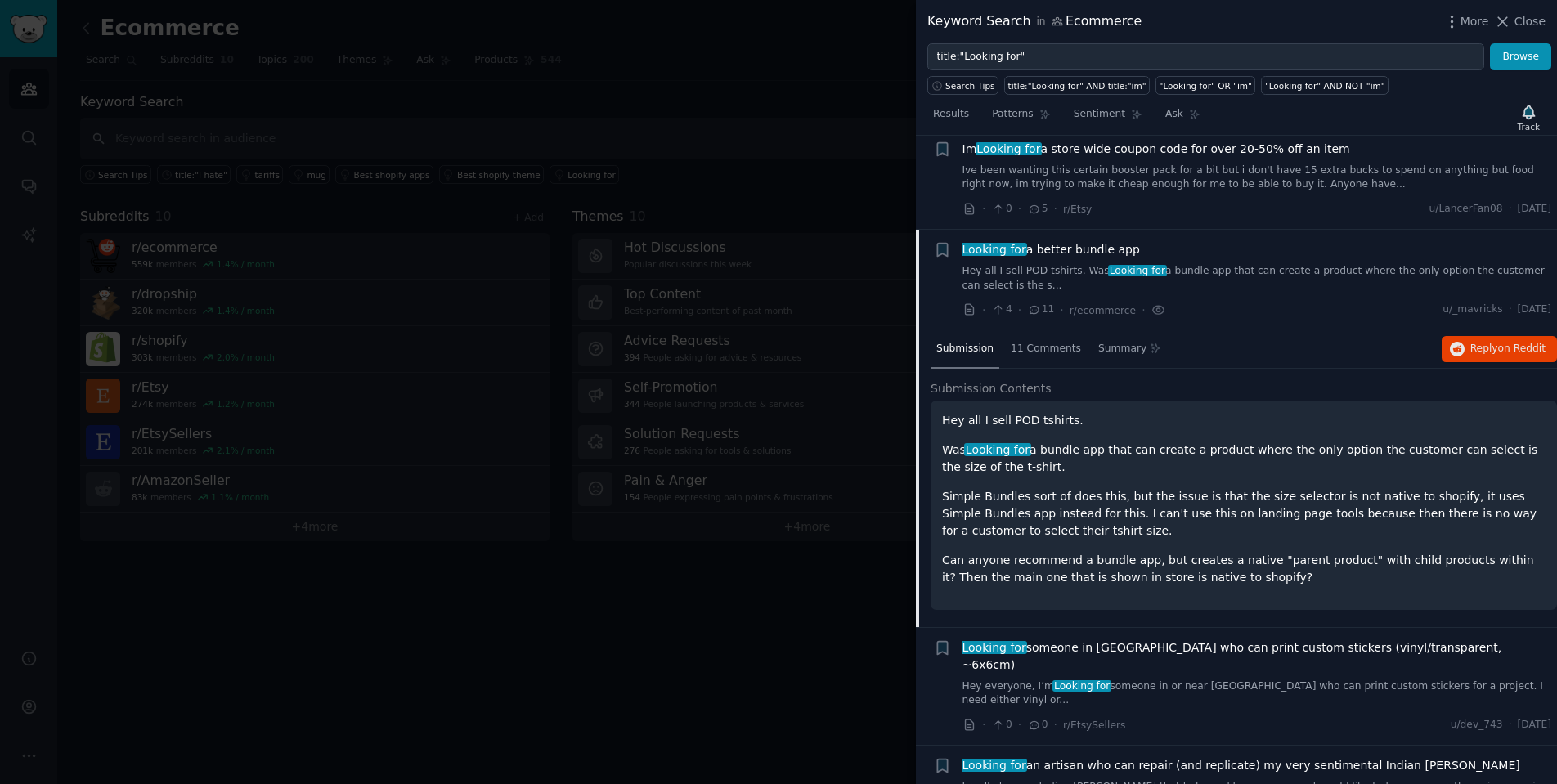
click at [1174, 264] on link "Hey all I sell POD tshirts. Was Looking for a bundle app that can create a prod…" at bounding box center [1257, 278] width 590 height 29
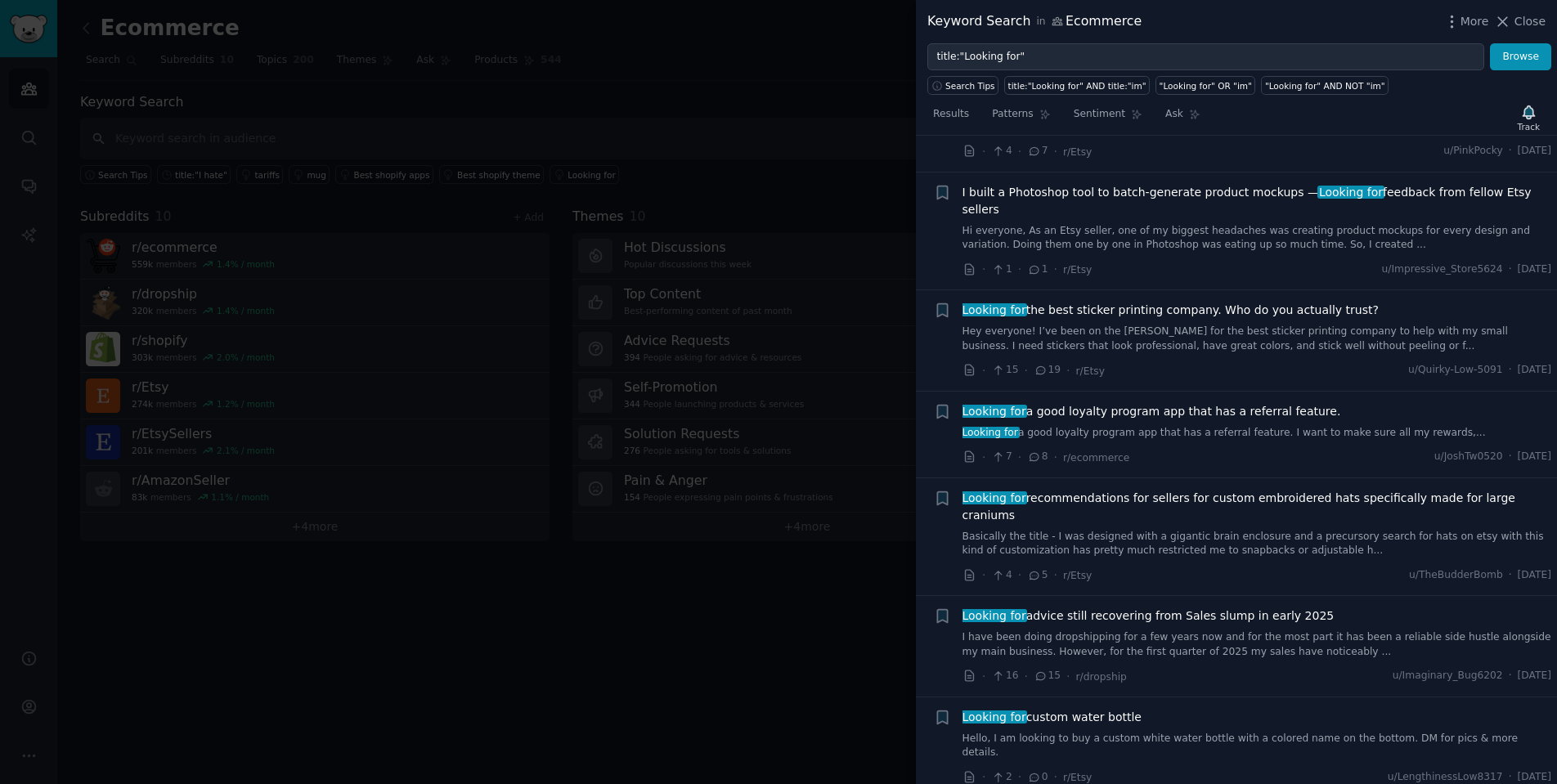
scroll to position [1421, 0]
click at [1189, 402] on span "Looking for a good loyalty program app that has a referral feature." at bounding box center [1151, 410] width 379 height 17
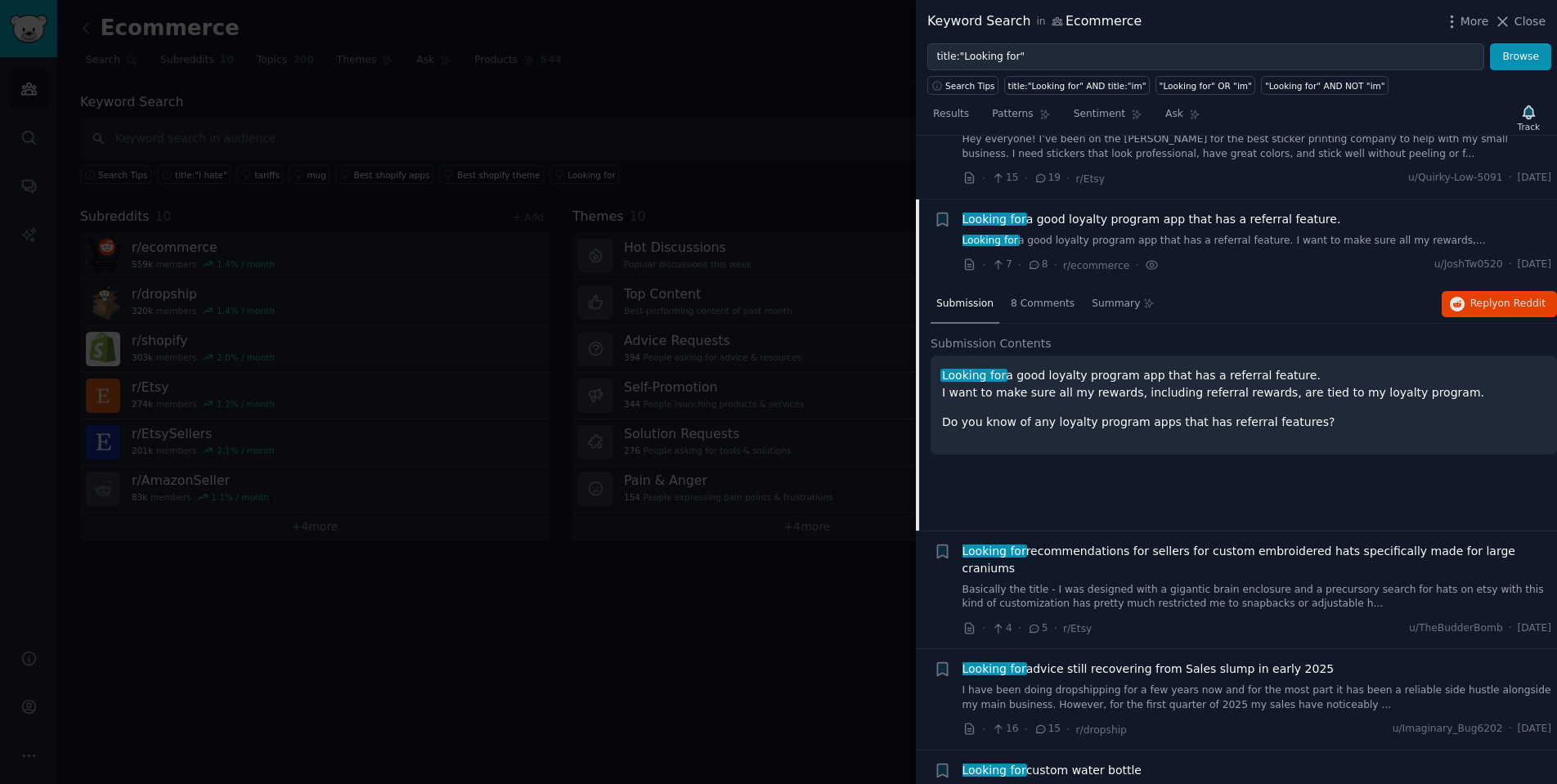
scroll to position [1613, 0]
click at [1185, 209] on div "Looking for a good loyalty program app that has a referral feature. Looking for…" at bounding box center [1257, 227] width 590 height 37
click at [1185, 209] on span "Looking for a good loyalty program app that has a referral feature." at bounding box center [1151, 218] width 379 height 17
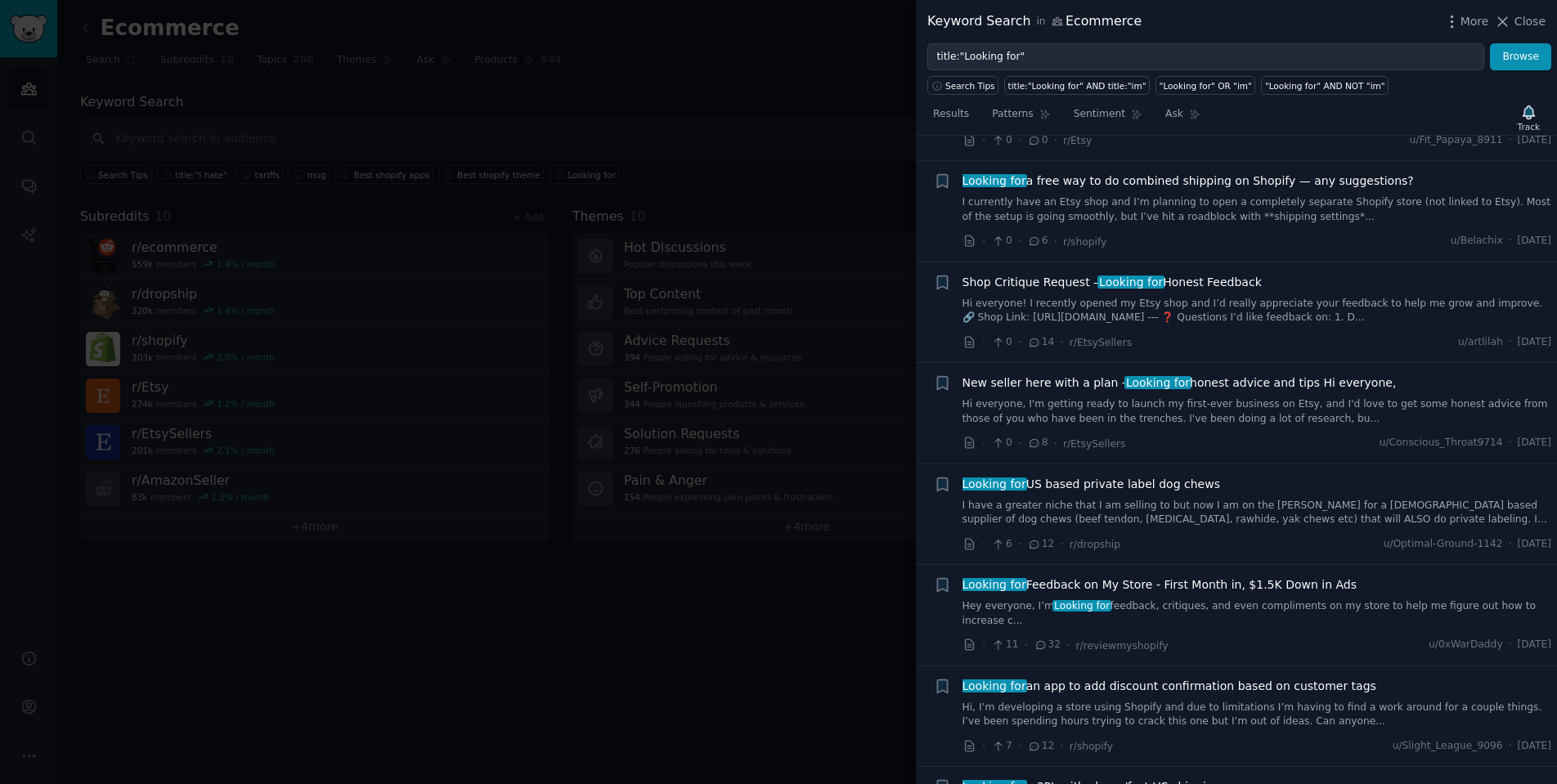
scroll to position [3110, 0]
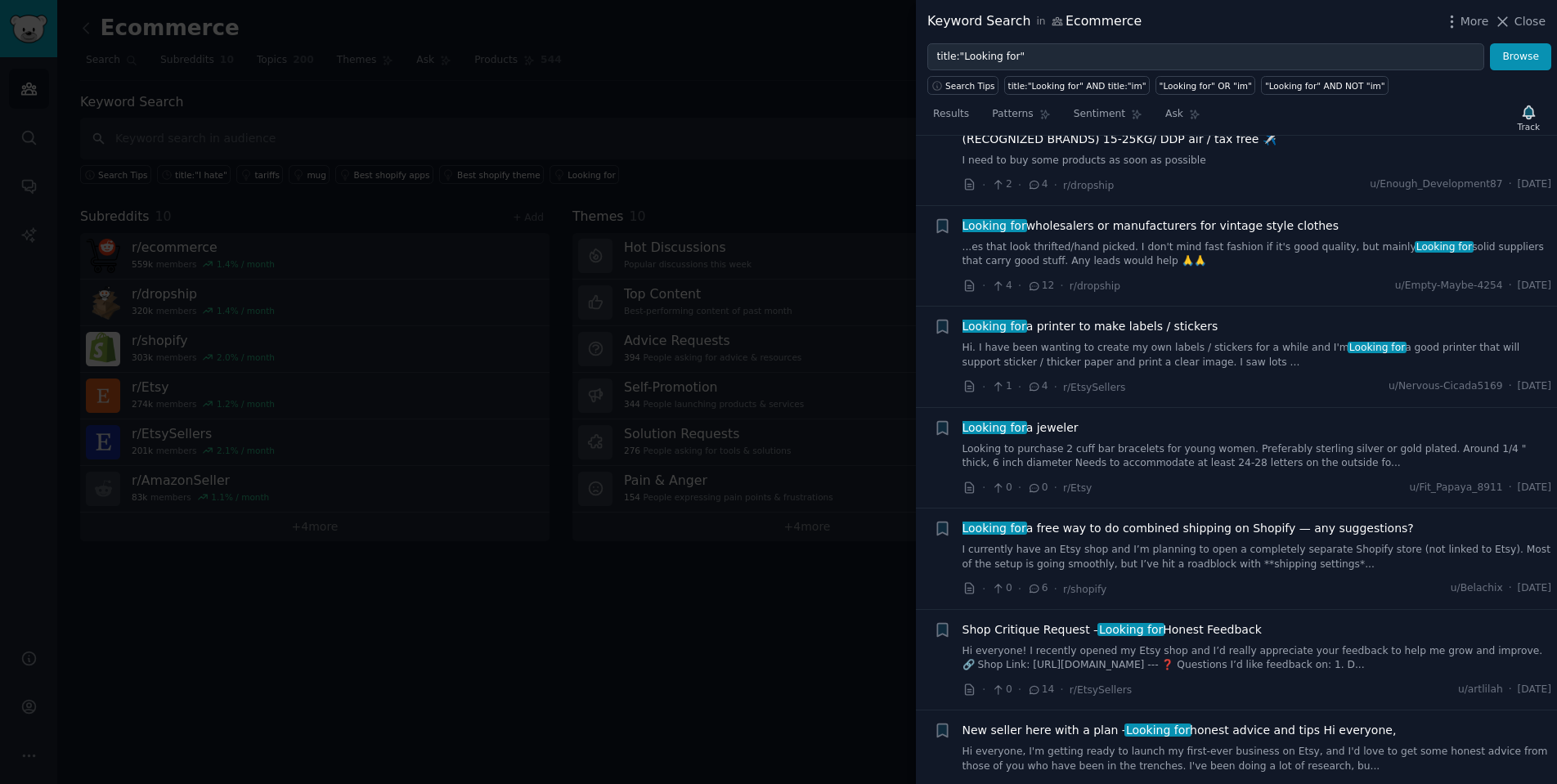
click at [833, 167] on div at bounding box center [778, 392] width 1557 height 784
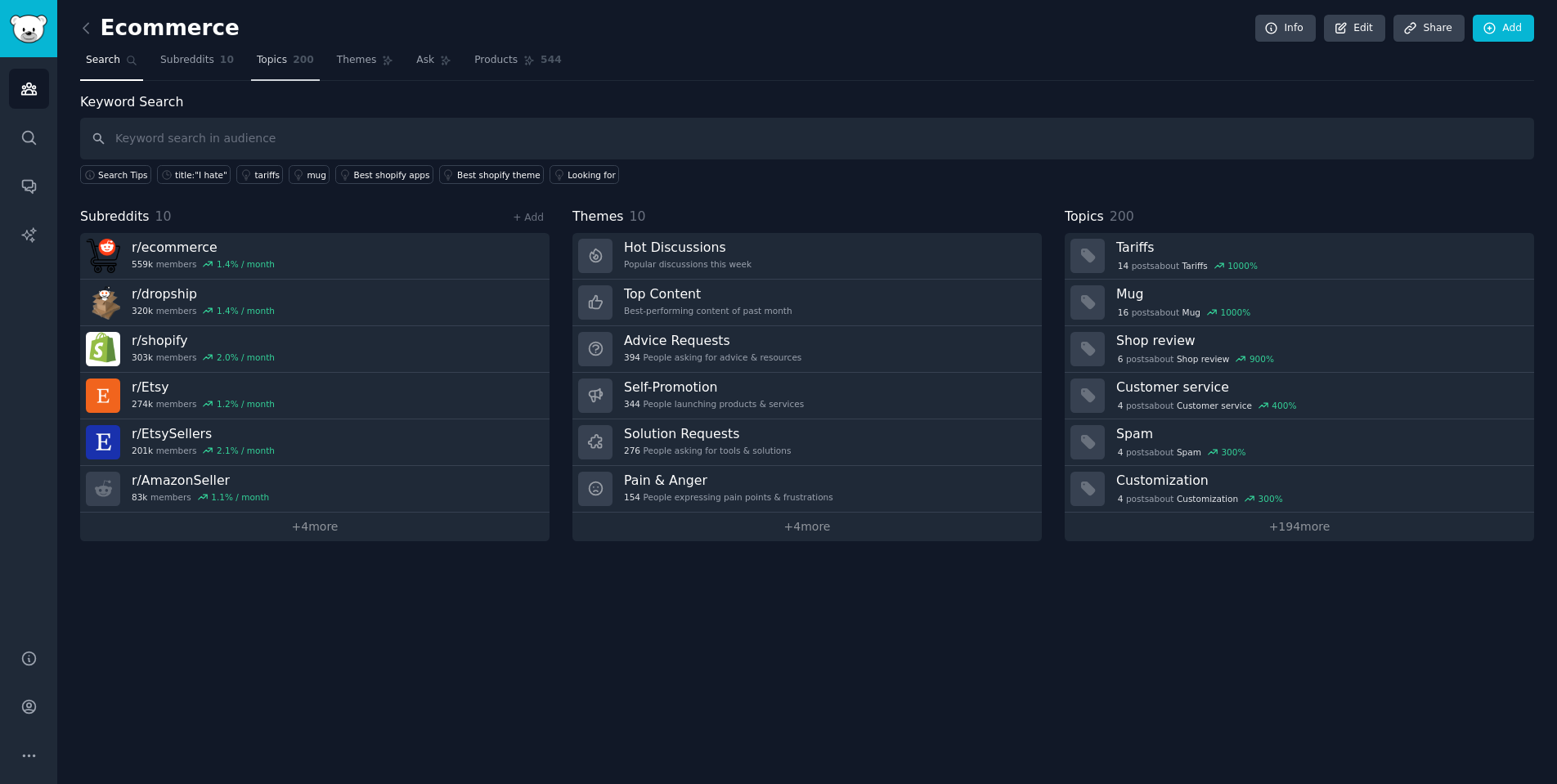
click at [270, 52] on link "Topics 200" at bounding box center [286, 63] width 69 height 34
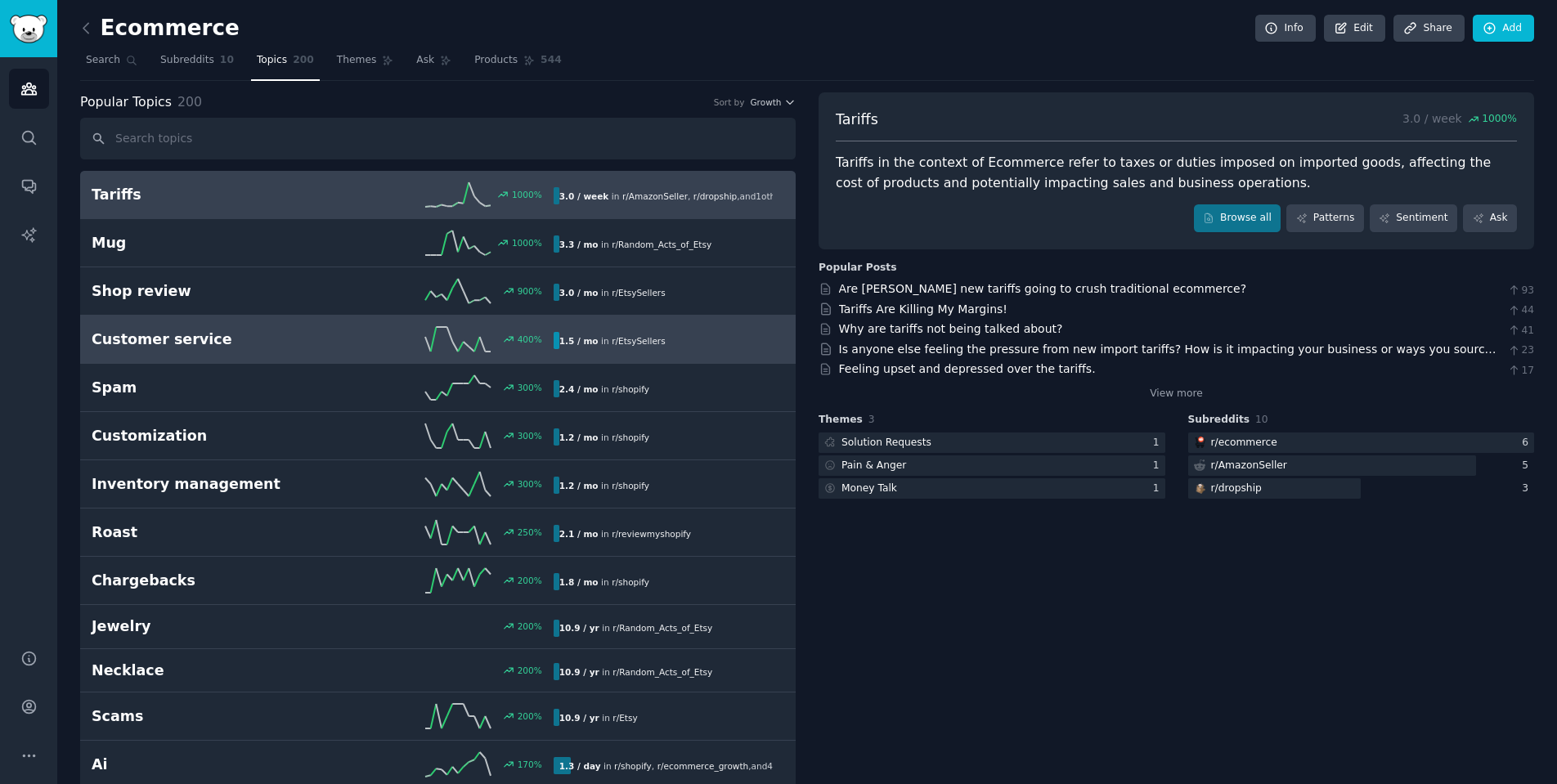
click at [307, 336] on h2 "Customer service" at bounding box center [207, 339] width 230 height 20
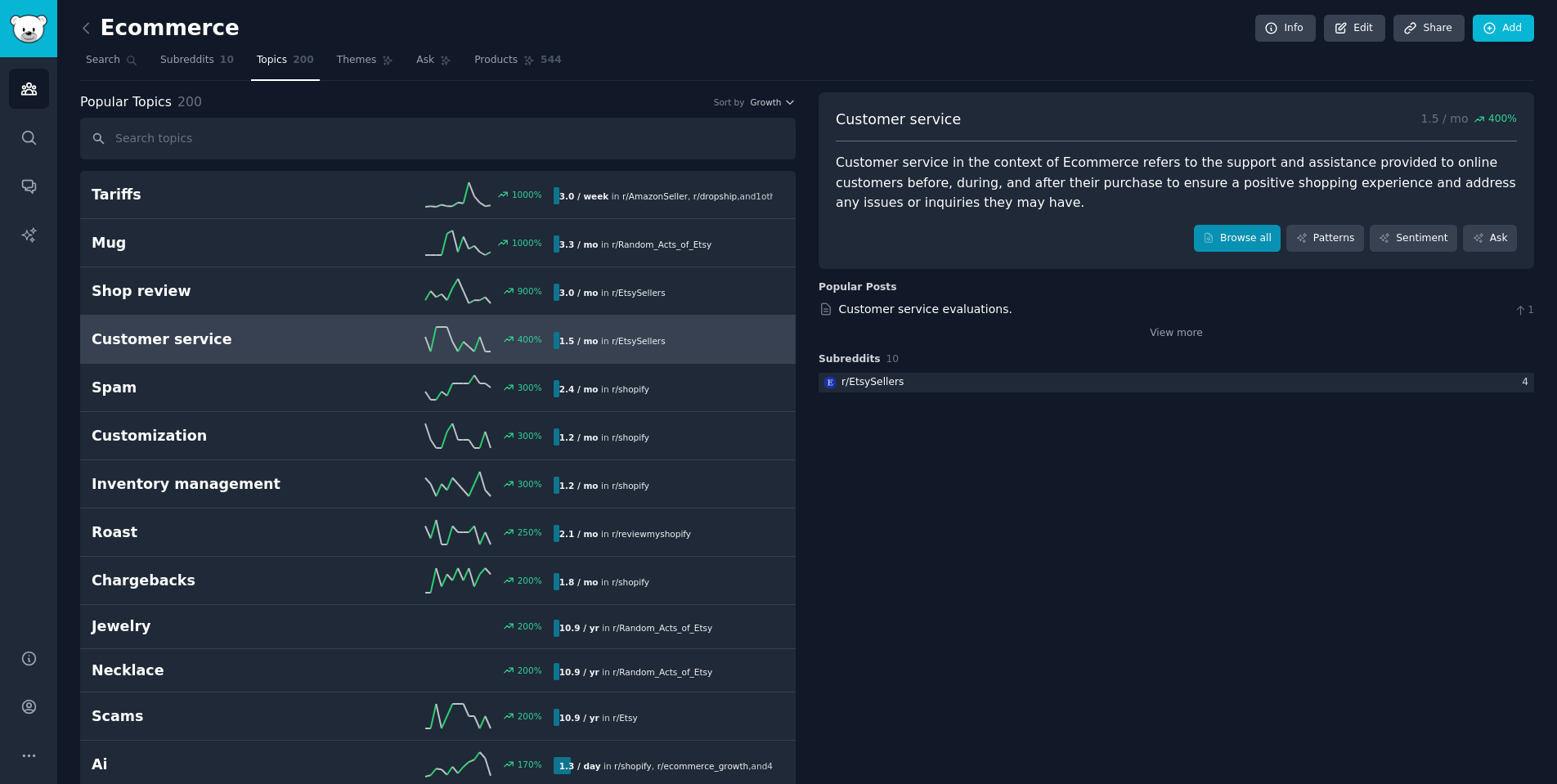
click at [1237, 236] on link "Browse all" at bounding box center [1237, 239] width 87 height 28
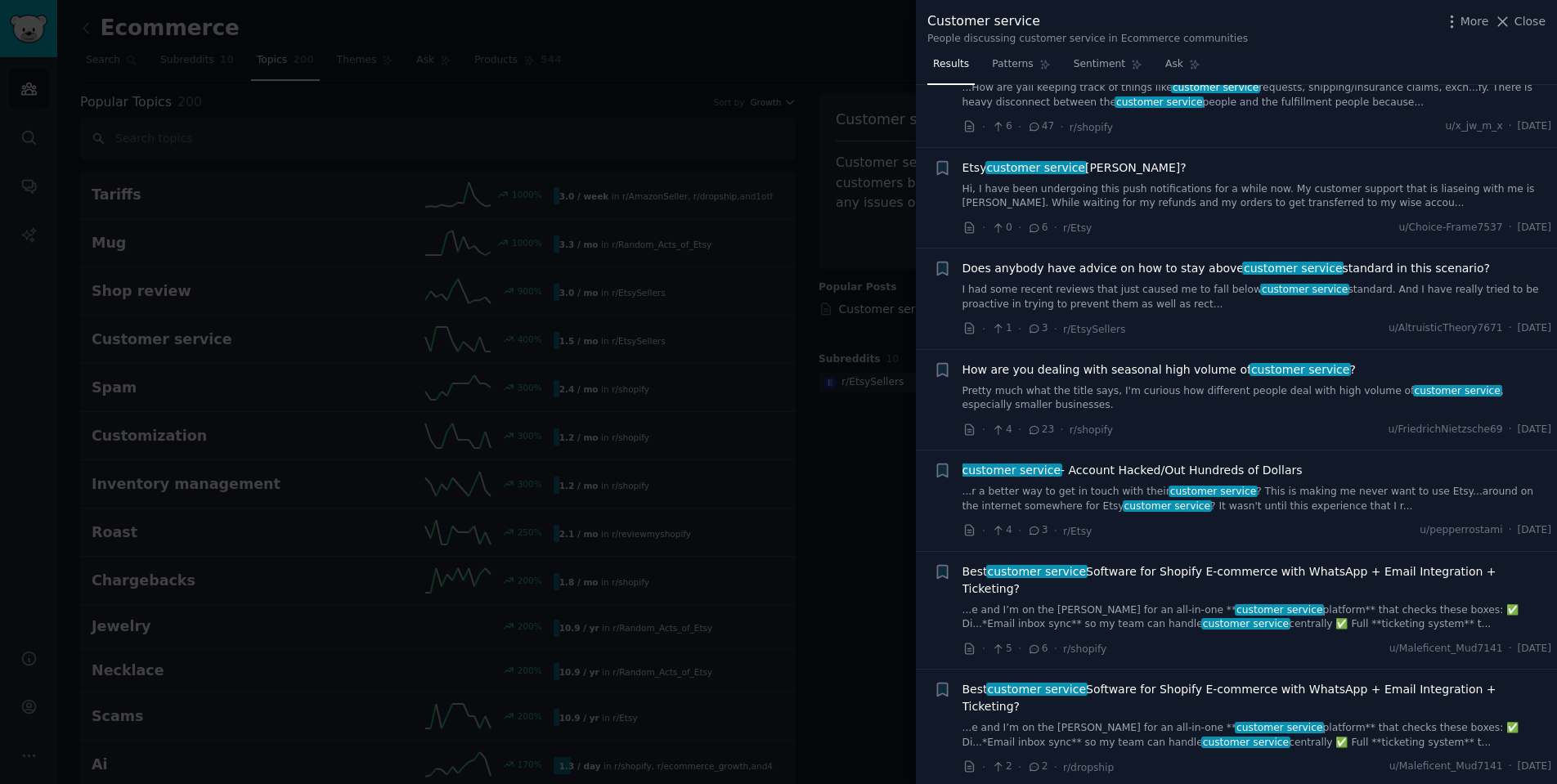
scroll to position [979, 0]
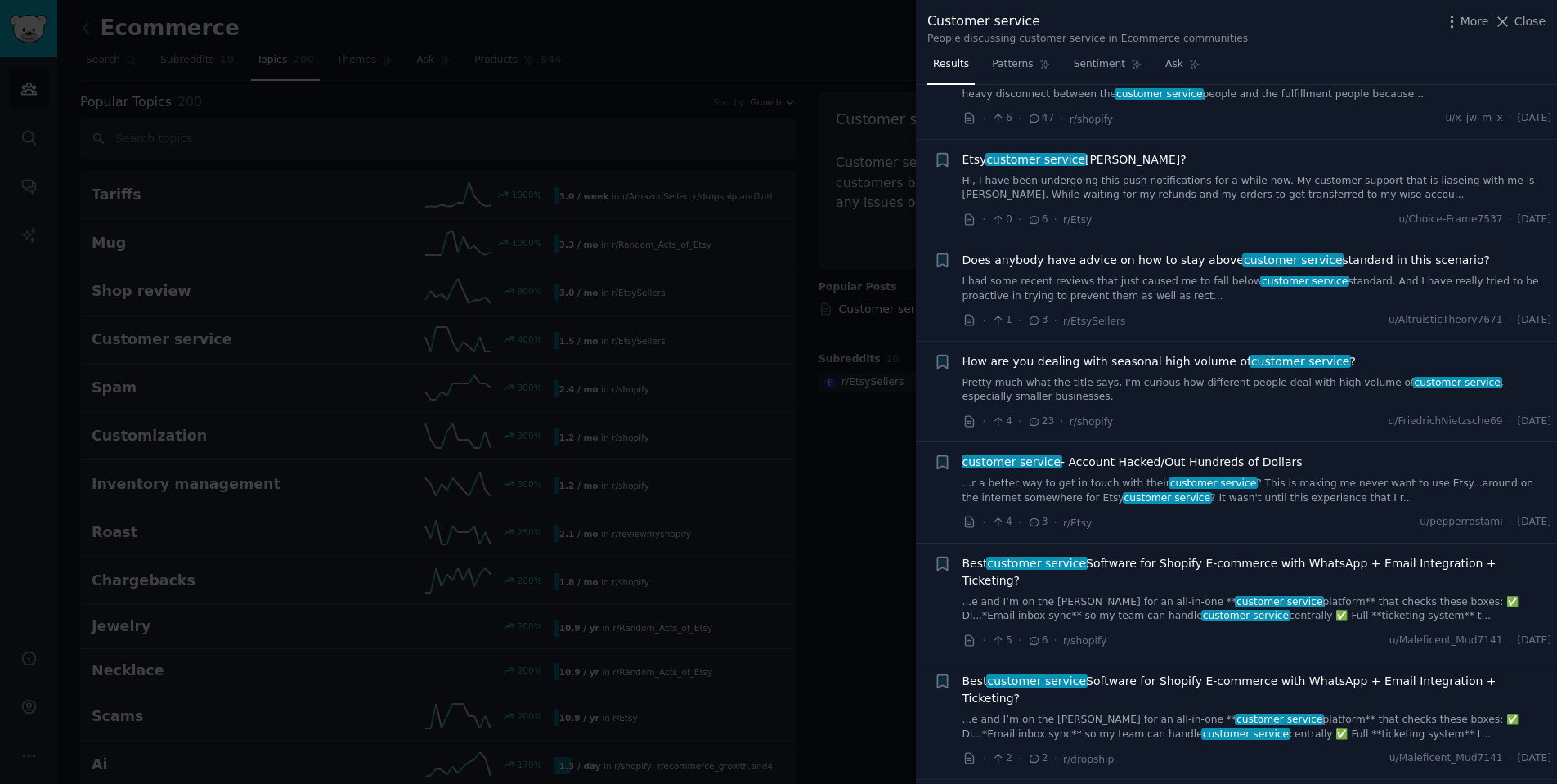
click at [714, 379] on div at bounding box center [778, 392] width 1557 height 784
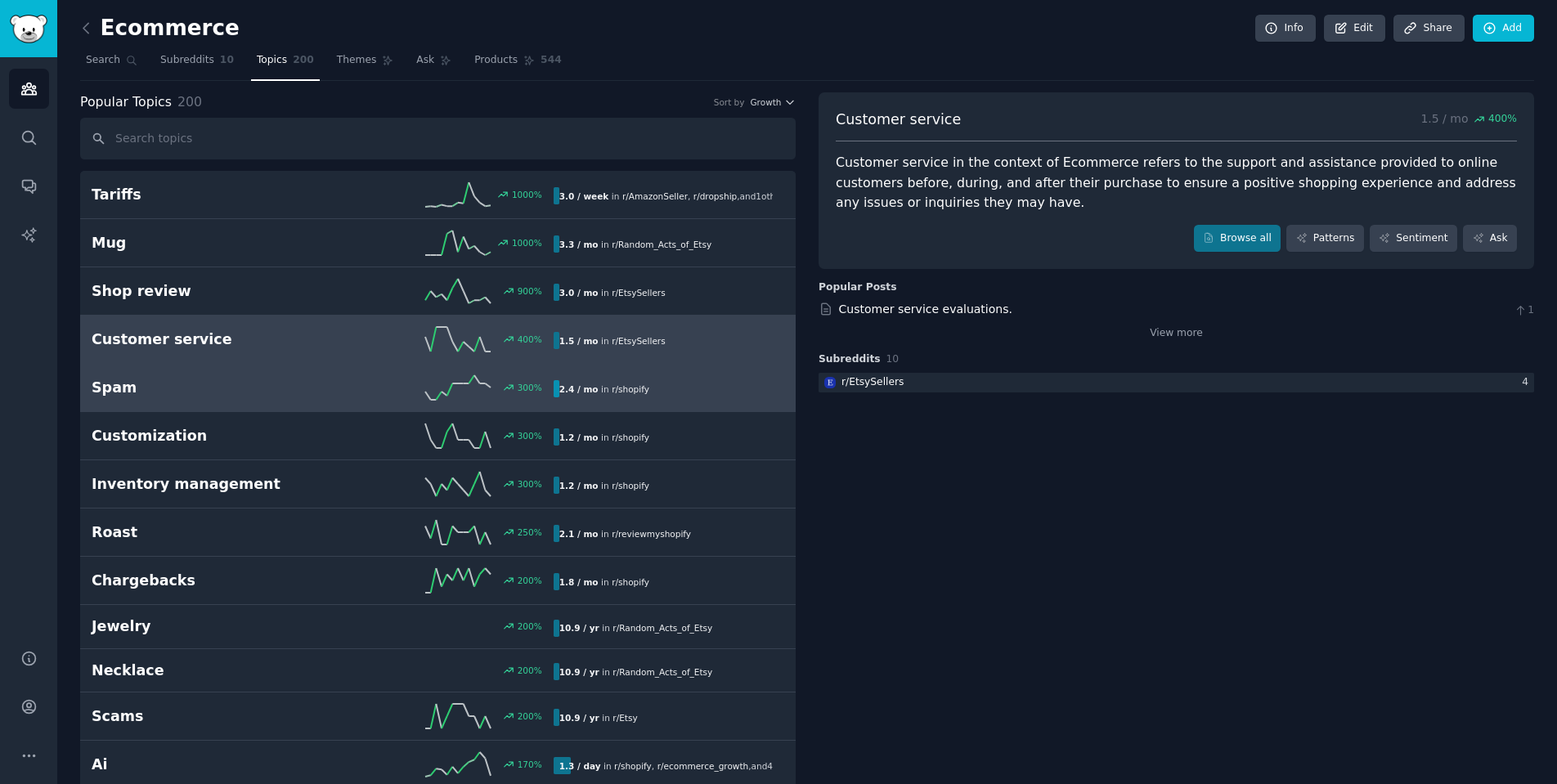
click at [344, 392] on div "300 %" at bounding box center [437, 387] width 230 height 25
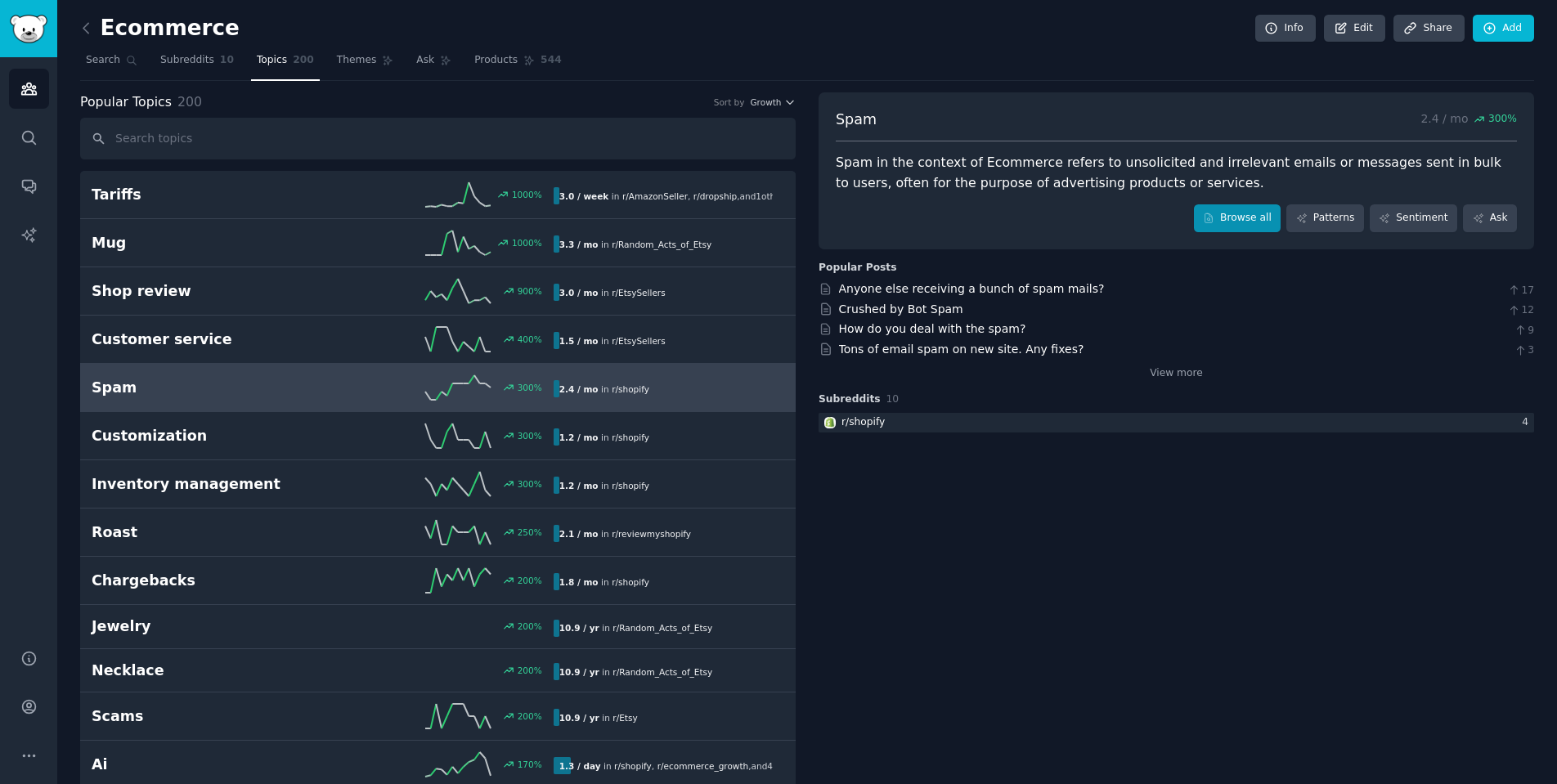
click at [1242, 208] on link "Browse all" at bounding box center [1237, 218] width 87 height 28
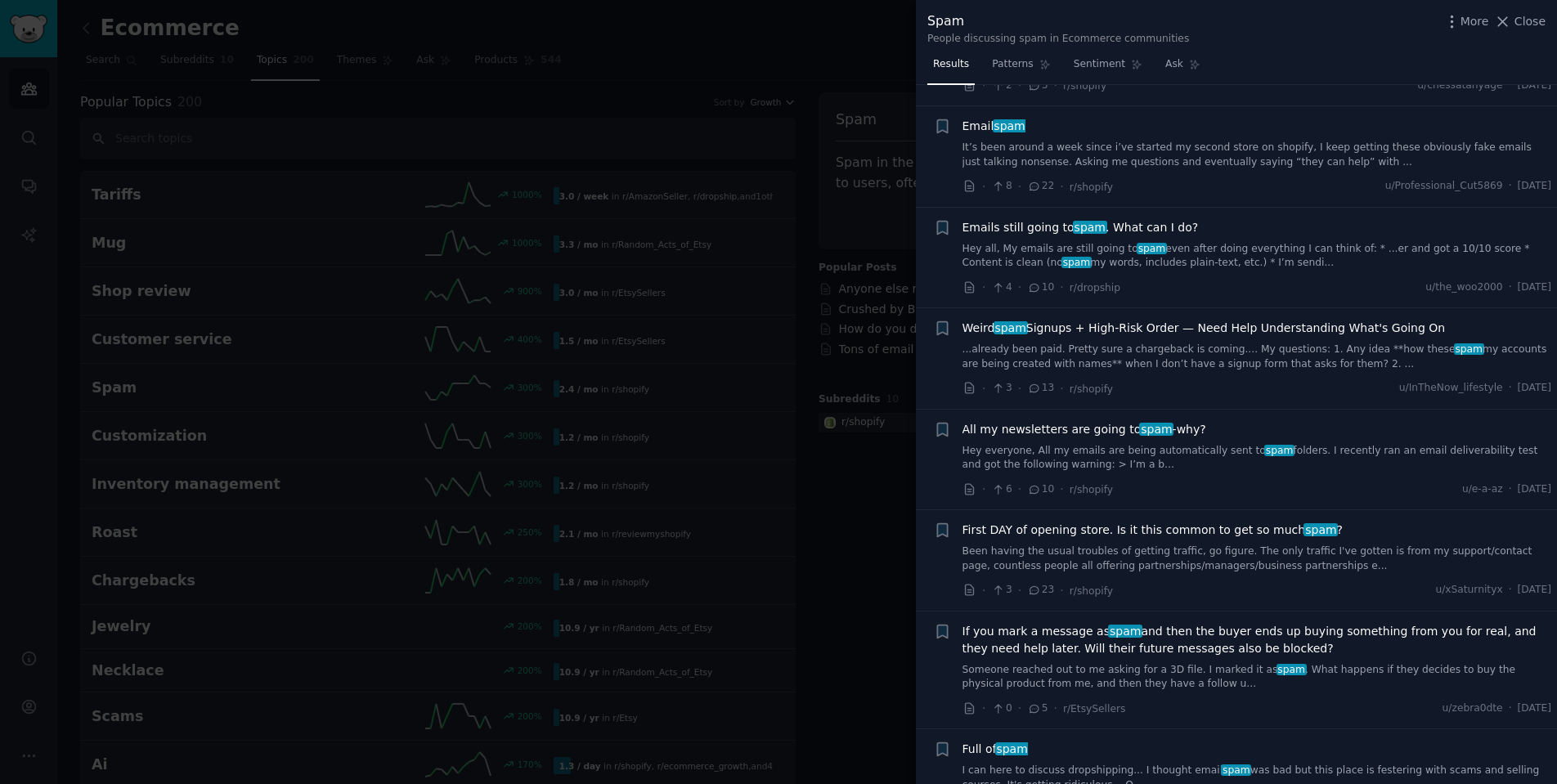
scroll to position [433, 0]
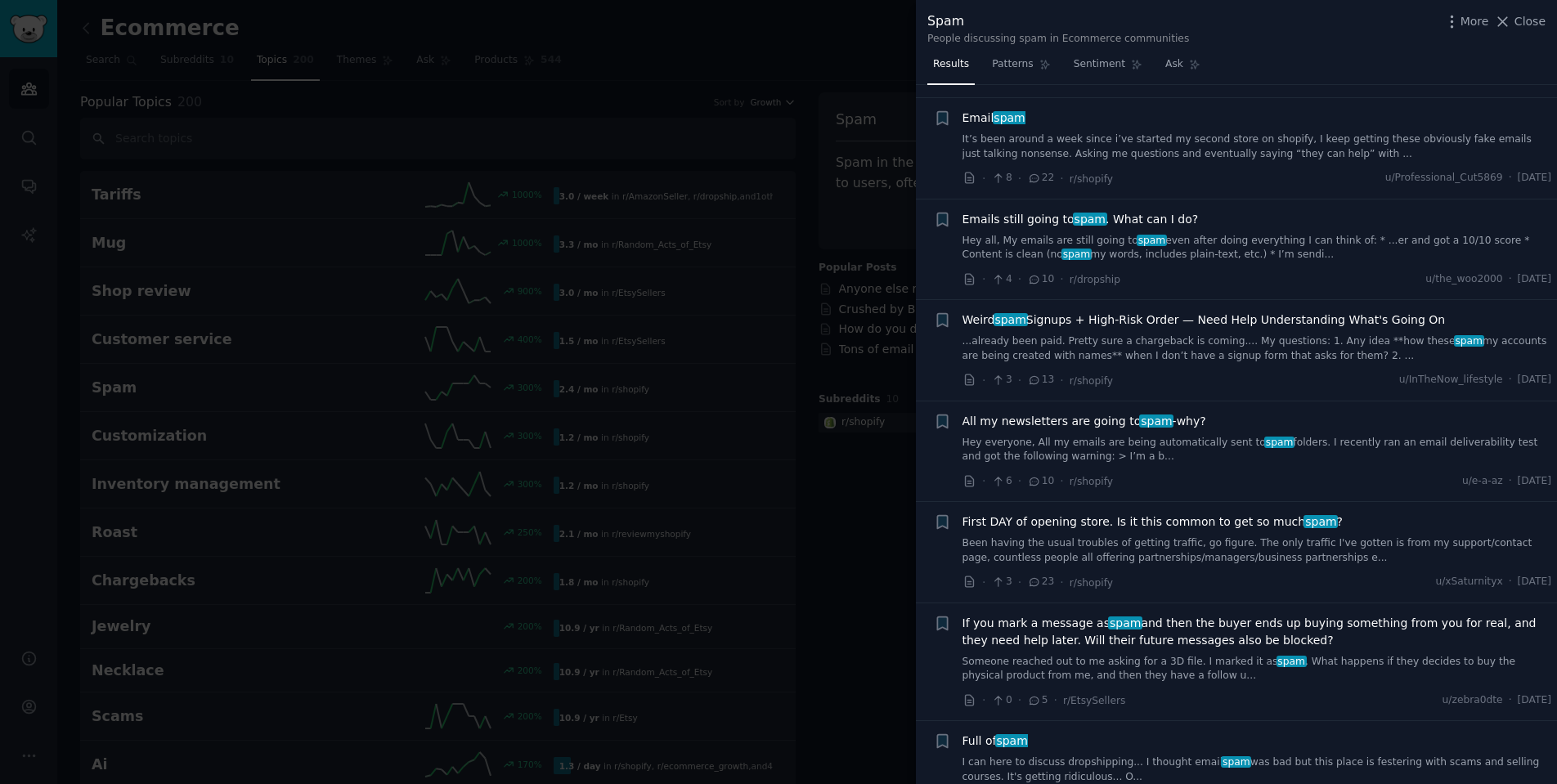
click at [807, 480] on div at bounding box center [778, 392] width 1557 height 784
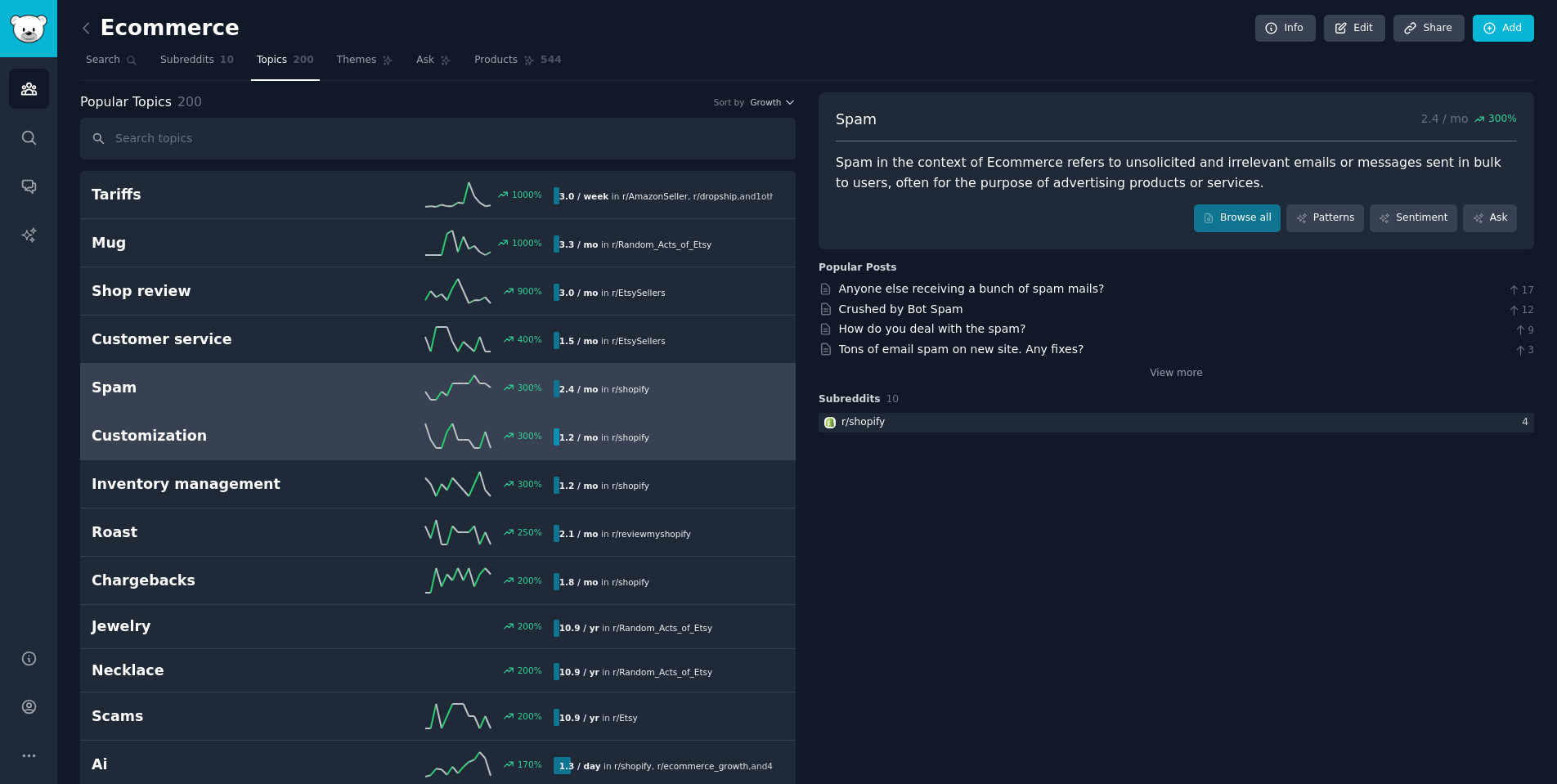
click at [353, 434] on div "300 %" at bounding box center [437, 436] width 230 height 25
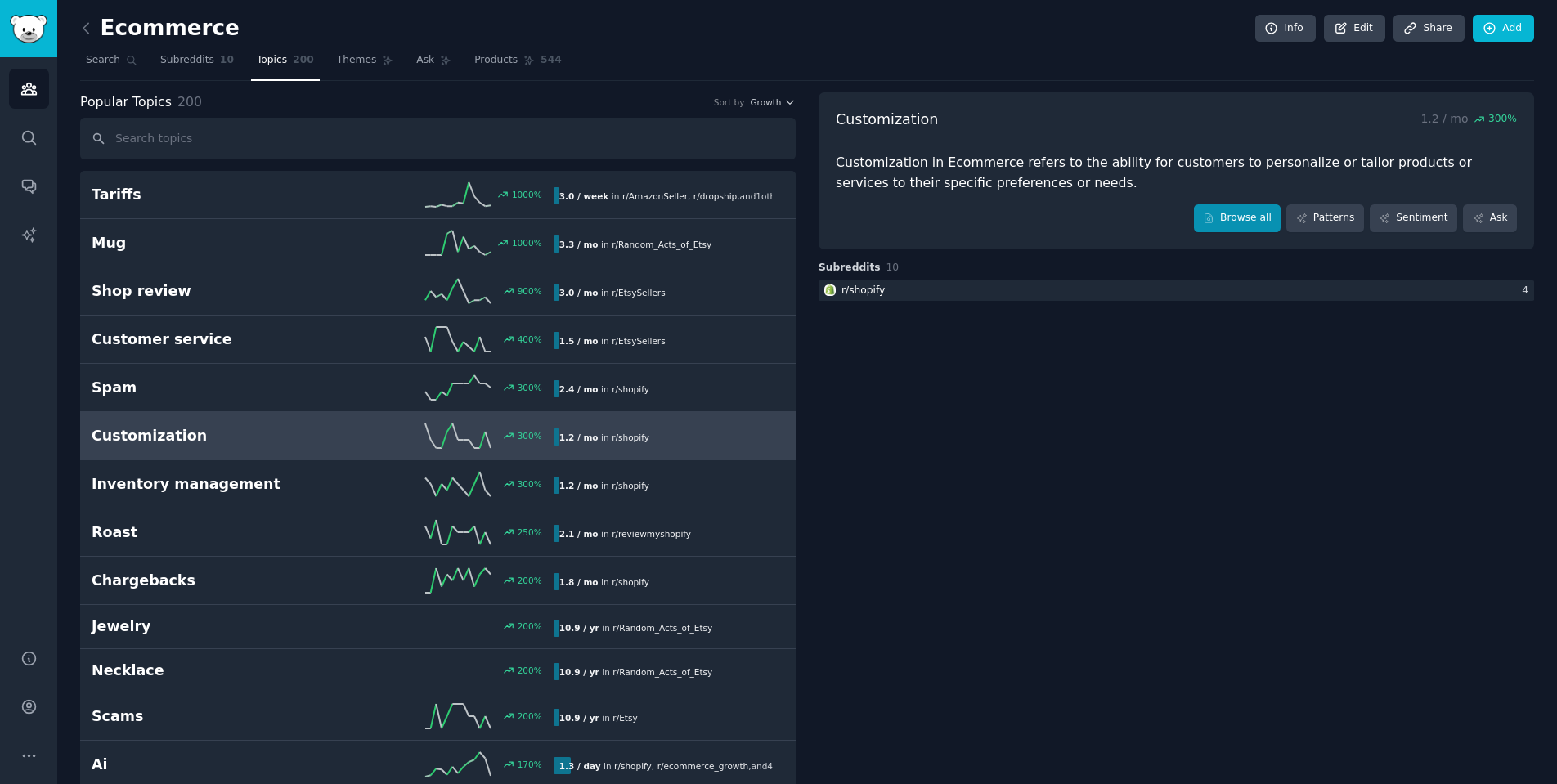
click at [1224, 222] on link "Browse all" at bounding box center [1237, 218] width 87 height 28
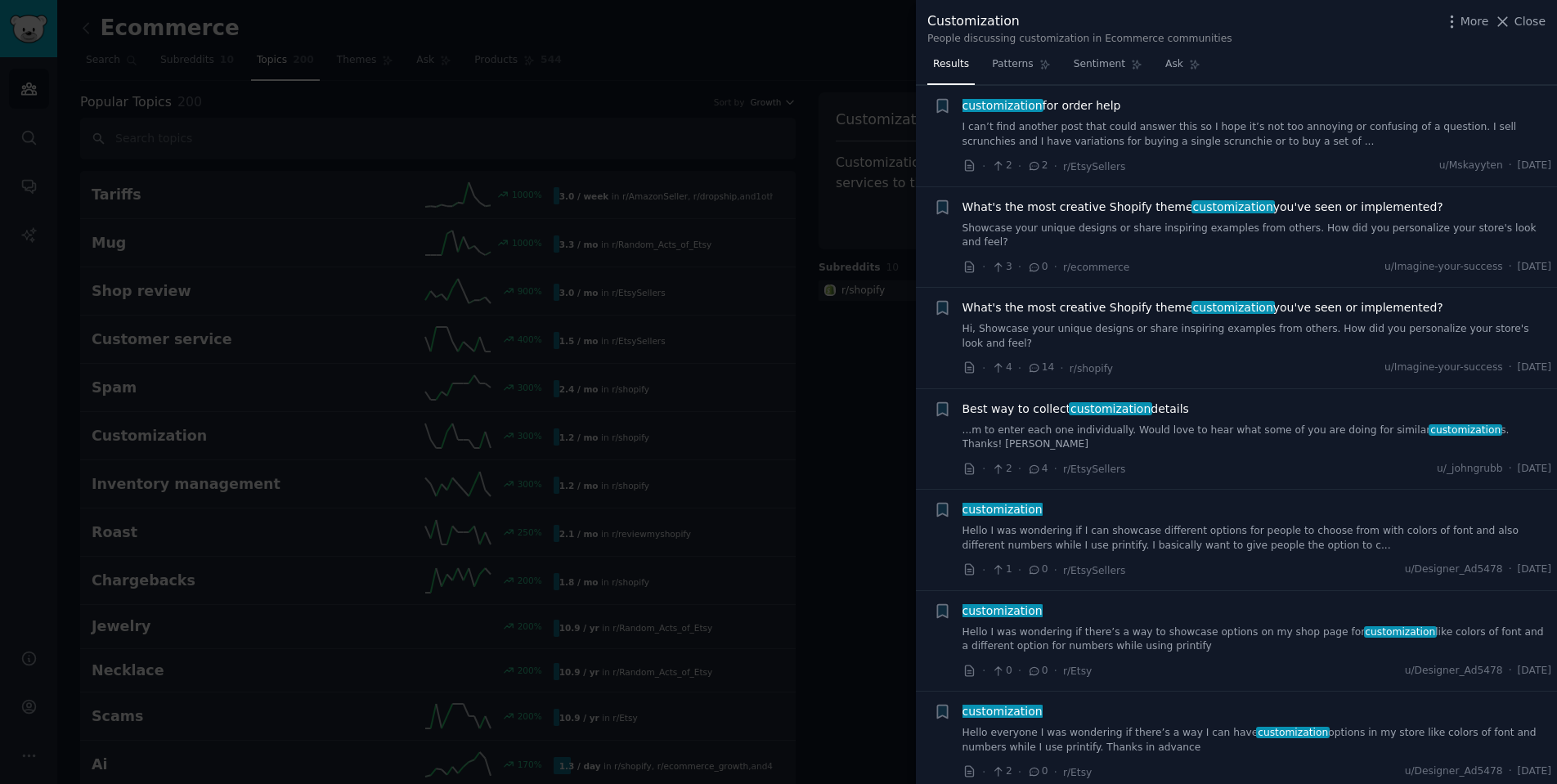
scroll to position [2153, 0]
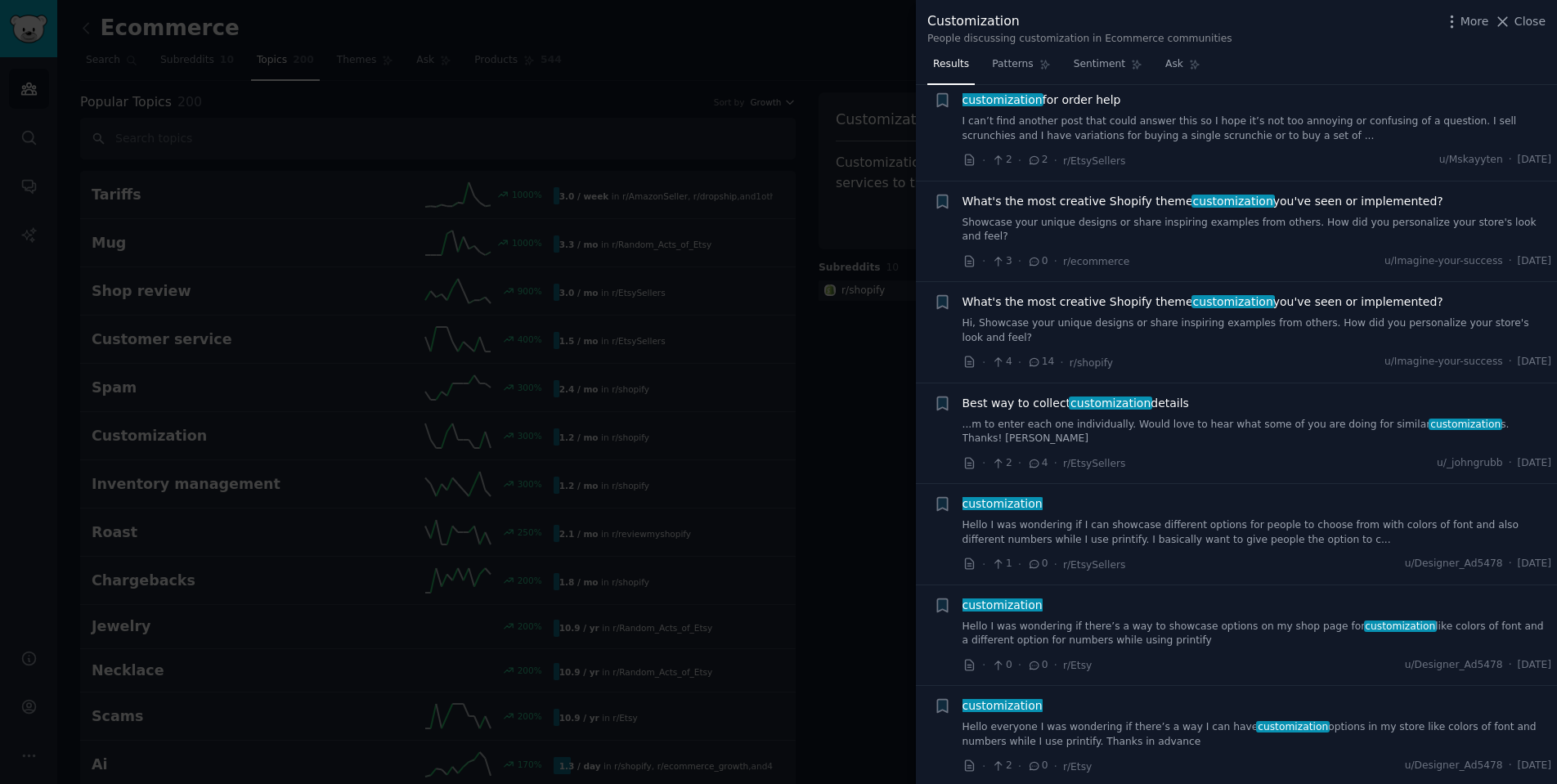
click at [732, 397] on div at bounding box center [778, 392] width 1557 height 784
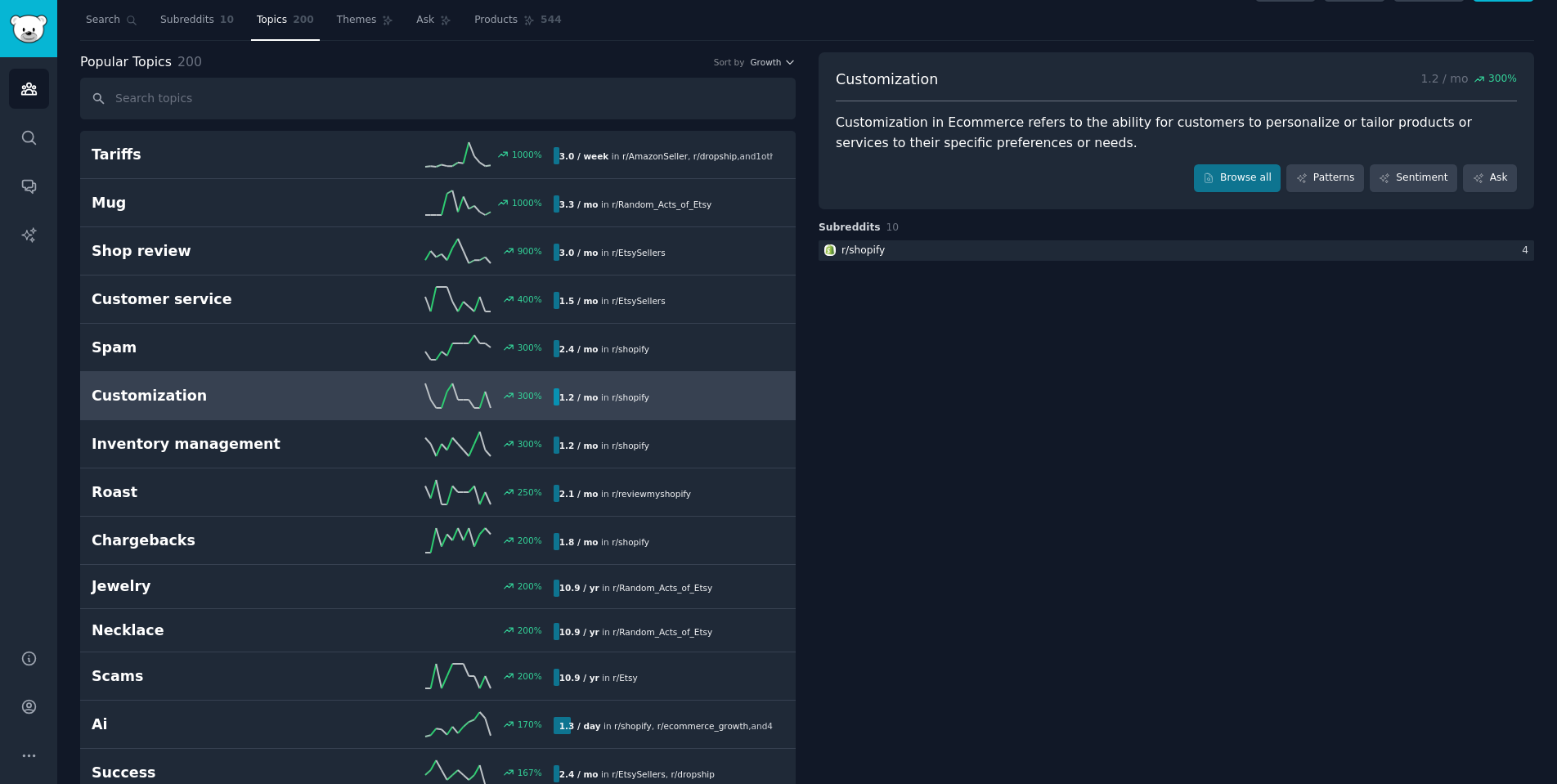
scroll to position [58, 0]
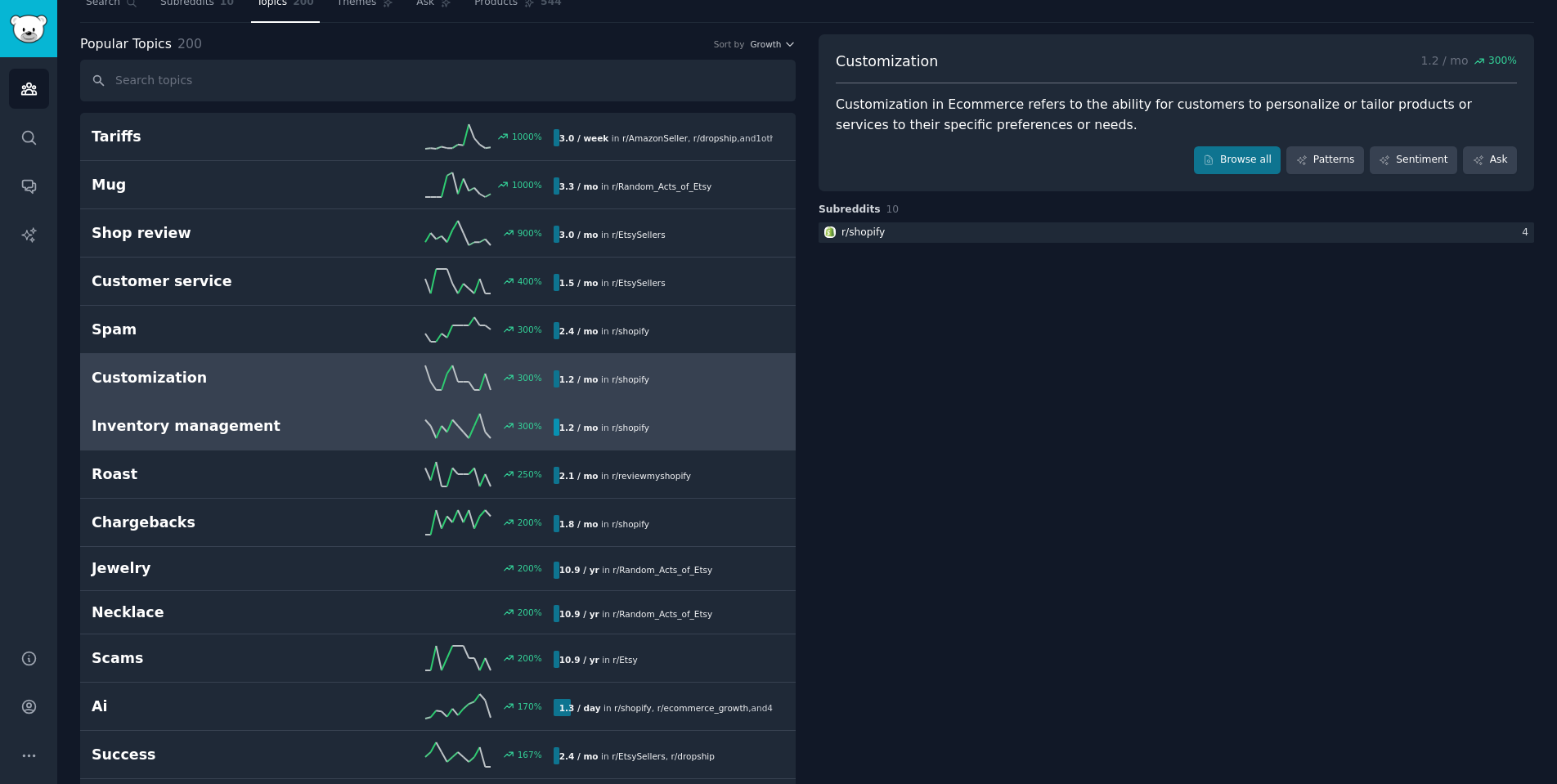
click at [316, 425] on h2 "Inventory management" at bounding box center [207, 426] width 230 height 20
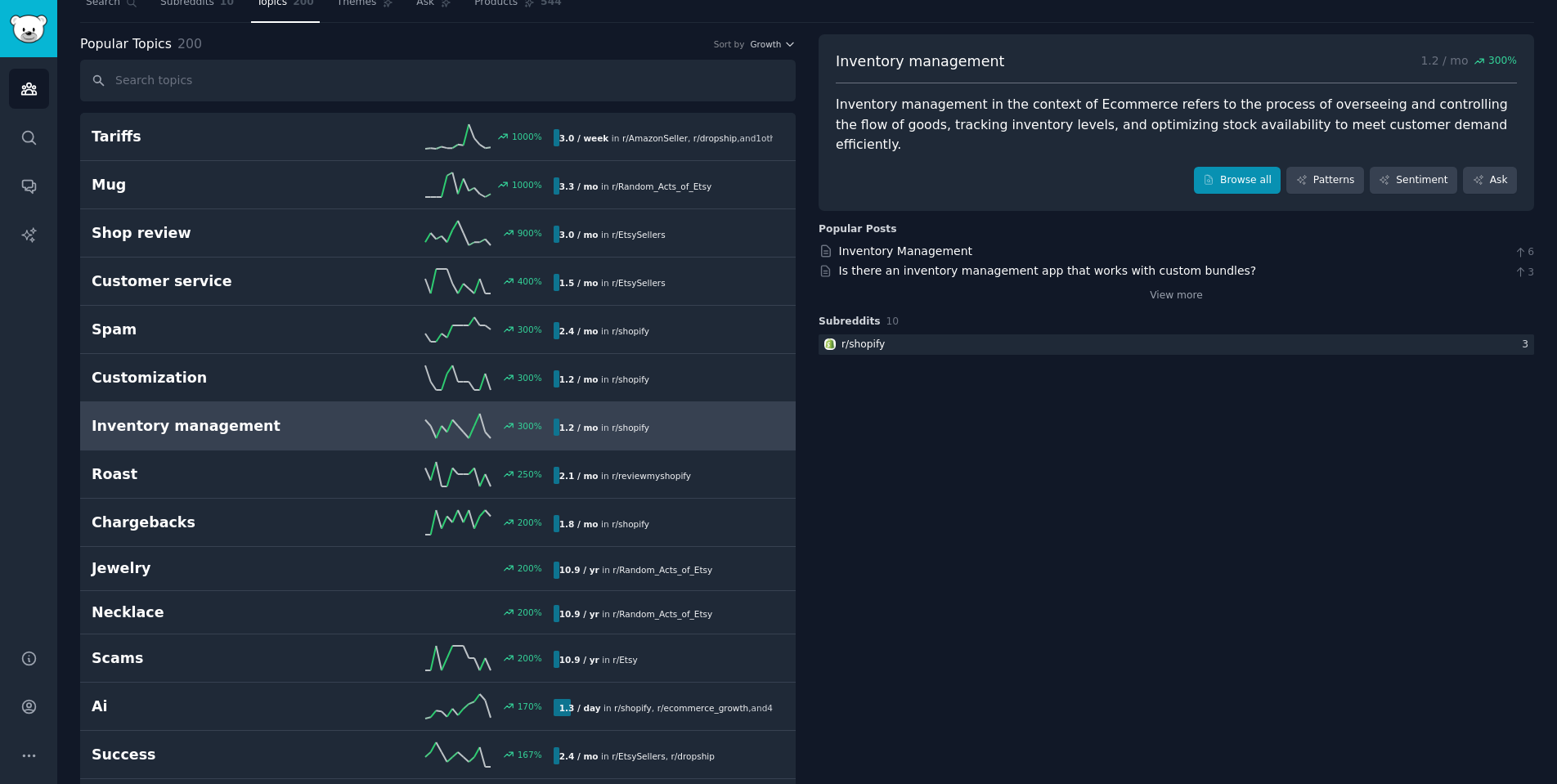
click at [1241, 167] on link "Browse all" at bounding box center [1237, 180] width 87 height 28
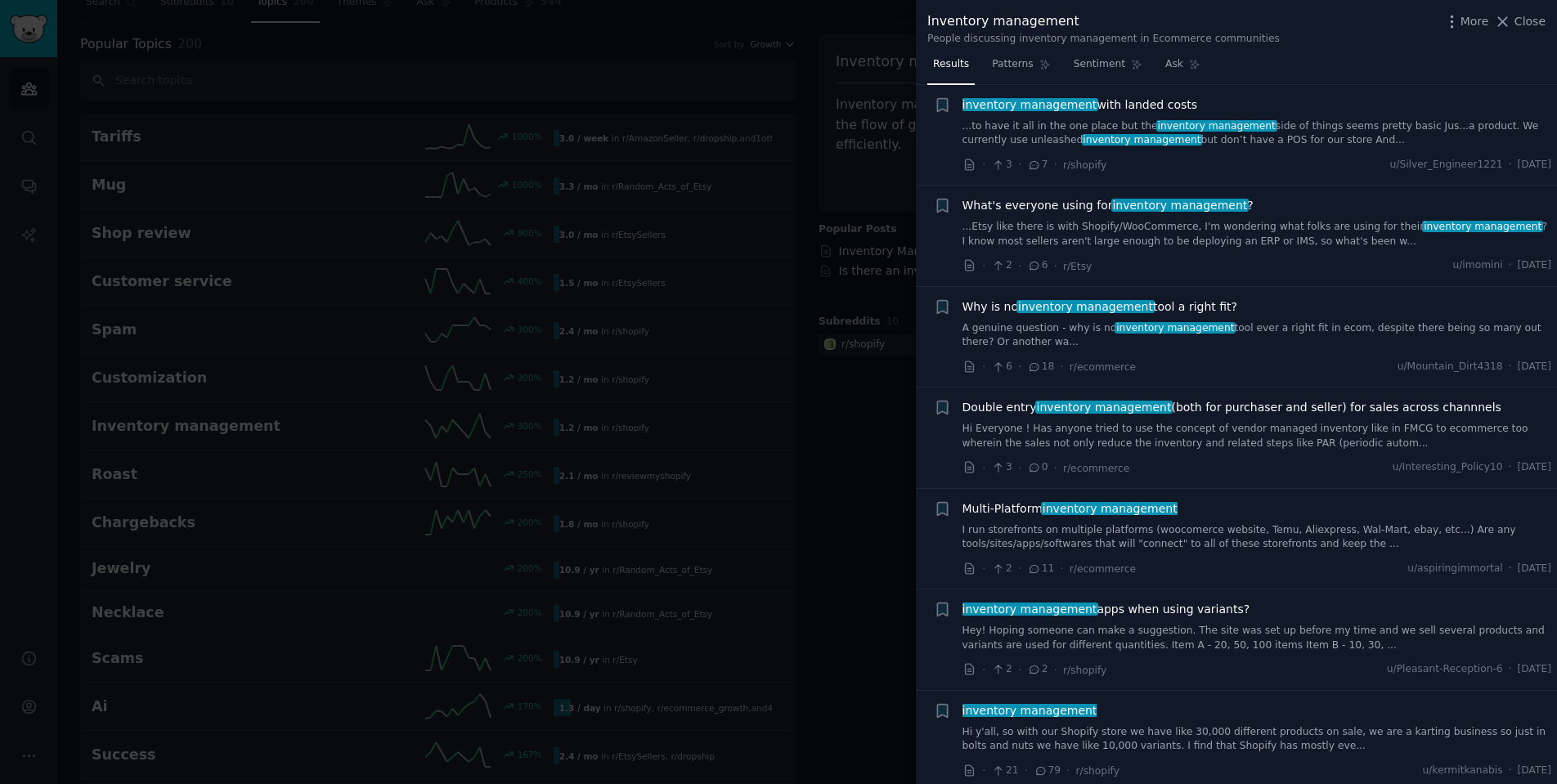
scroll to position [148, 0]
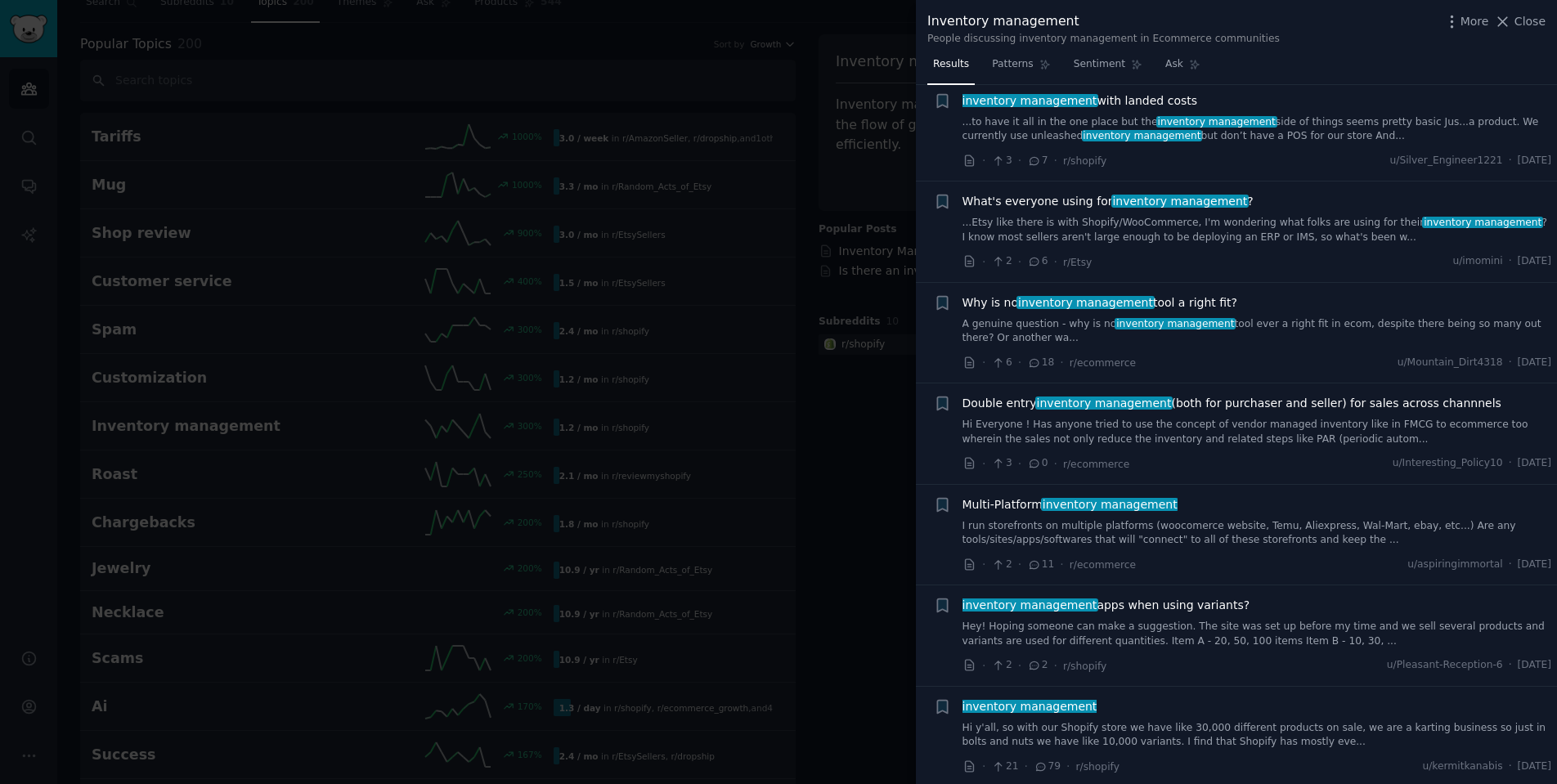
click at [1174, 302] on span "Why is no inventory management tool a right fit?" at bounding box center [1100, 303] width 275 height 17
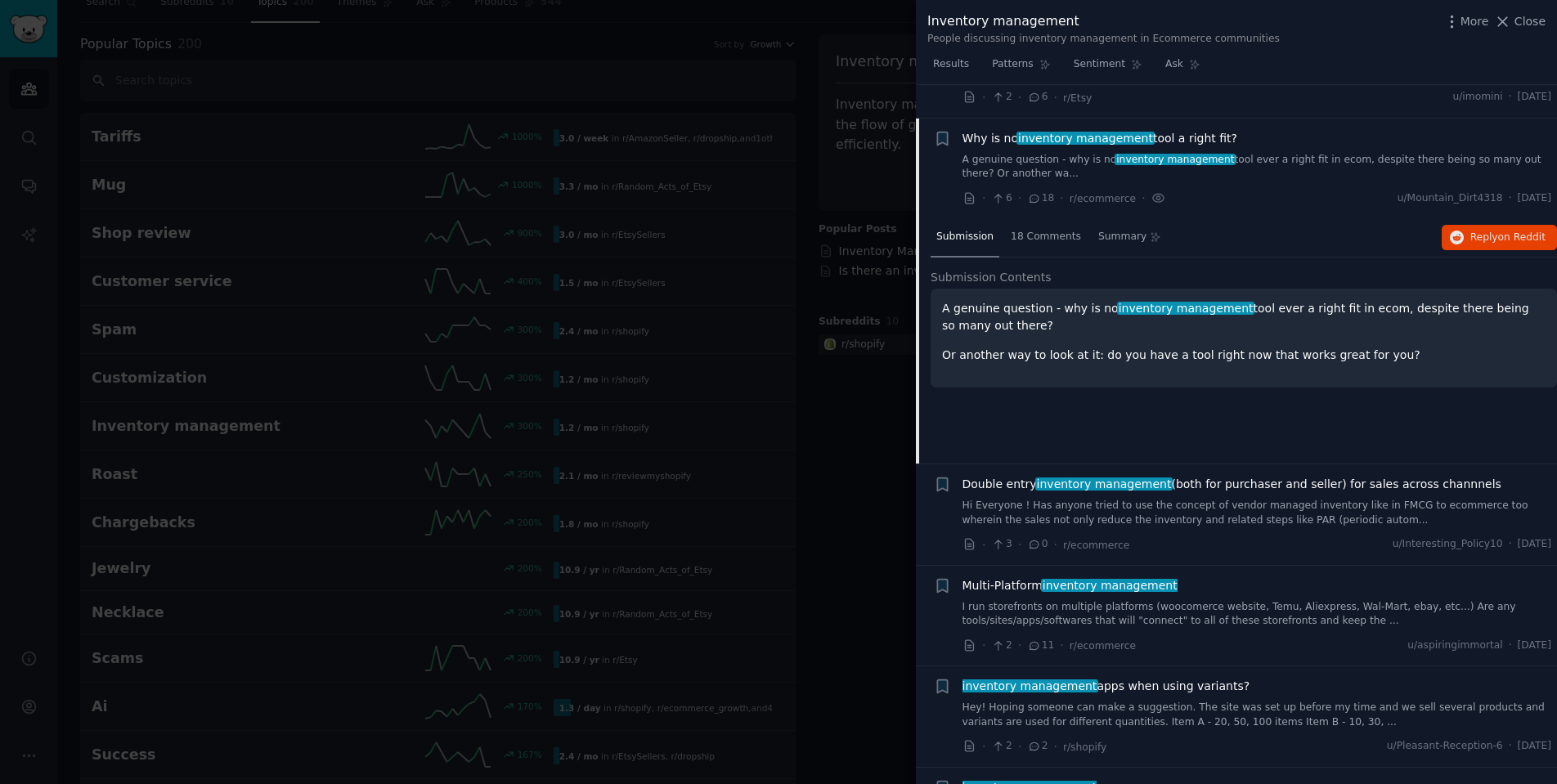
scroll to position [294, 0]
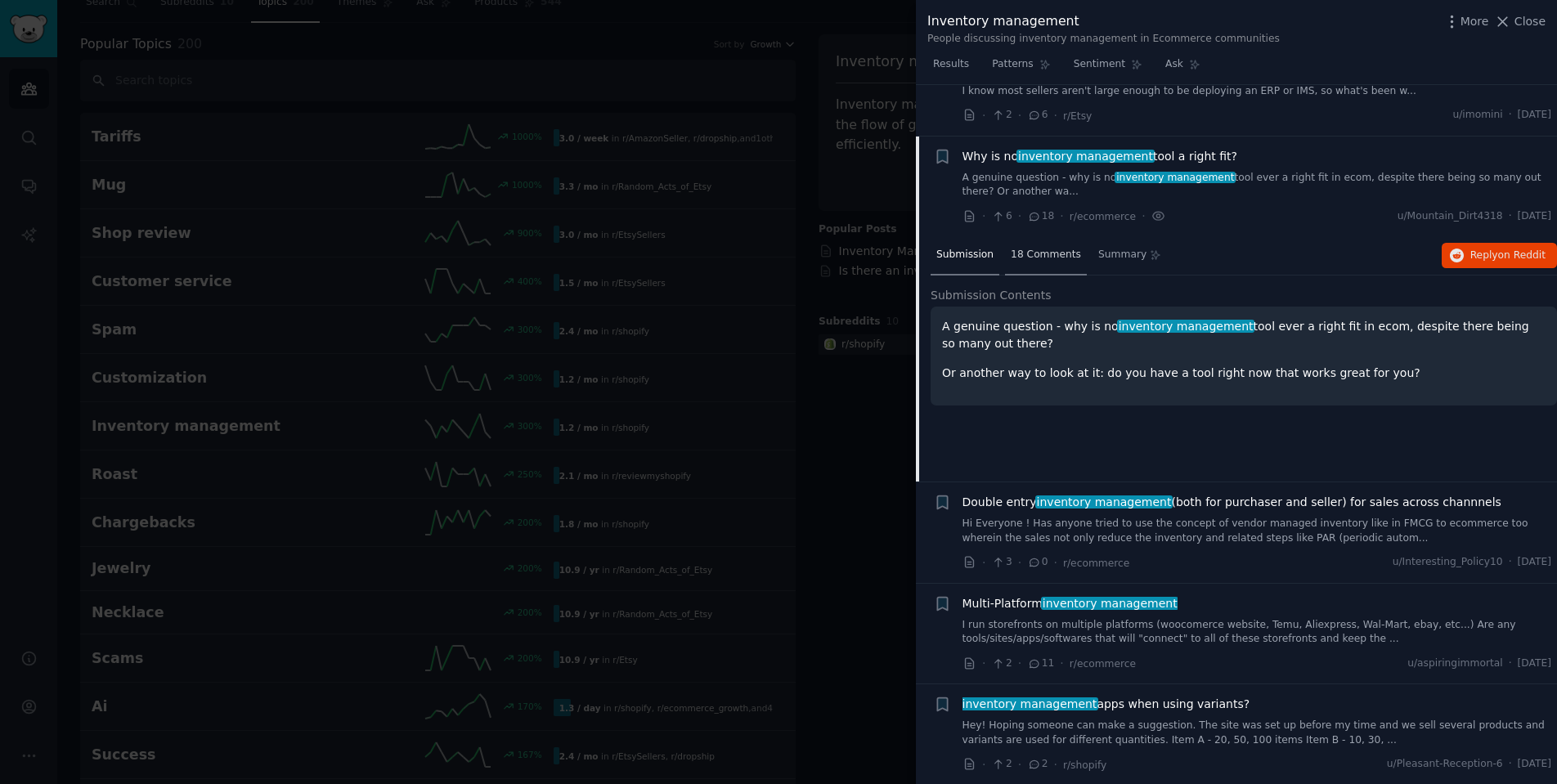
click at [1069, 252] on span "18 Comments" at bounding box center [1045, 254] width 70 height 14
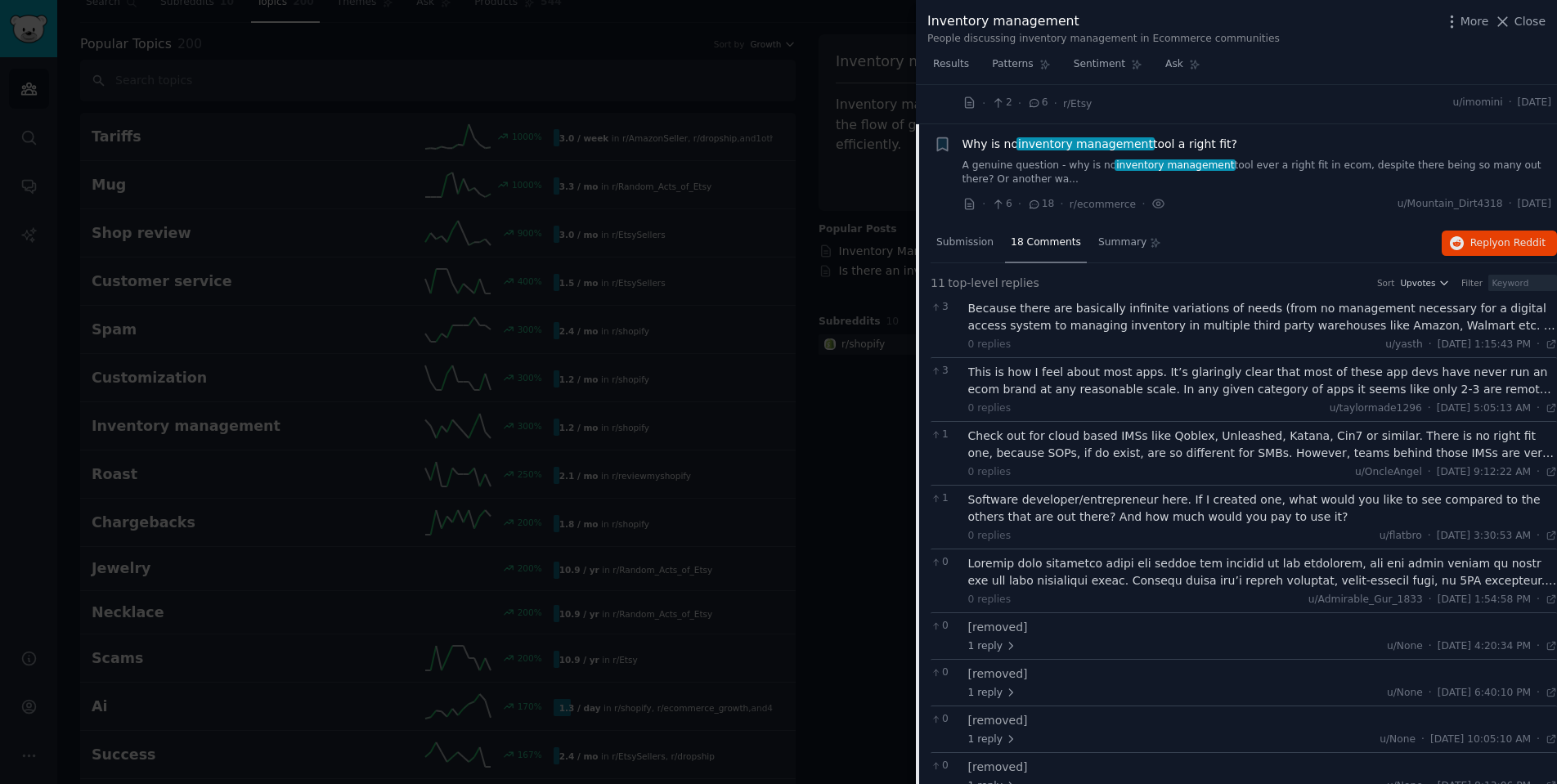
scroll to position [308, 0]
click at [1207, 298] on div "Because there are basically infinite variations of needs (from no management ne…" at bounding box center [1263, 315] width 590 height 35
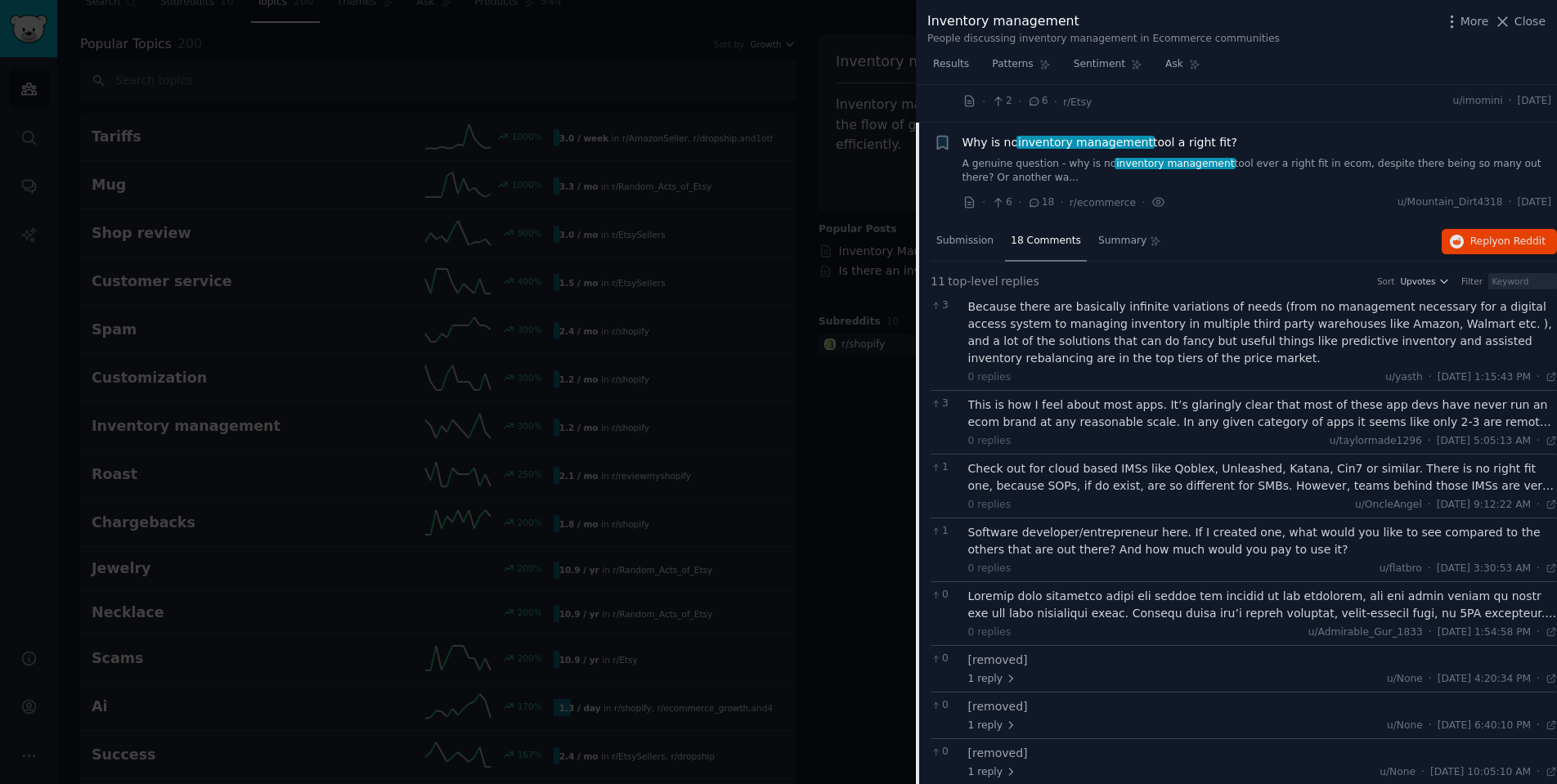
click at [1207, 298] on div "Because there are basically infinite variations of needs (from no management ne…" at bounding box center [1263, 333] width 590 height 69
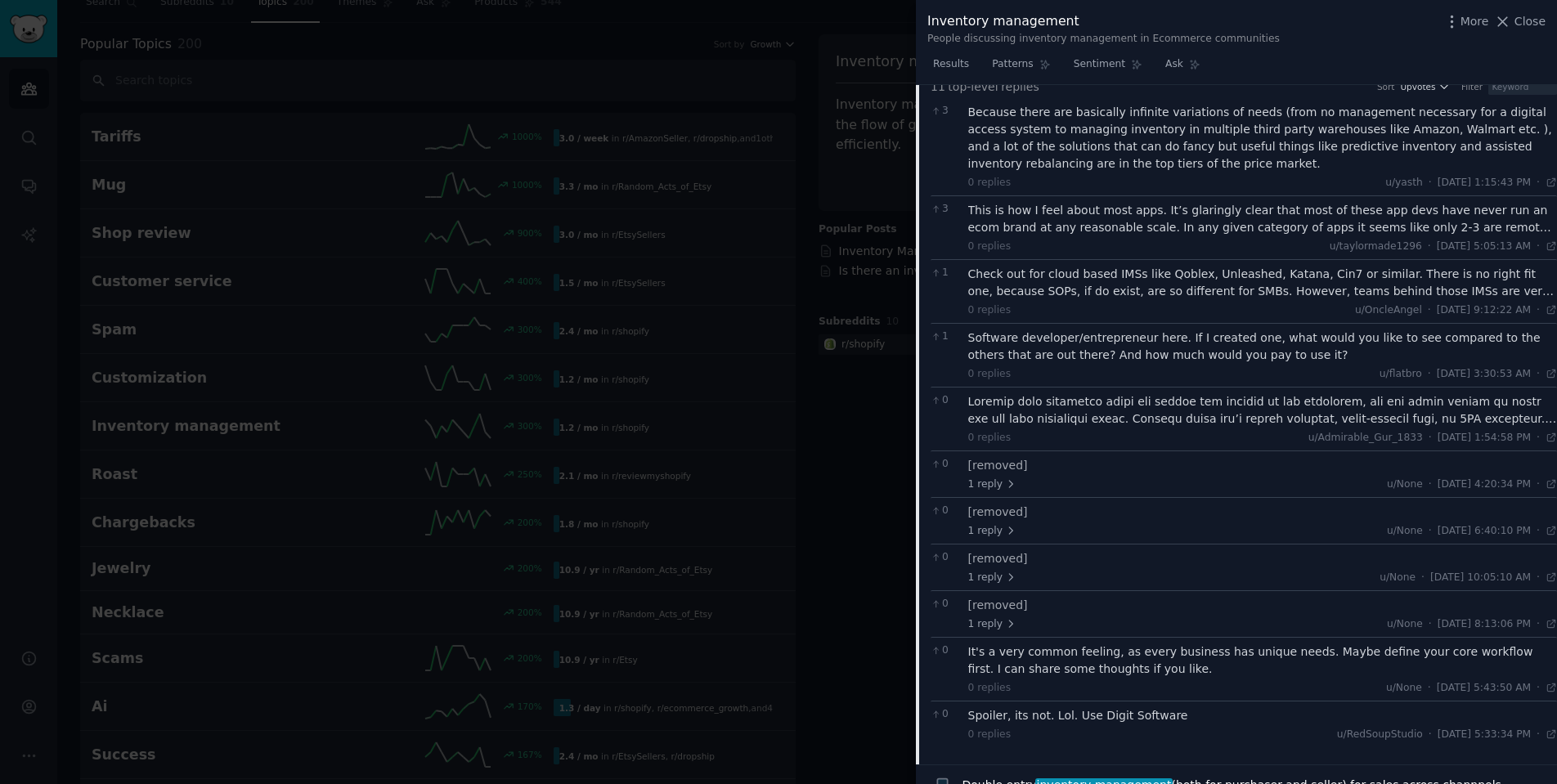
scroll to position [491, 0]
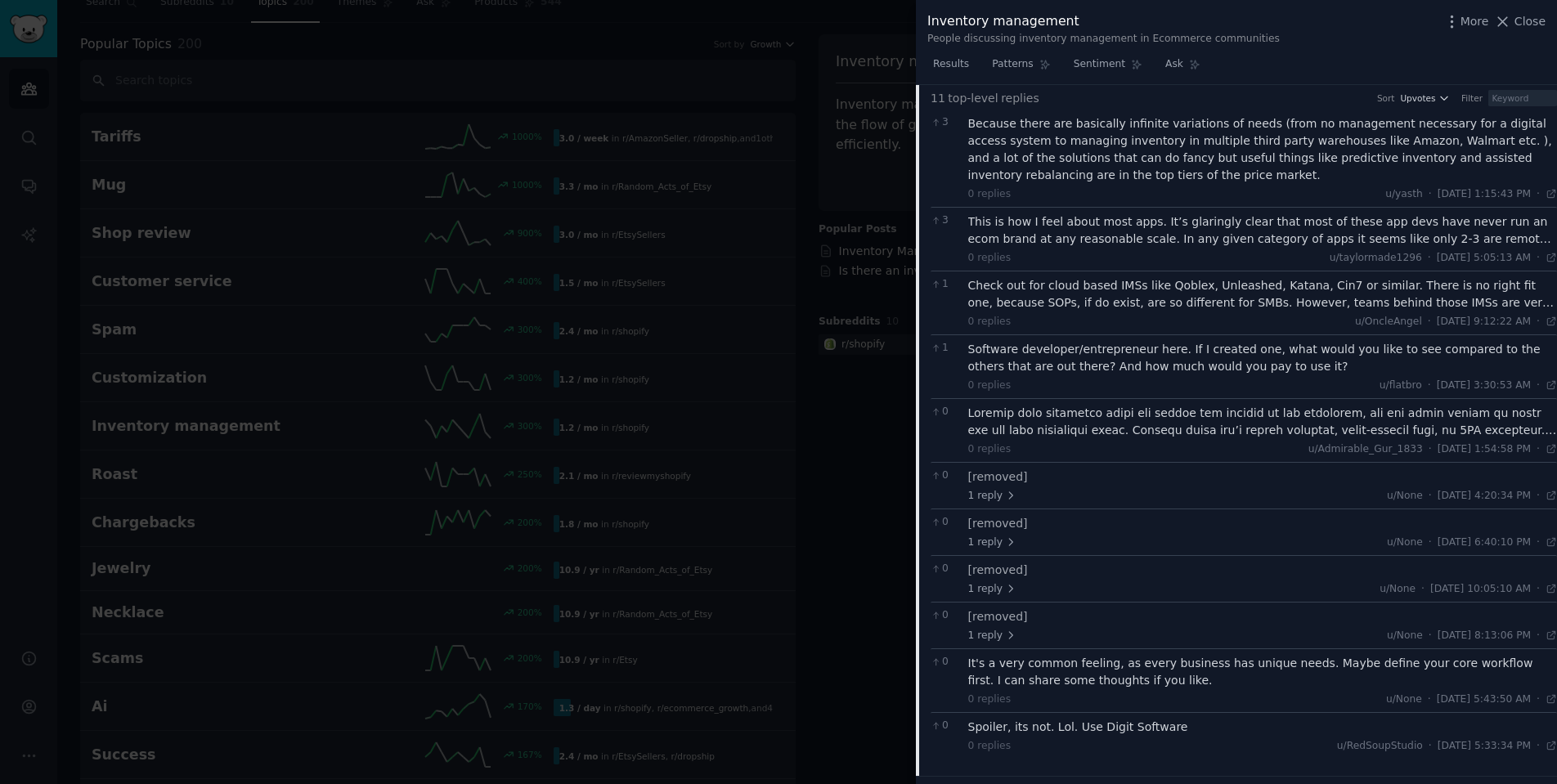
click at [1201, 426] on div at bounding box center [1263, 422] width 590 height 35
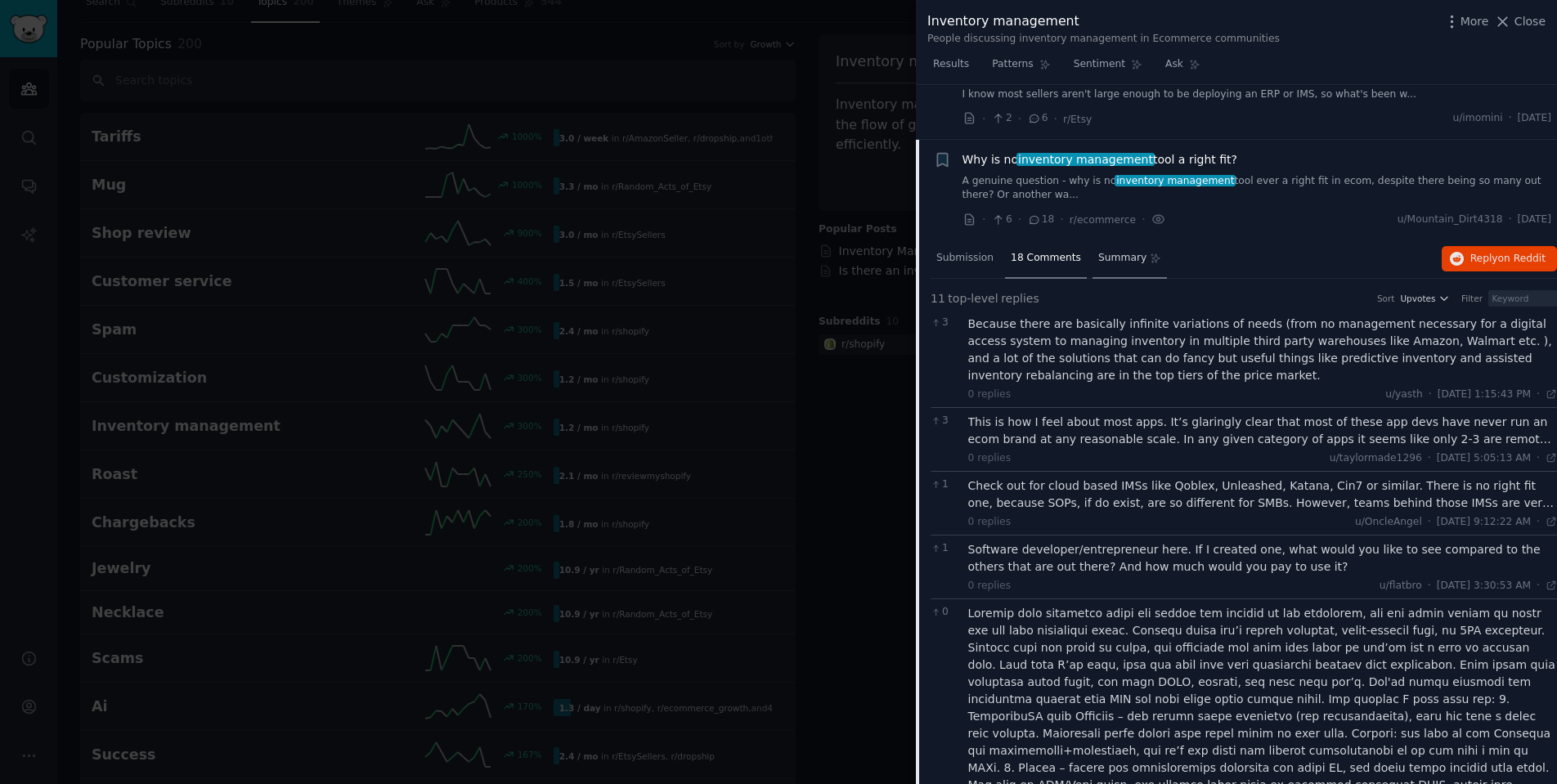
scroll to position [291, 0]
click at [858, 214] on div at bounding box center [778, 392] width 1557 height 784
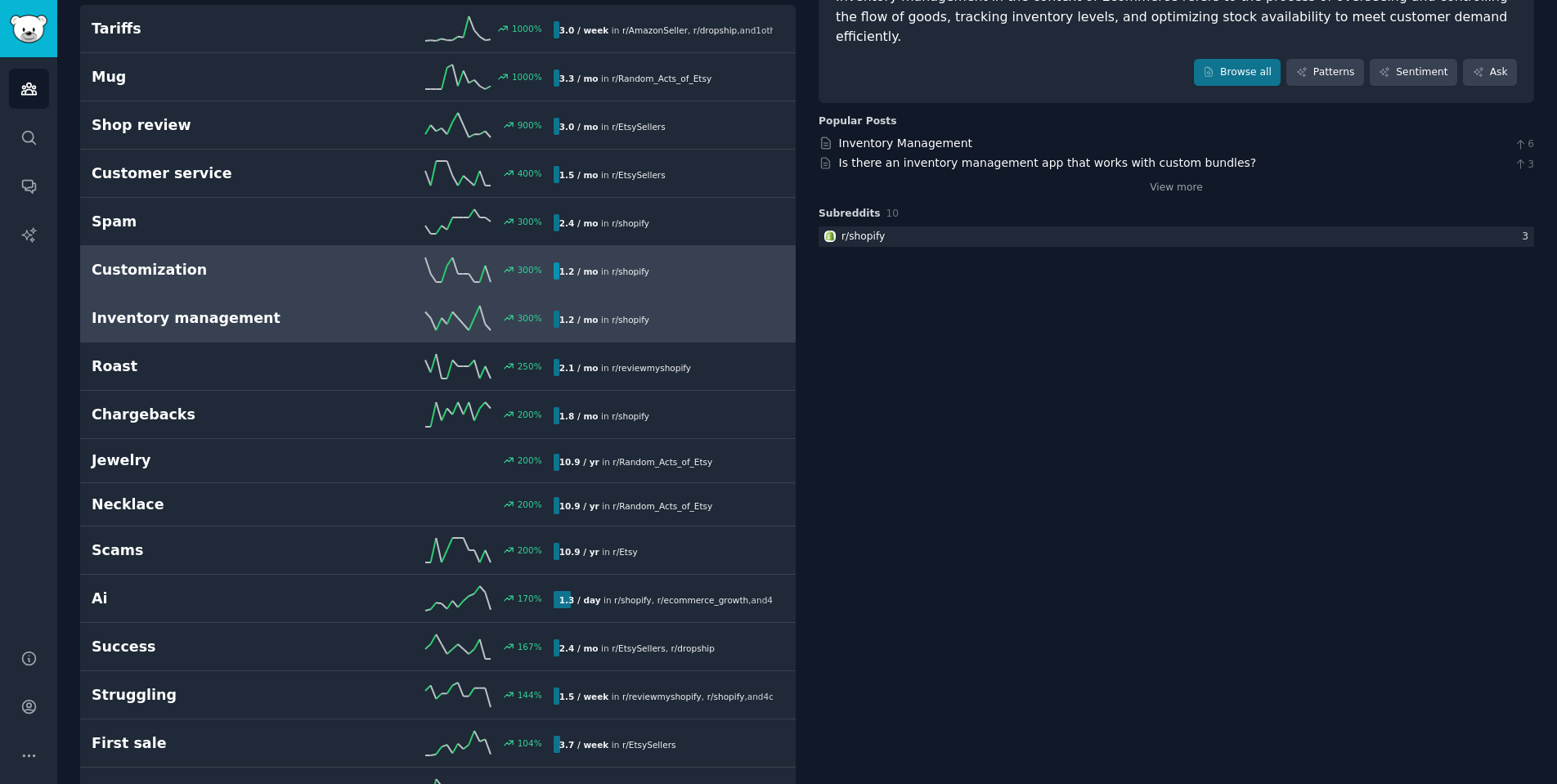
scroll to position [167, 0]
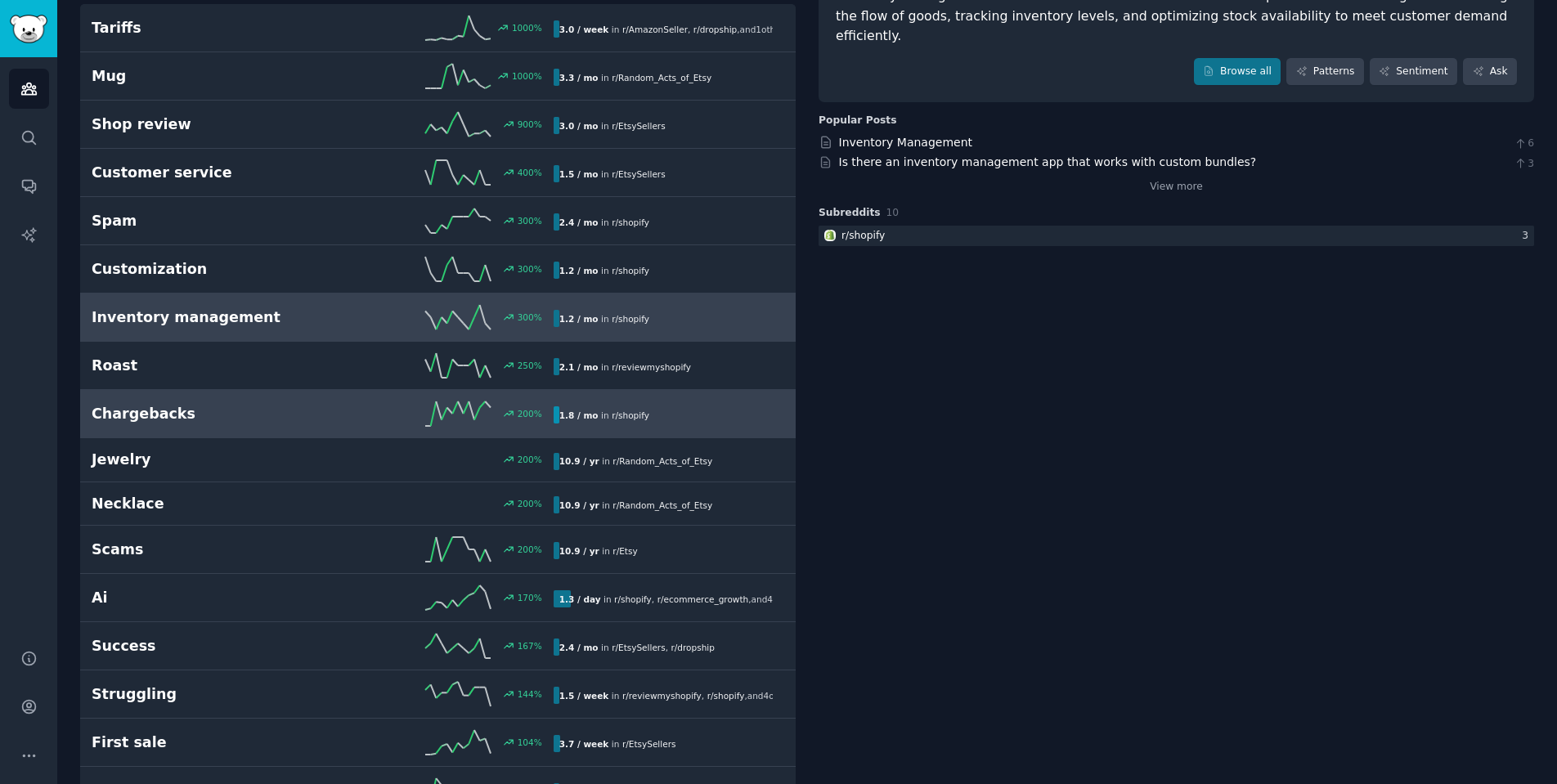
click at [286, 413] on h2 "Chargebacks" at bounding box center [207, 413] width 230 height 20
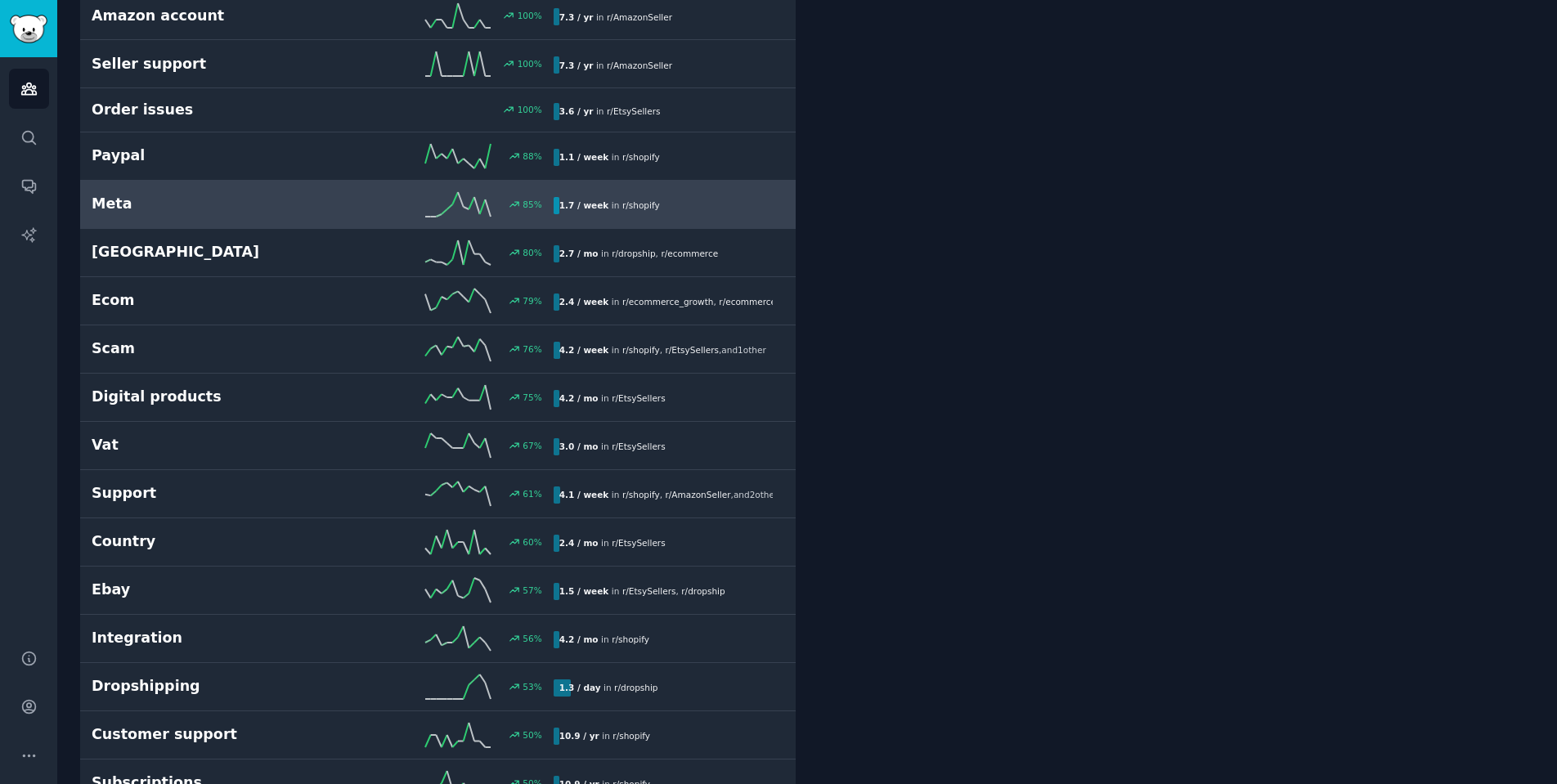
scroll to position [1189, 0]
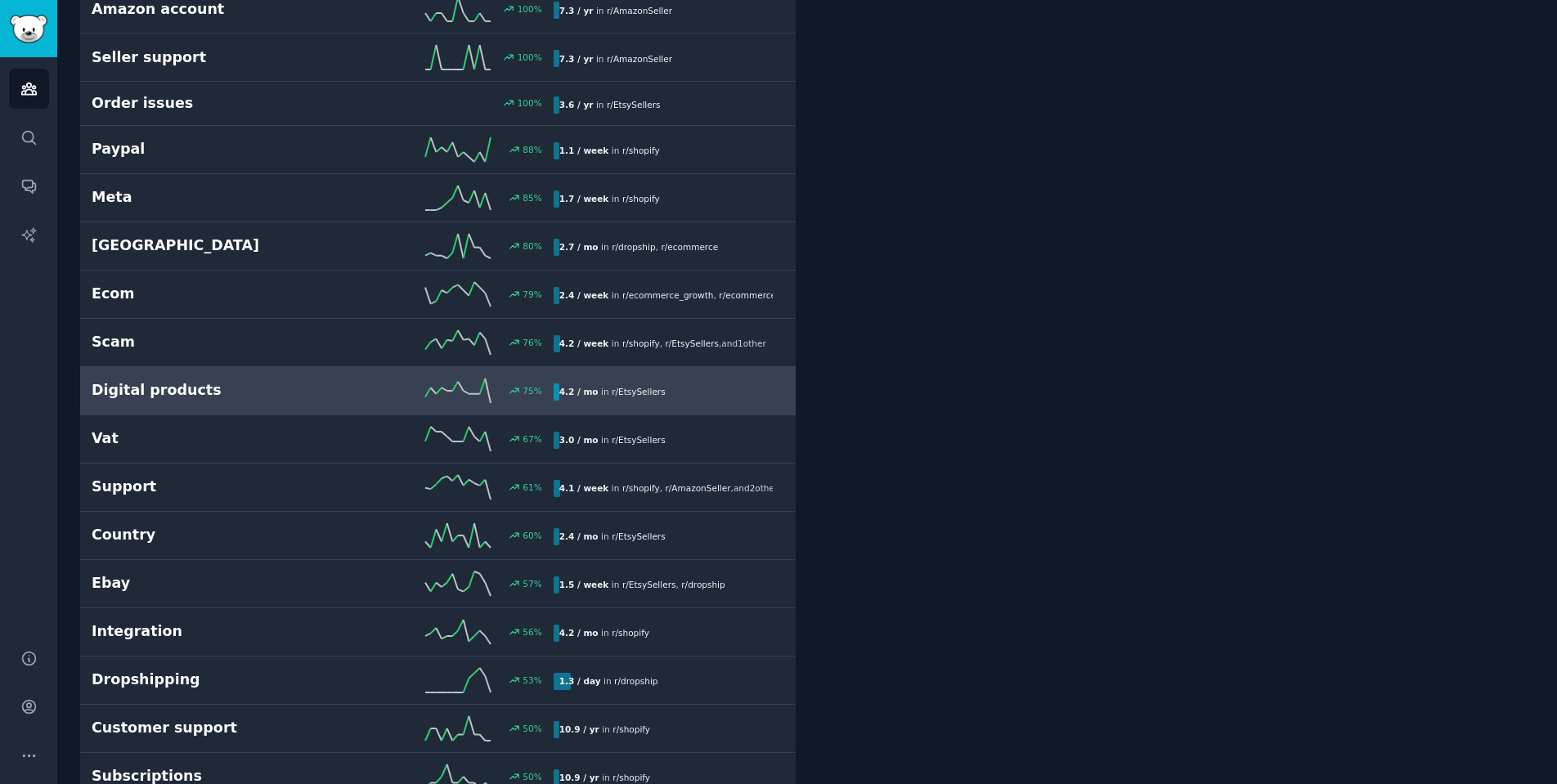
click at [335, 384] on div "75 %" at bounding box center [437, 391] width 230 height 25
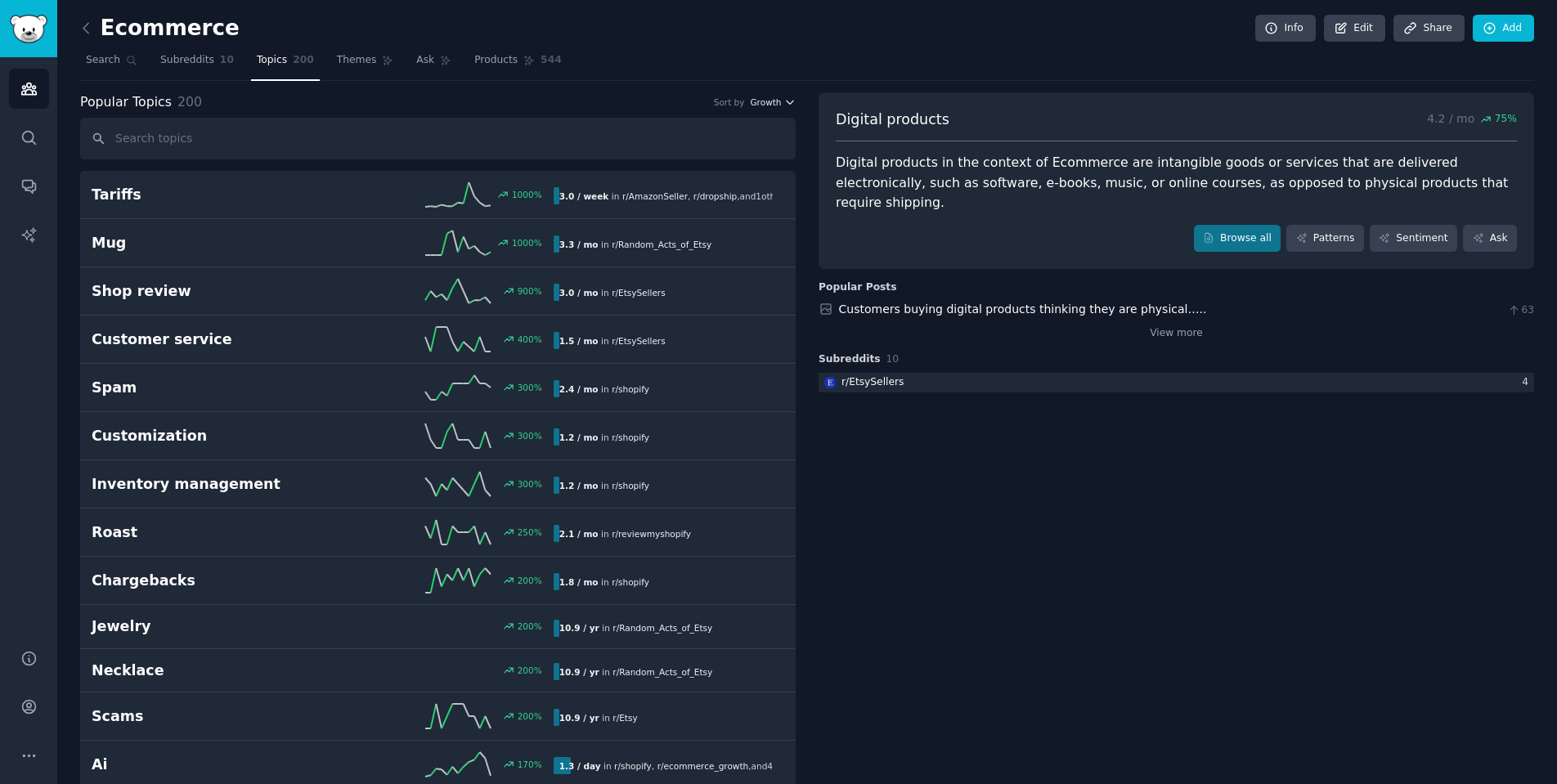
click at [769, 103] on span "Growth" at bounding box center [765, 103] width 31 height 12
click at [356, 69] on link "Themes" at bounding box center [365, 63] width 69 height 34
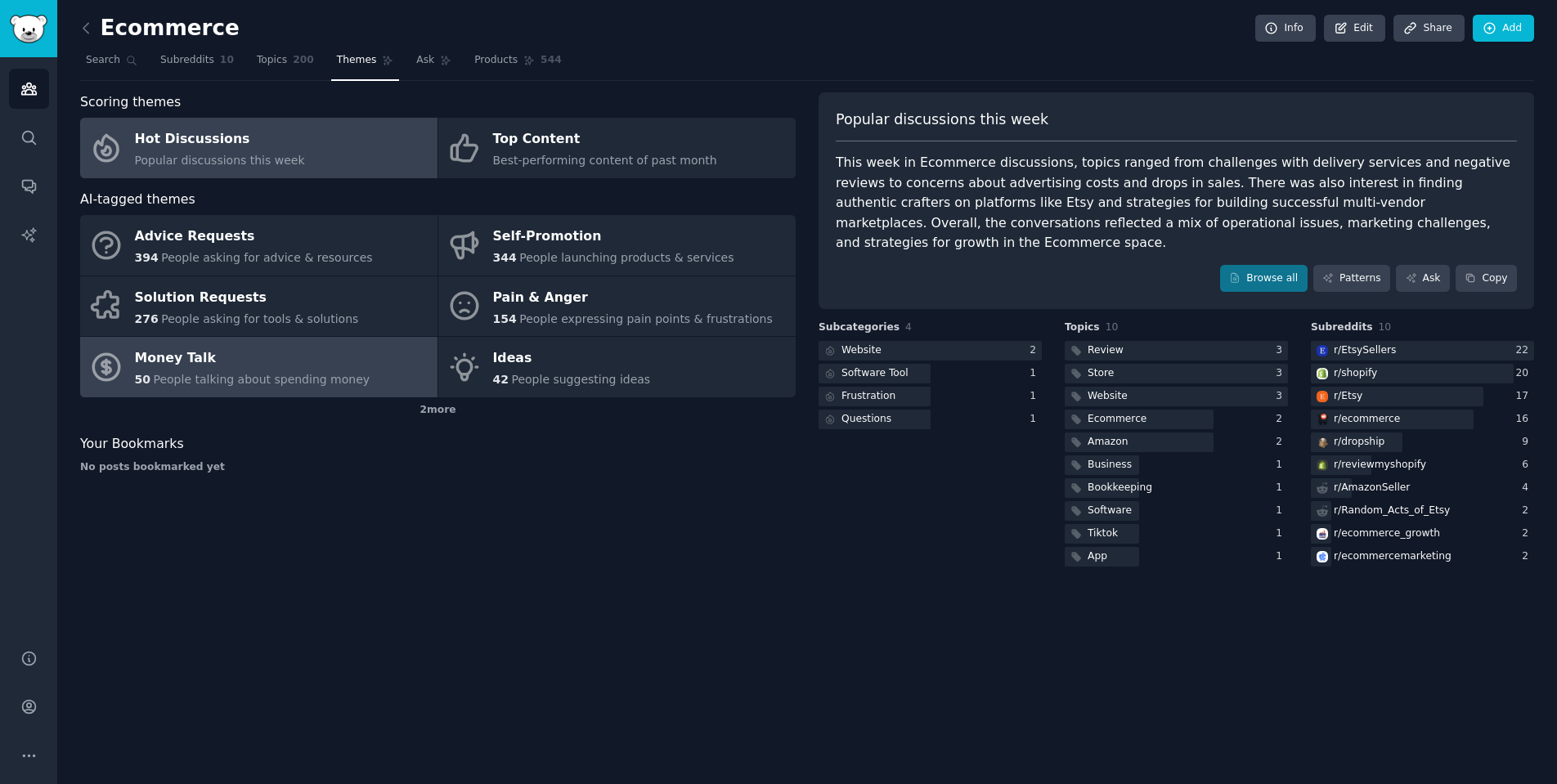
click at [338, 355] on div "Money Talk" at bounding box center [253, 358] width 236 height 26
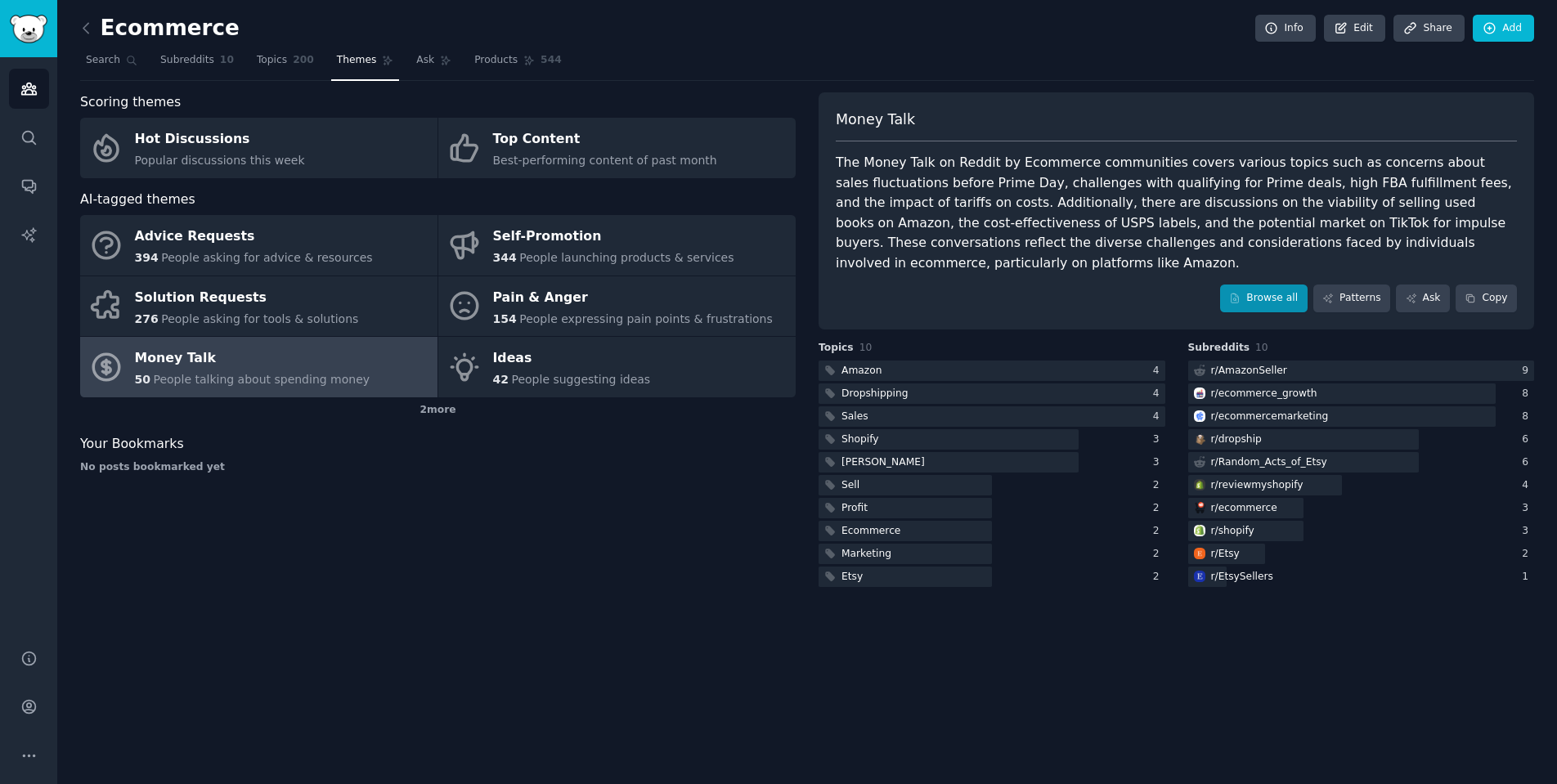
click at [1266, 293] on link "Browse all" at bounding box center [1263, 298] width 87 height 28
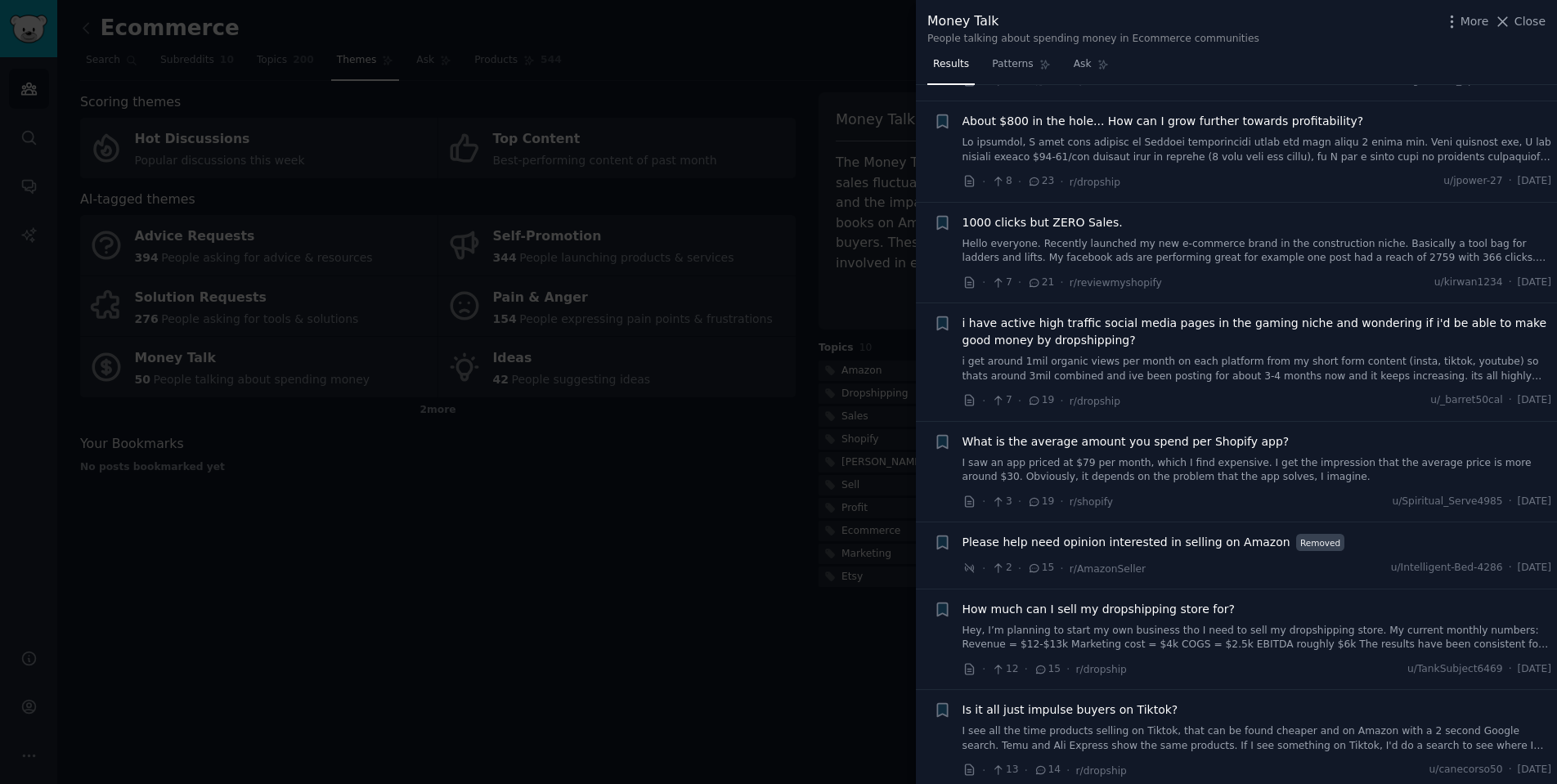
scroll to position [974, 0]
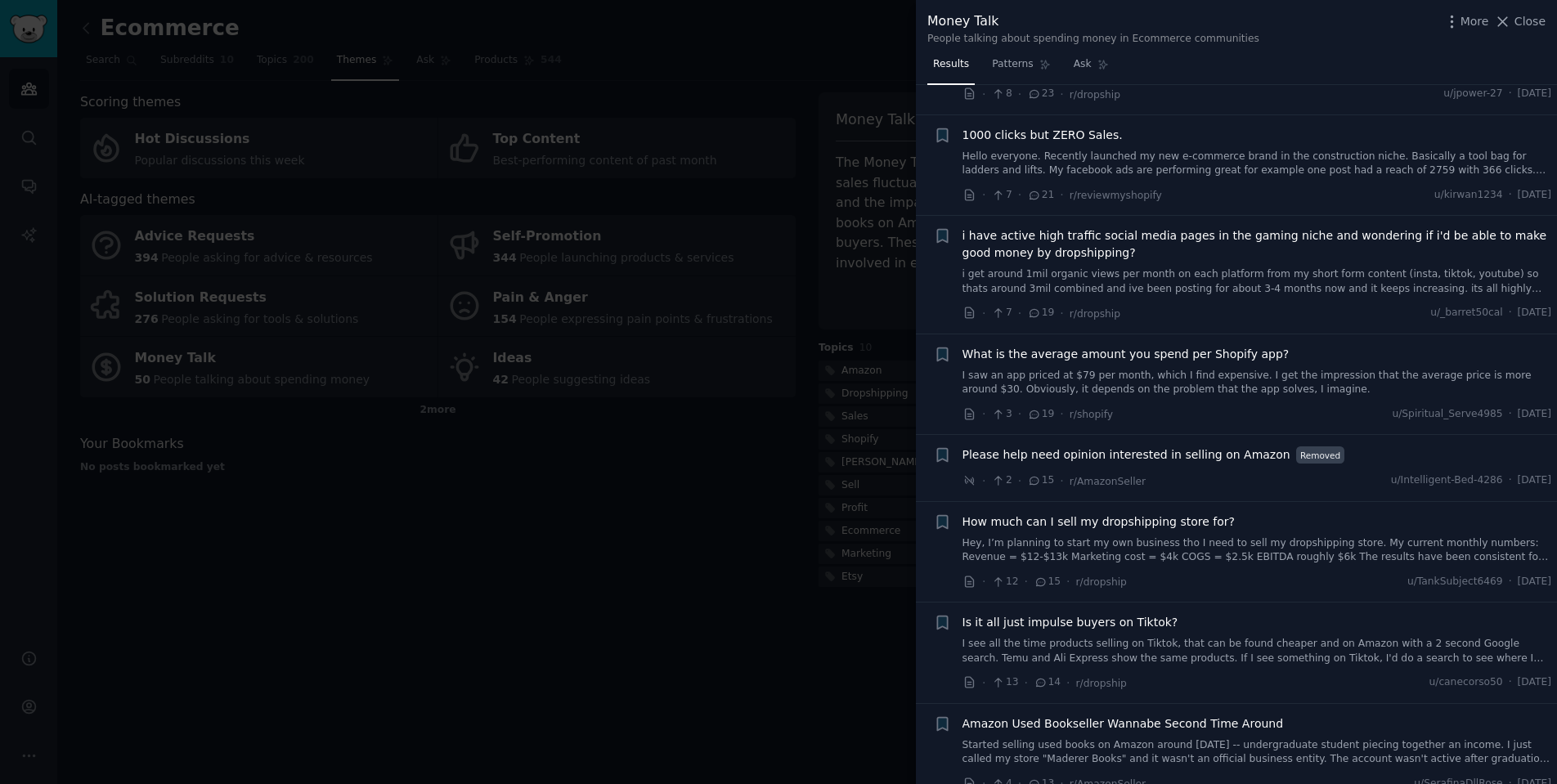
click at [714, 501] on div at bounding box center [778, 392] width 1557 height 784
